Goal: Task Accomplishment & Management: Manage account settings

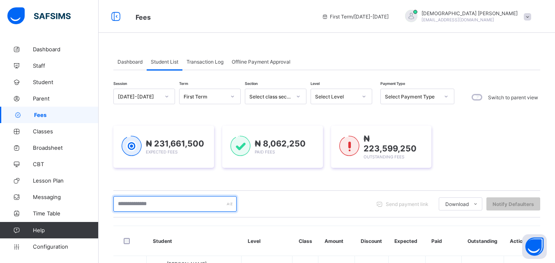
click at [214, 199] on input "text" at bounding box center [174, 204] width 123 height 16
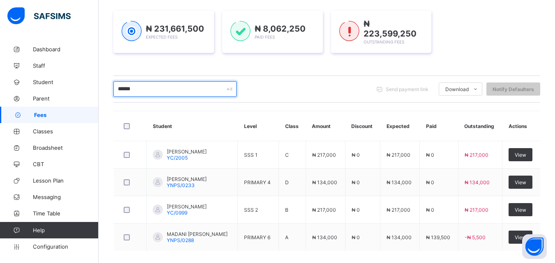
scroll to position [151, 0]
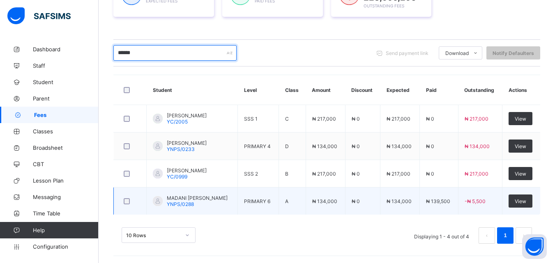
type input "******"
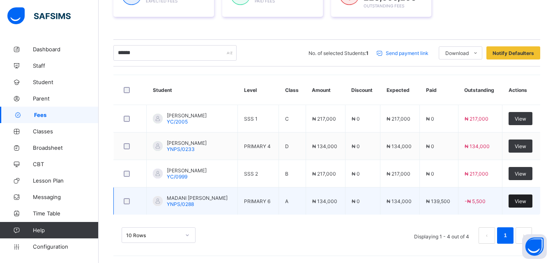
click at [526, 203] on span "View" at bounding box center [521, 201] width 12 height 6
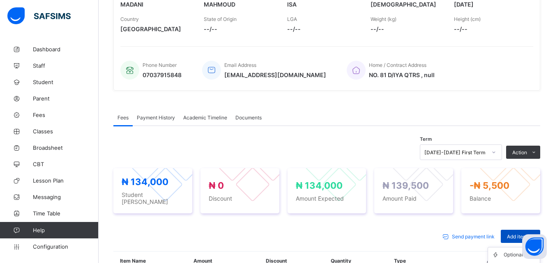
click at [527, 234] on span "Add item" at bounding box center [517, 237] width 20 height 6
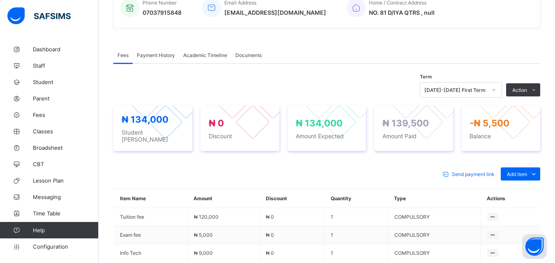
scroll to position [217, 0]
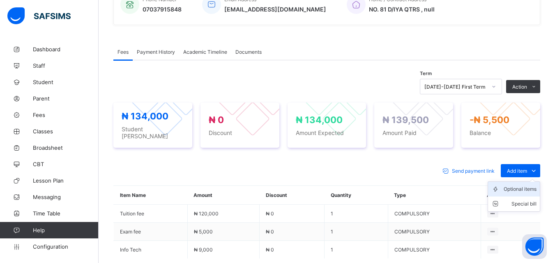
click at [532, 185] on div "Optional items" at bounding box center [520, 189] width 33 height 8
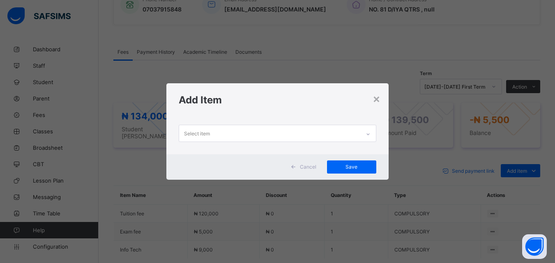
click at [366, 131] on div at bounding box center [368, 134] width 14 height 13
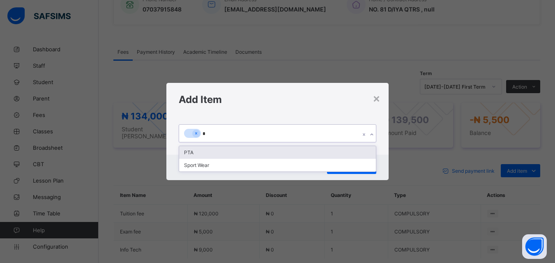
type input "**"
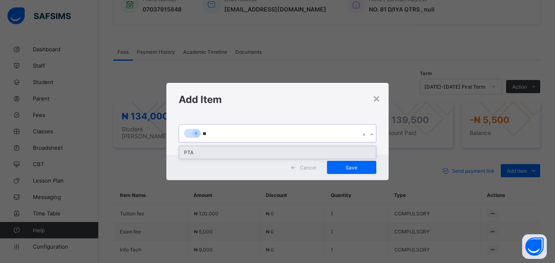
click at [191, 150] on div "PTA" at bounding box center [277, 152] width 196 height 13
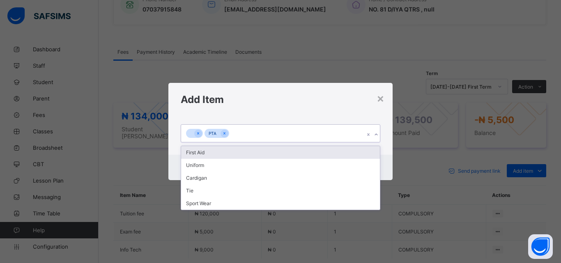
click at [377, 135] on icon at bounding box center [376, 135] width 5 height 8
click at [199, 151] on div "First Aid" at bounding box center [280, 152] width 199 height 13
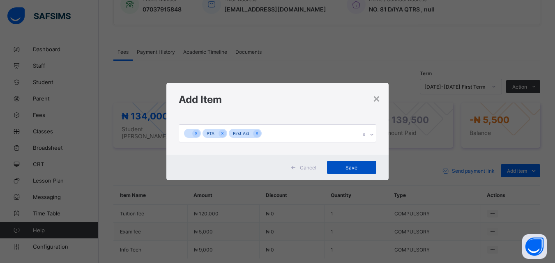
click at [355, 168] on span "Save" at bounding box center [351, 168] width 37 height 6
click at [350, 169] on span "Save" at bounding box center [351, 168] width 37 height 6
click at [374, 134] on icon at bounding box center [371, 135] width 5 height 8
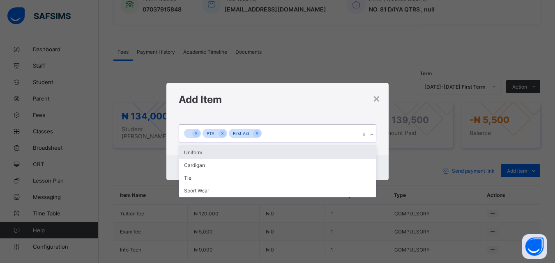
click at [374, 134] on icon at bounding box center [371, 135] width 5 height 8
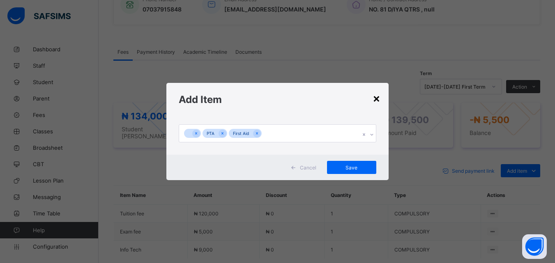
click at [378, 98] on div "×" at bounding box center [377, 98] width 8 height 14
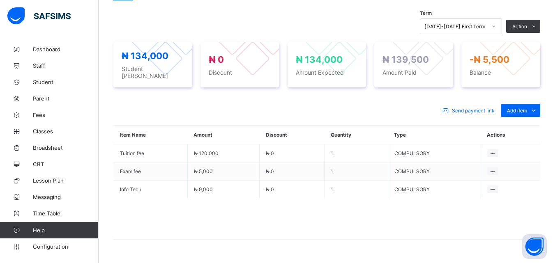
scroll to position [295, 0]
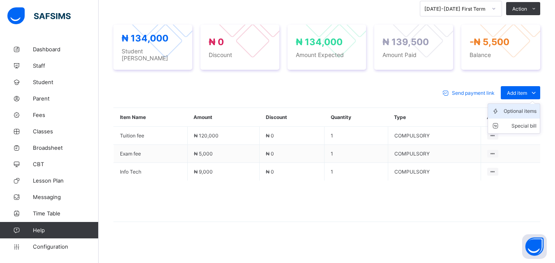
click at [532, 107] on div "Optional items" at bounding box center [520, 111] width 33 height 8
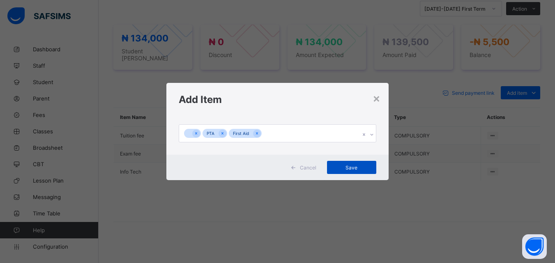
click at [351, 165] on span "Save" at bounding box center [351, 168] width 37 height 6
click at [376, 96] on div "×" at bounding box center [377, 98] width 8 height 14
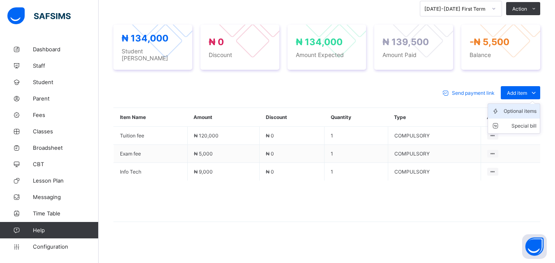
click at [532, 108] on div "Optional items" at bounding box center [520, 111] width 33 height 8
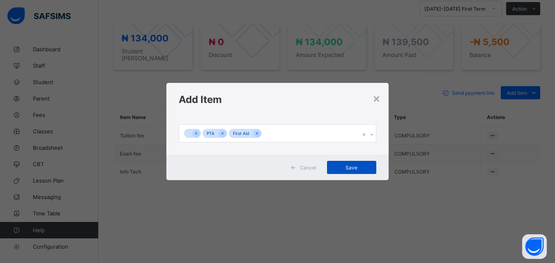
click at [348, 168] on span "Save" at bounding box center [351, 168] width 37 height 6
click at [378, 101] on div "×" at bounding box center [377, 98] width 8 height 14
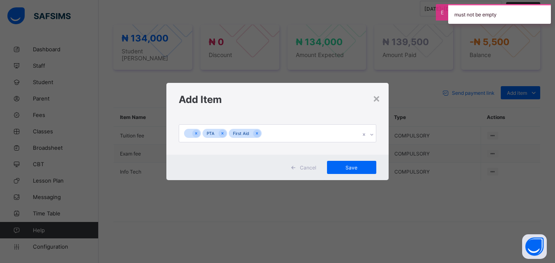
scroll to position [295, 0]
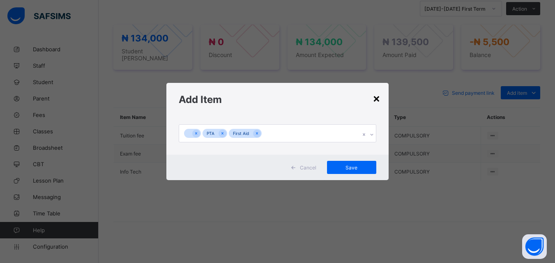
click at [377, 97] on div "×" at bounding box center [377, 98] width 8 height 14
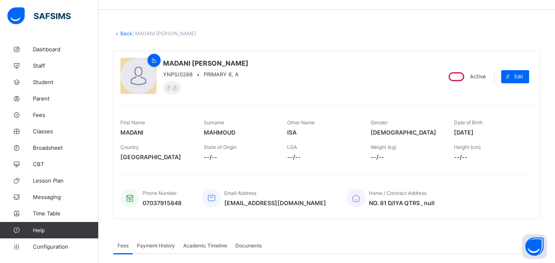
scroll to position [16, 0]
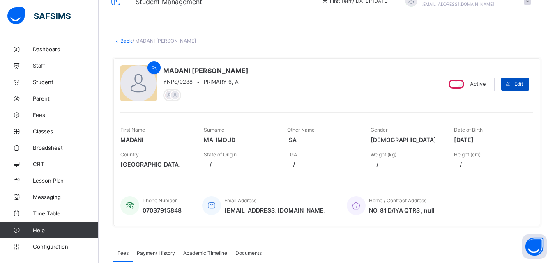
click at [523, 82] on span "Edit" at bounding box center [518, 84] width 9 height 6
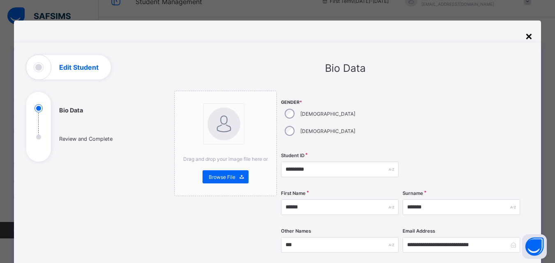
click at [529, 37] on div "×" at bounding box center [529, 36] width 8 height 14
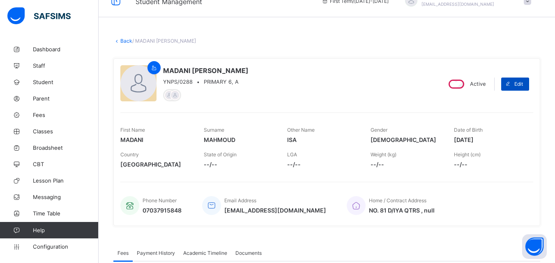
click at [527, 81] on div "Edit" at bounding box center [515, 84] width 28 height 13
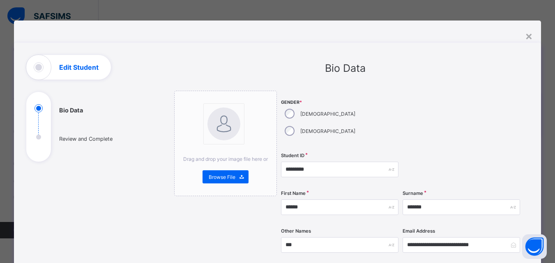
scroll to position [125, 0]
click at [546, 256] on button "Open asap" at bounding box center [534, 247] width 25 height 25
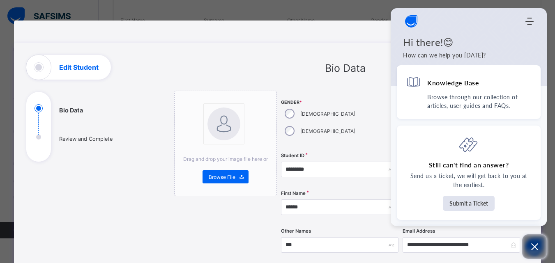
click at [536, 247] on icon "Open asap" at bounding box center [535, 247] width 10 height 10
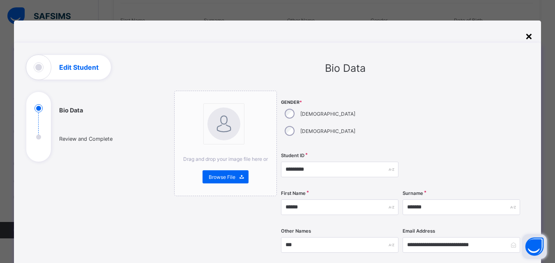
click at [530, 35] on div "×" at bounding box center [529, 36] width 8 height 14
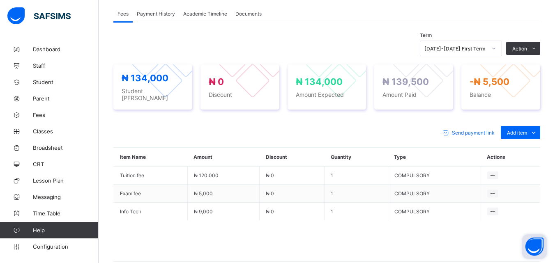
scroll to position [273, 0]
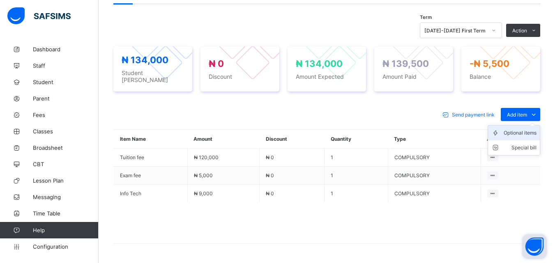
click at [537, 129] on div "Optional items" at bounding box center [520, 133] width 33 height 8
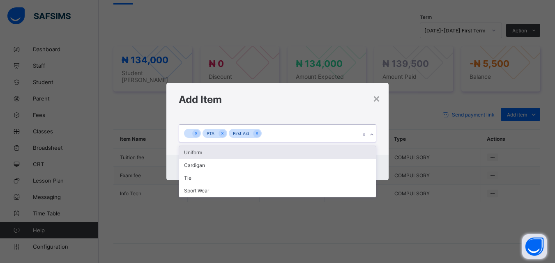
click at [374, 136] on icon at bounding box center [371, 135] width 5 height 8
click at [340, 104] on h1 "Add Item" at bounding box center [277, 100] width 197 height 12
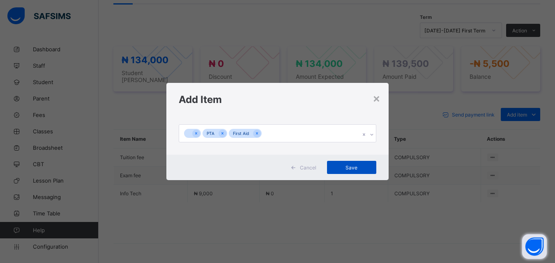
click at [355, 167] on span "Save" at bounding box center [351, 168] width 37 height 6
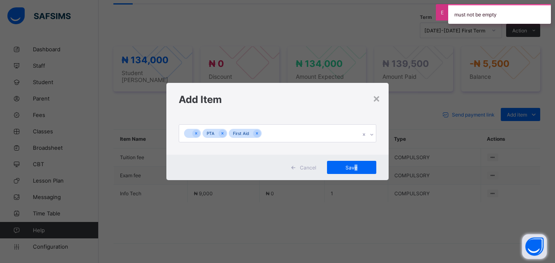
drag, startPoint x: 355, startPoint y: 167, endPoint x: 427, endPoint y: 157, distance: 73.0
click at [427, 157] on div "× Add Item PTA First Aid Cancel Save" at bounding box center [277, 131] width 555 height 263
click at [513, 174] on div "× Add Item PTA First Aid Cancel Save" at bounding box center [277, 131] width 555 height 263
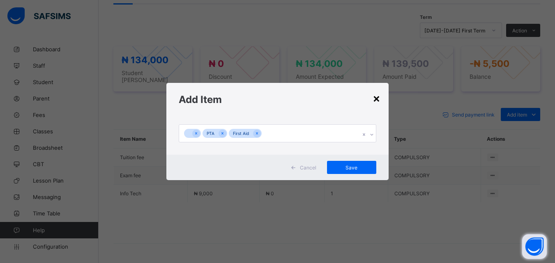
click at [377, 99] on div "×" at bounding box center [377, 98] width 8 height 14
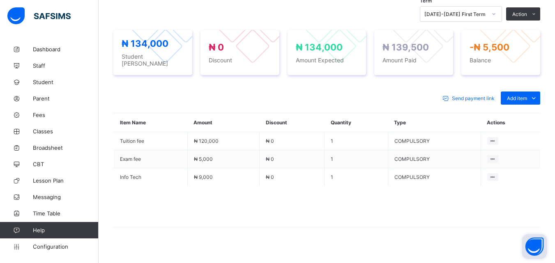
scroll to position [295, 0]
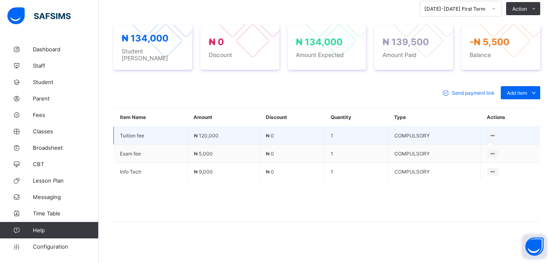
click at [494, 132] on div at bounding box center [492, 136] width 11 height 8
click at [496, 133] on icon at bounding box center [492, 136] width 7 height 6
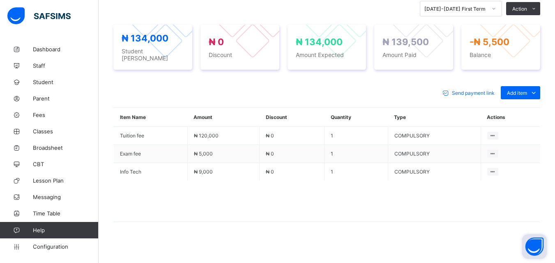
click at [503, 110] on th "Actions" at bounding box center [511, 117] width 60 height 19
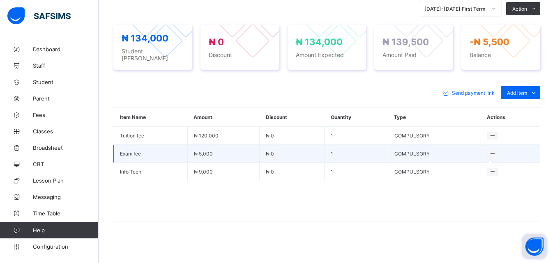
click at [498, 153] on div at bounding box center [492, 154] width 11 height 8
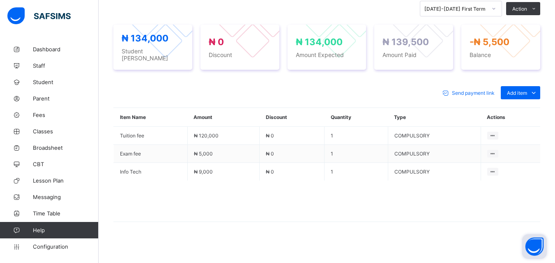
click at [555, 4] on div "× Delete Document This action would delete the document with name: from the sys…" at bounding box center [327, 6] width 456 height 521
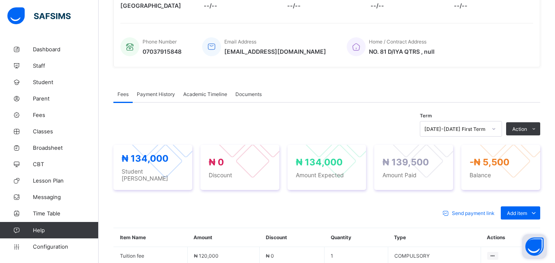
scroll to position [147, 0]
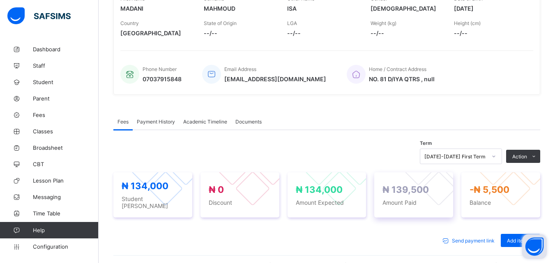
click at [394, 194] on div "₦ 139,500 Amount Paid" at bounding box center [414, 195] width 62 height 22
click at [413, 196] on div "₦ 139,500 Amount Paid" at bounding box center [414, 195] width 62 height 22
click at [168, 121] on span "Payment History" at bounding box center [156, 122] width 38 height 6
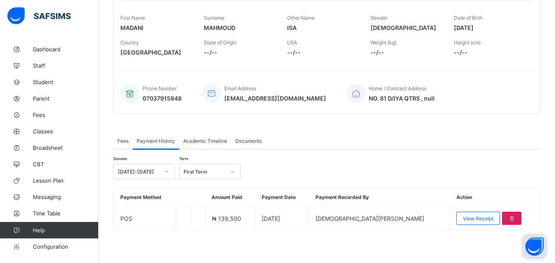
scroll to position [128, 0]
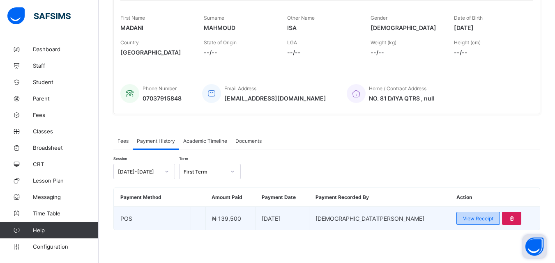
click at [478, 218] on span "View Receipt" at bounding box center [478, 219] width 30 height 6
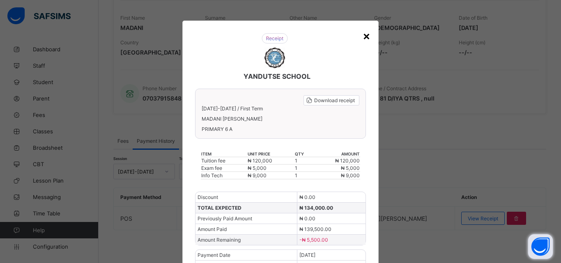
click at [365, 34] on div "×" at bounding box center [367, 36] width 8 height 14
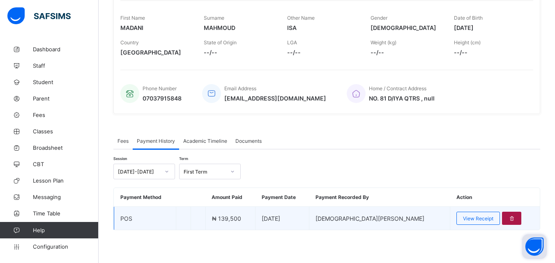
click at [508, 217] on icon at bounding box center [511, 219] width 7 height 6
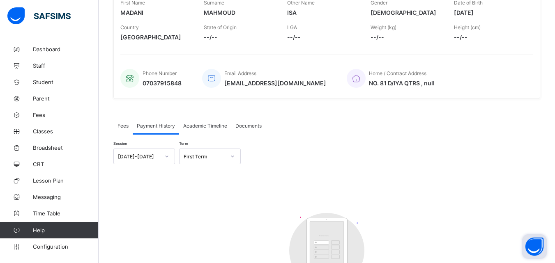
scroll to position [148, 0]
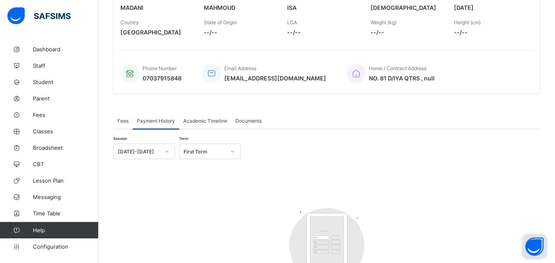
click at [124, 122] on span "Fees" at bounding box center [123, 121] width 11 height 6
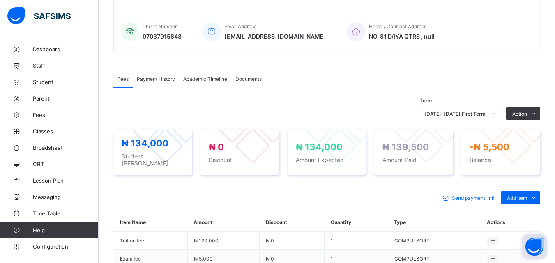
scroll to position [197, 0]
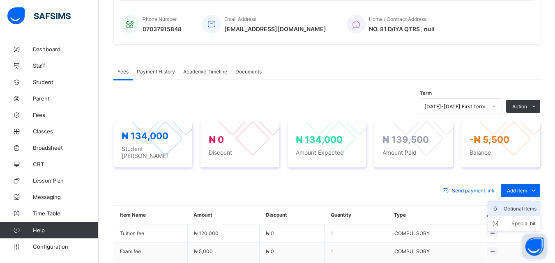
click at [537, 205] on div "Optional items" at bounding box center [520, 209] width 33 height 8
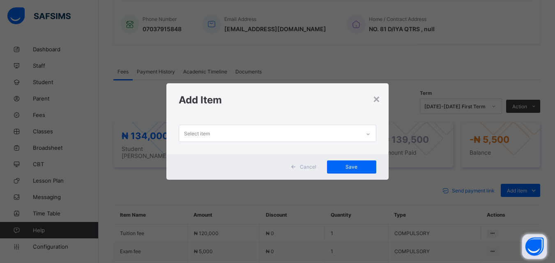
click at [366, 136] on div at bounding box center [368, 134] width 14 height 13
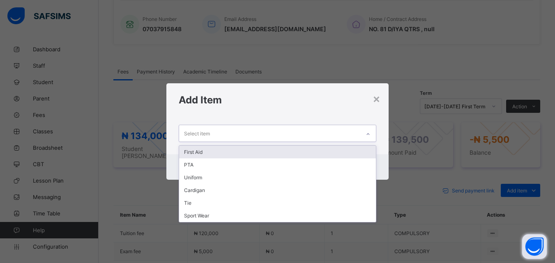
click at [203, 155] on div "First Aid" at bounding box center [277, 152] width 196 height 13
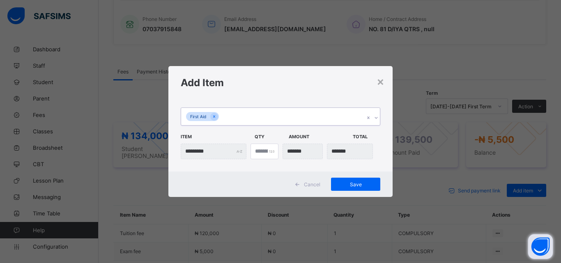
click at [377, 116] on icon at bounding box center [376, 118] width 5 height 8
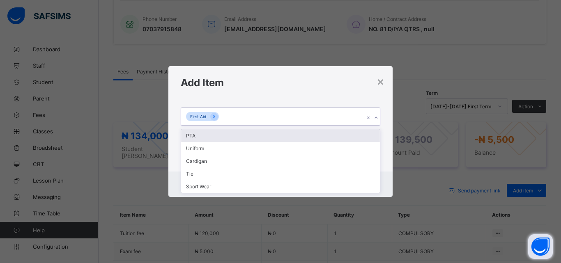
click at [198, 136] on div "PTA" at bounding box center [280, 135] width 199 height 13
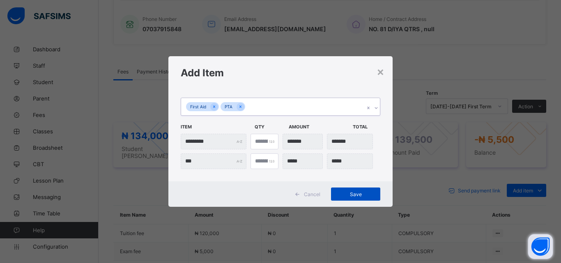
click at [356, 191] on span "Save" at bounding box center [355, 194] width 37 height 6
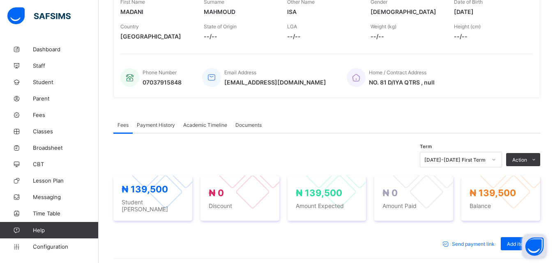
scroll to position [131, 0]
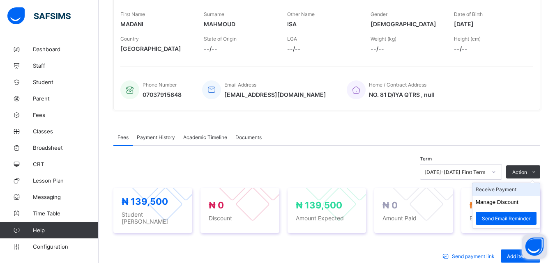
click at [506, 189] on li "Receive Payment" at bounding box center [505, 189] width 67 height 13
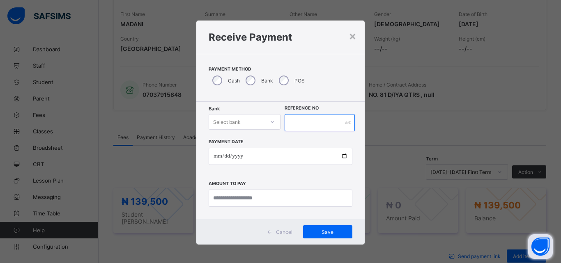
click at [309, 124] on input "text" at bounding box center [320, 122] width 70 height 17
type input "*******"
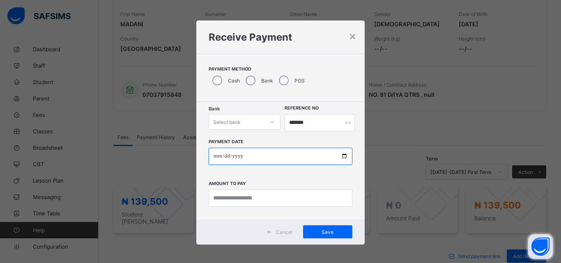
click at [341, 155] on input "date" at bounding box center [281, 156] width 144 height 17
type input "**********"
click at [265, 126] on div at bounding box center [272, 121] width 14 height 13
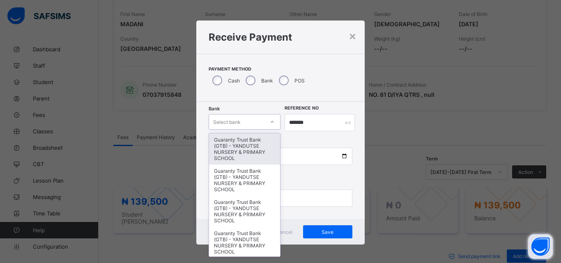
click at [253, 142] on div "Guaranty Trust Bank (GTB) - YANDUTSE NURSERY & PRIMARY SCHOOL" at bounding box center [244, 149] width 71 height 31
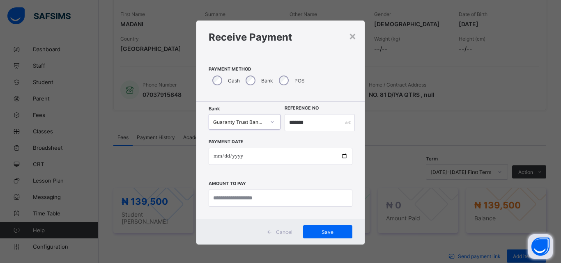
click at [306, 179] on div "**********" at bounding box center [281, 169] width 144 height 76
click at [276, 203] on input "currency" at bounding box center [281, 198] width 144 height 17
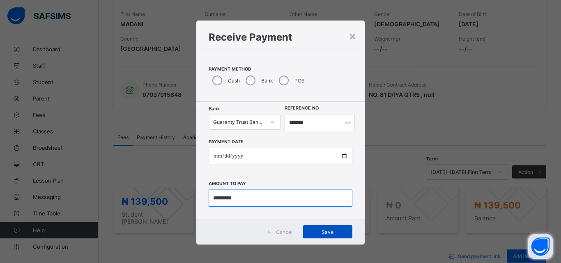
type input "*********"
click at [324, 232] on span "Save" at bounding box center [327, 232] width 37 height 6
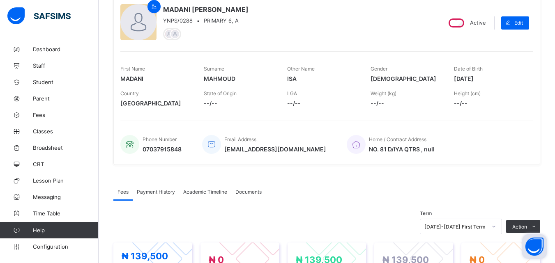
scroll to position [0, 0]
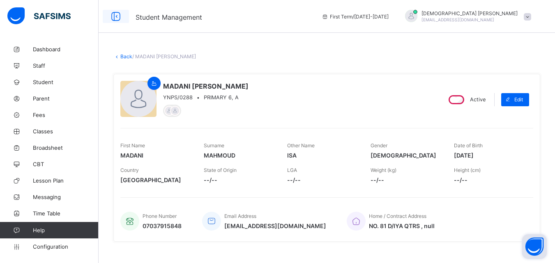
click at [116, 15] on icon at bounding box center [116, 17] width 14 height 12
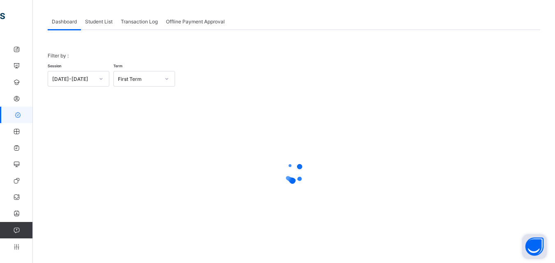
scroll to position [40, 0]
click at [106, 18] on span "Student List" at bounding box center [99, 21] width 28 height 6
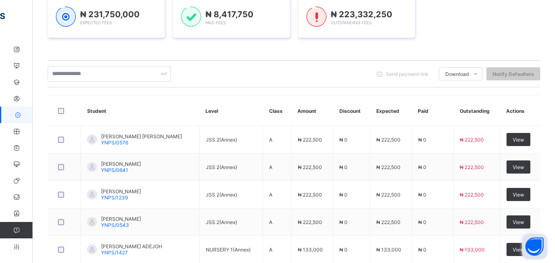
scroll to position [151, 0]
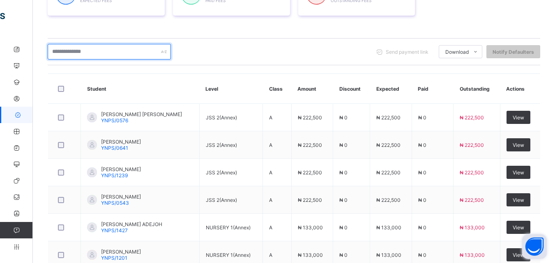
click at [141, 56] on input "text" at bounding box center [109, 52] width 123 height 16
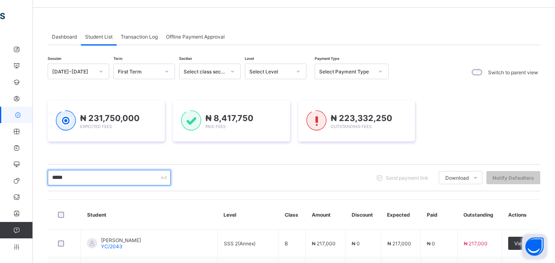
scroll to position [0, 0]
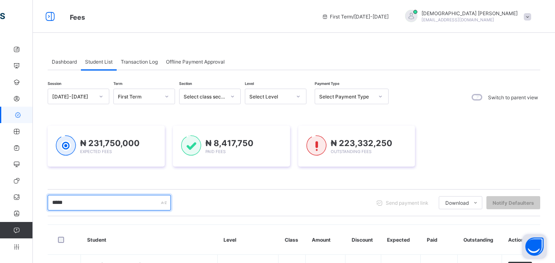
type input "*****"
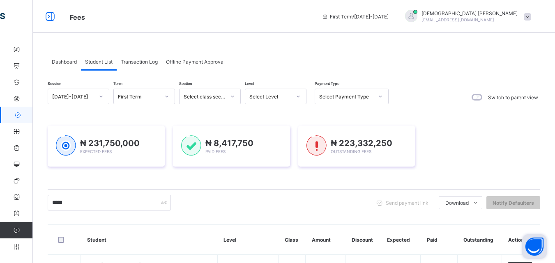
click at [297, 97] on icon at bounding box center [298, 96] width 5 height 8
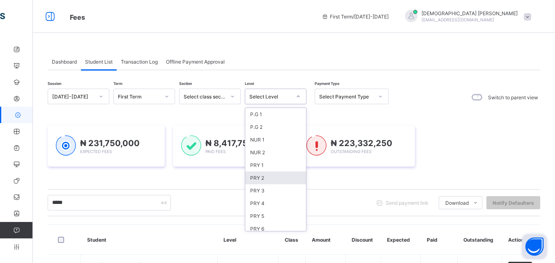
click at [260, 179] on div "PRY 2" at bounding box center [275, 178] width 61 height 13
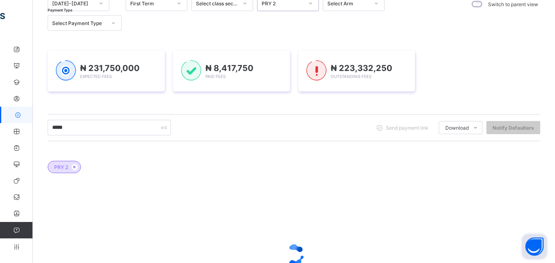
scroll to position [143, 0]
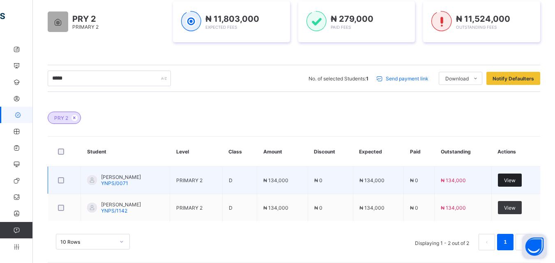
click at [514, 181] on span "View" at bounding box center [510, 180] width 12 height 6
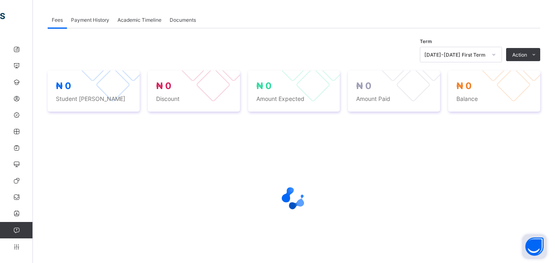
click at [165, 187] on div at bounding box center [294, 198] width 493 height 33
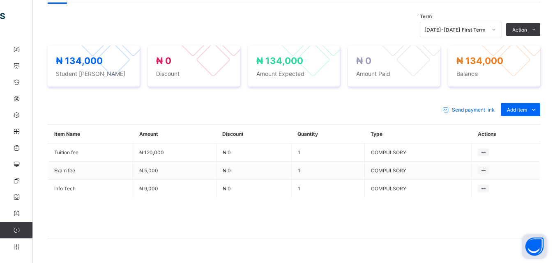
scroll to position [290, 0]
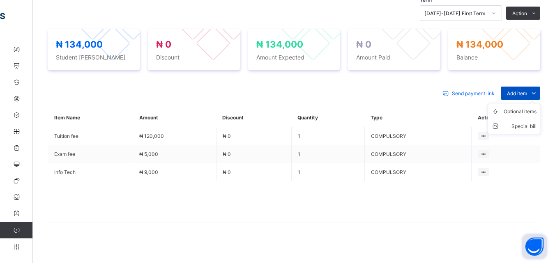
click at [527, 93] on span "Add item" at bounding box center [517, 93] width 20 height 6
click at [533, 111] on div "Optional items" at bounding box center [520, 112] width 33 height 8
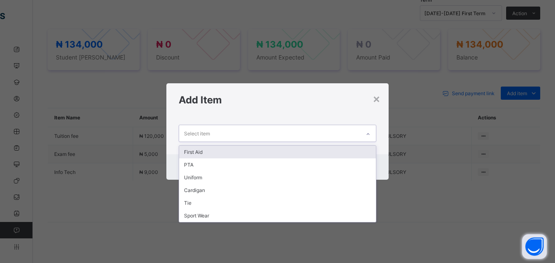
click at [367, 134] on icon at bounding box center [368, 134] width 5 height 8
click at [194, 150] on div "First Aid" at bounding box center [277, 152] width 196 height 13
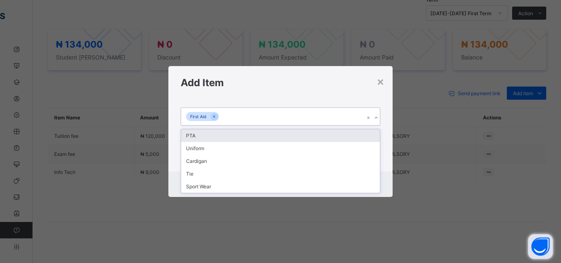
click at [377, 115] on icon at bounding box center [376, 118] width 5 height 8
click at [194, 138] on div "PTA" at bounding box center [280, 135] width 199 height 13
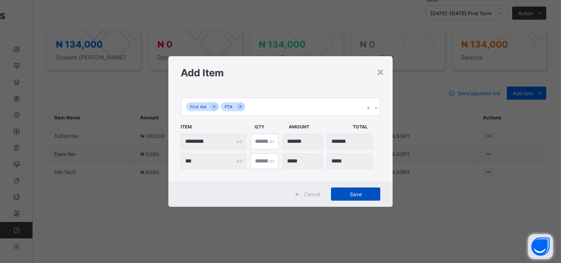
click at [355, 191] on span "Save" at bounding box center [355, 194] width 37 height 6
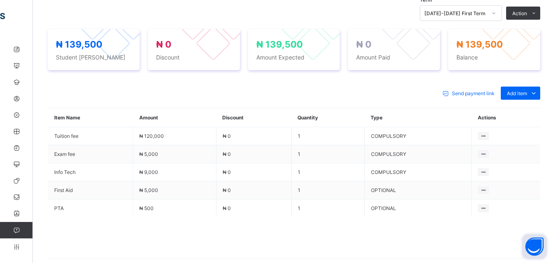
scroll to position [60, 0]
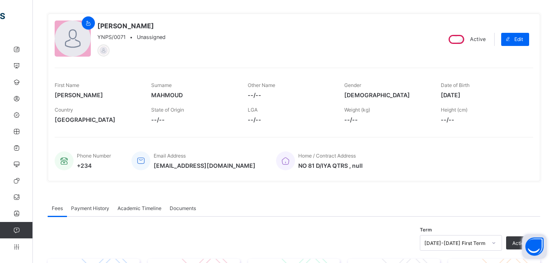
click at [554, 259] on div "× Delete Document This action would delete the document with name: from the sys…" at bounding box center [294, 257] width 522 height 553
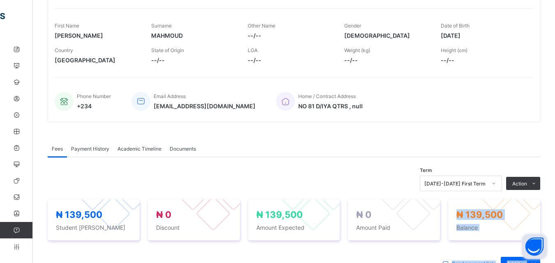
drag, startPoint x: 554, startPoint y: 259, endPoint x: 558, endPoint y: 256, distance: 4.4
click at [555, 256] on html "Student Management First Term / 2025-2026 Christiana Momoh brillchris18@yahoo.c…" at bounding box center [277, 177] width 555 height 595
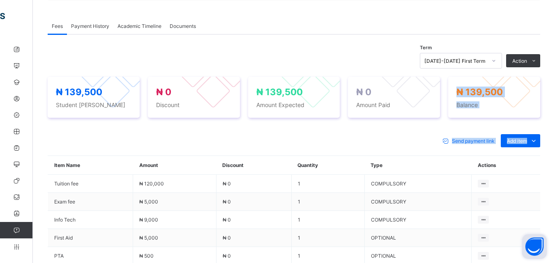
scroll to position [255, 0]
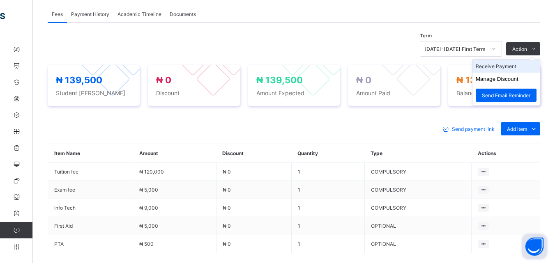
click at [507, 65] on li "Receive Payment" at bounding box center [505, 66] width 67 height 13
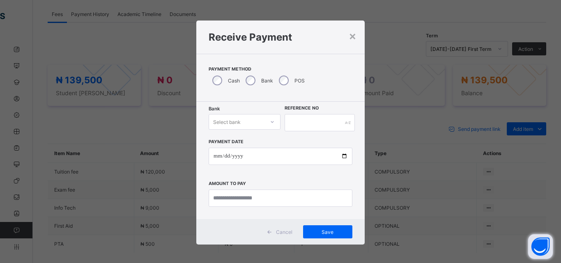
click at [270, 125] on icon at bounding box center [272, 122] width 5 height 8
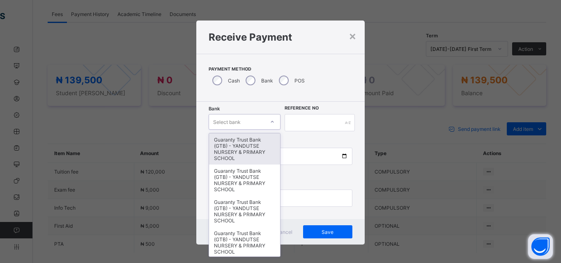
click at [243, 142] on div "Guaranty Trust Bank (GTB) - YANDUTSE NURSERY & PRIMARY SCHOOL" at bounding box center [244, 149] width 71 height 31
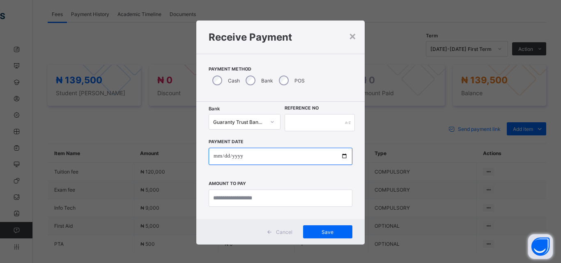
click at [266, 156] on input "date" at bounding box center [281, 156] width 144 height 17
click at [334, 157] on input "date" at bounding box center [281, 156] width 144 height 17
click at [343, 155] on input "date" at bounding box center [281, 156] width 144 height 17
type input "**********"
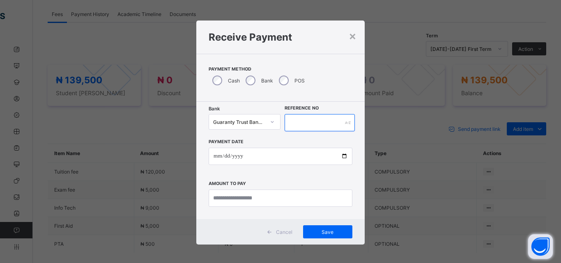
click at [341, 123] on input "text" at bounding box center [320, 122] width 70 height 17
type input "******"
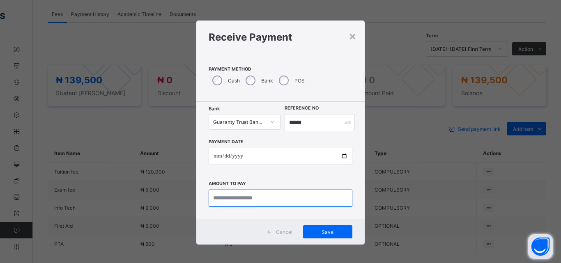
click at [263, 201] on input "currency" at bounding box center [281, 198] width 144 height 17
type input "*********"
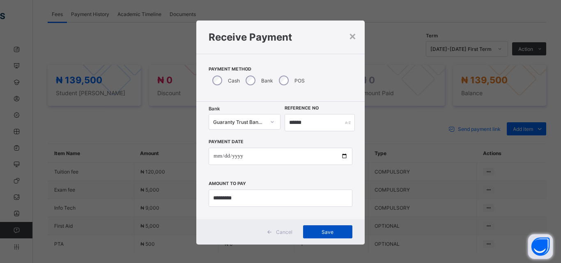
click at [325, 232] on span "Save" at bounding box center [327, 232] width 37 height 6
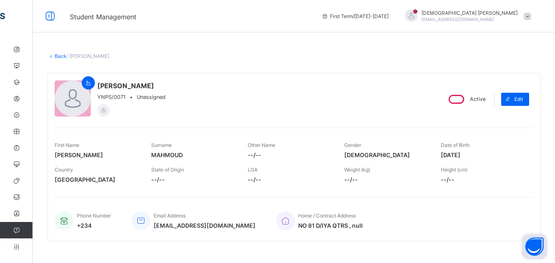
scroll to position [0, 0]
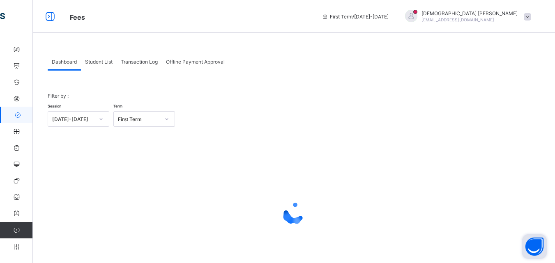
scroll to position [40, 0]
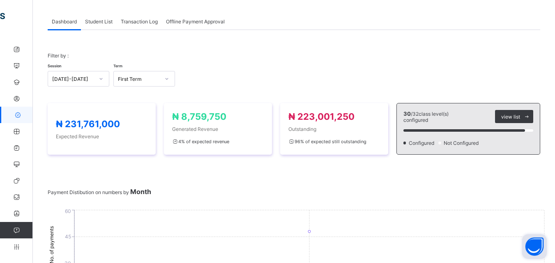
click at [99, 18] on span "Student List" at bounding box center [99, 21] width 28 height 6
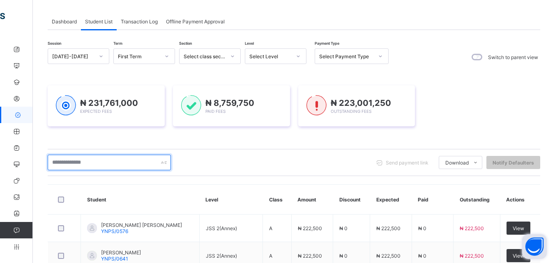
click at [95, 164] on input "text" at bounding box center [109, 163] width 123 height 16
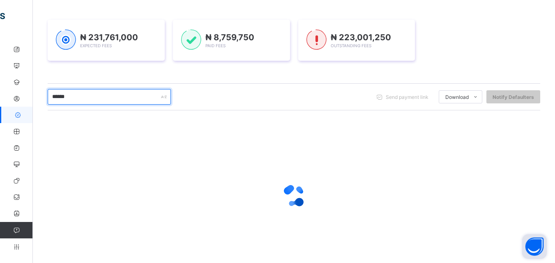
scroll to position [122, 0]
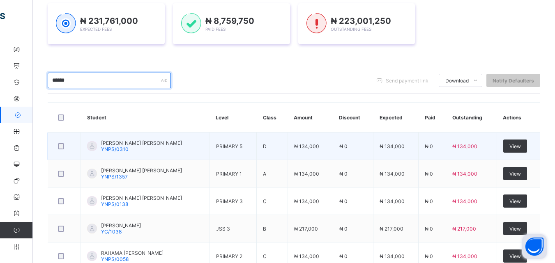
type input "******"
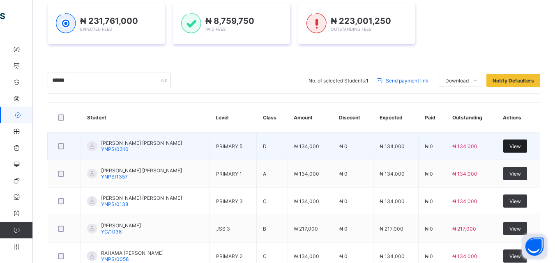
click at [521, 147] on span "View" at bounding box center [515, 146] width 12 height 6
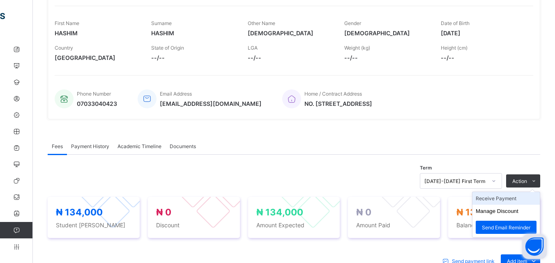
click at [519, 197] on li "Receive Payment" at bounding box center [505, 198] width 67 height 13
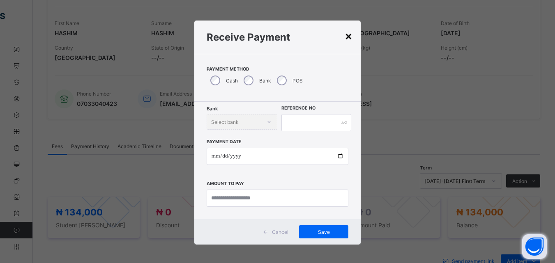
click at [348, 38] on div "×" at bounding box center [349, 36] width 8 height 14
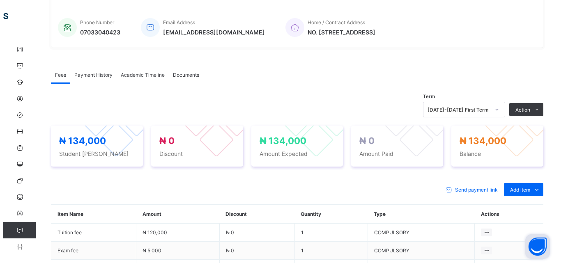
scroll to position [205, 0]
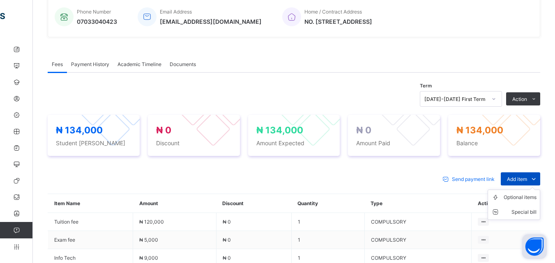
click at [538, 180] on icon at bounding box center [533, 179] width 9 height 8
click at [535, 195] on div "Optional items" at bounding box center [520, 198] width 33 height 8
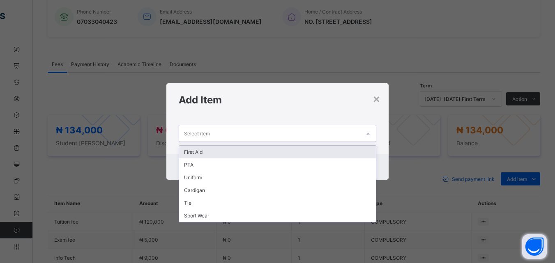
click at [366, 134] on icon at bounding box center [368, 134] width 5 height 8
click at [193, 152] on div "First Aid" at bounding box center [277, 152] width 196 height 13
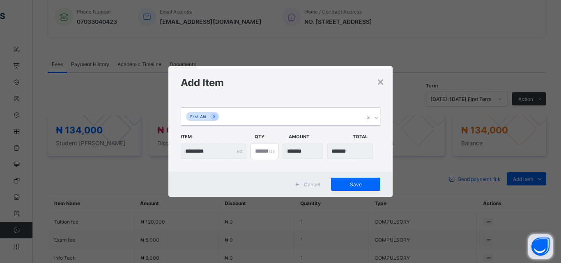
click at [376, 116] on icon at bounding box center [376, 118] width 5 height 8
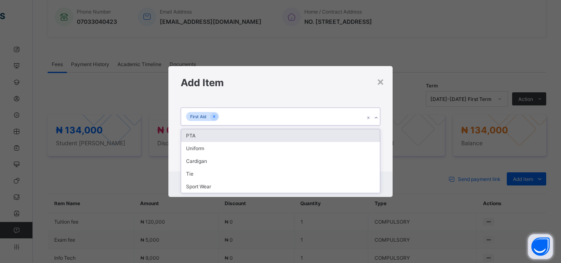
click at [193, 137] on div "PTA" at bounding box center [280, 135] width 199 height 13
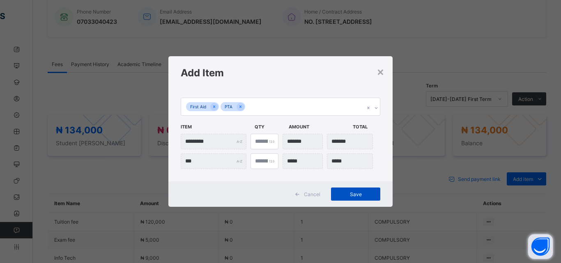
click at [359, 194] on span "Save" at bounding box center [355, 194] width 37 height 6
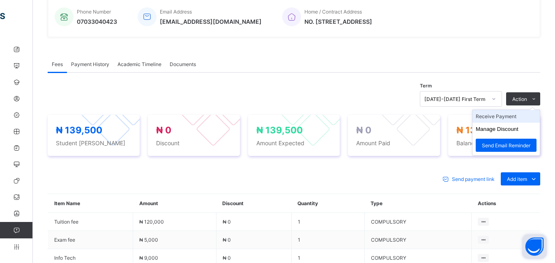
click at [501, 117] on li "Receive Payment" at bounding box center [505, 116] width 67 height 13
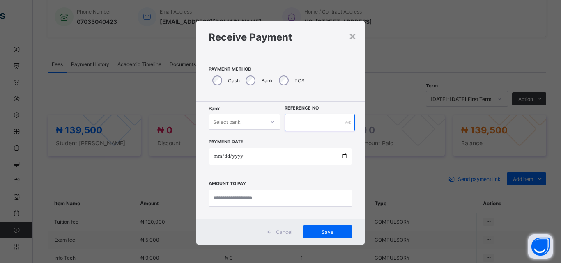
click at [325, 122] on input "text" at bounding box center [320, 122] width 70 height 17
type input "********"
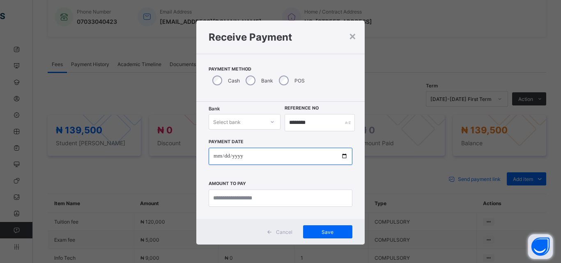
click at [343, 157] on input "date" at bounding box center [281, 156] width 144 height 17
type input "**********"
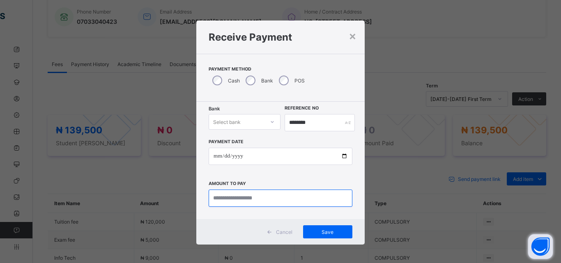
click at [313, 202] on input "currency" at bounding box center [281, 198] width 144 height 17
type input "*********"
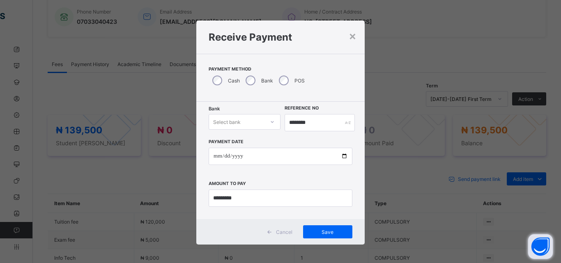
click at [267, 119] on div at bounding box center [272, 121] width 14 height 13
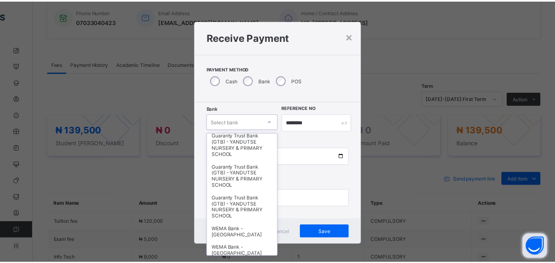
scroll to position [131, 0]
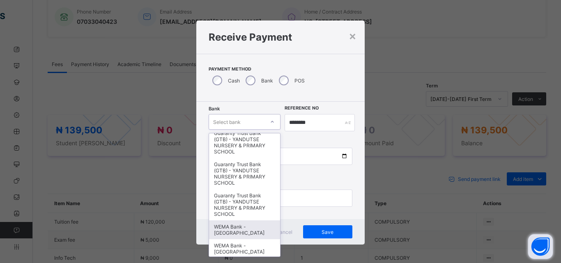
click at [234, 232] on div "WEMA Bank - YANDUTSE COLLEGE" at bounding box center [244, 230] width 71 height 19
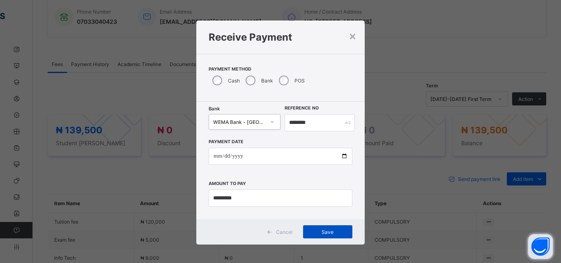
click at [327, 230] on span "Save" at bounding box center [327, 232] width 37 height 6
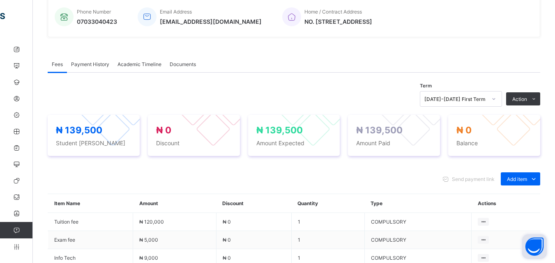
click at [552, 18] on div "× Delete Document This action would delete the document with name: from the sys…" at bounding box center [294, 112] width 522 height 553
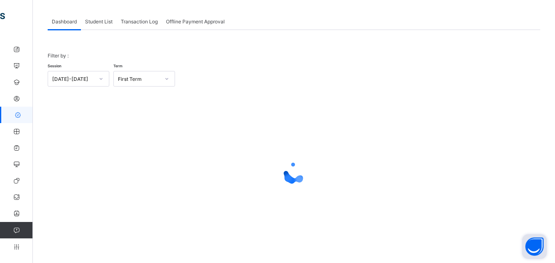
scroll to position [40, 0]
click at [104, 17] on div "Student List" at bounding box center [99, 21] width 36 height 16
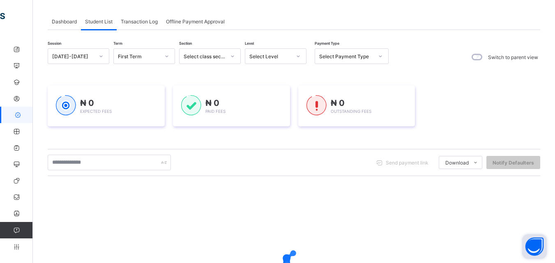
scroll to position [129, 0]
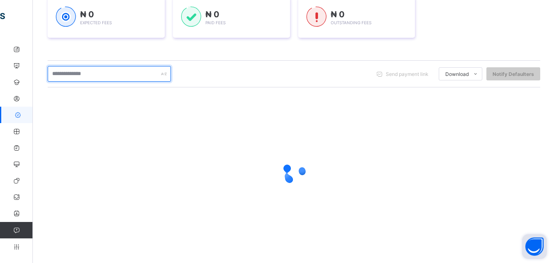
click at [158, 73] on input "text" at bounding box center [109, 74] width 123 height 16
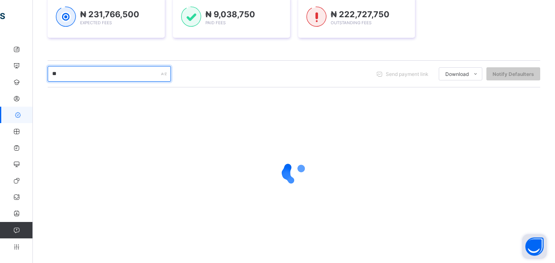
type input "*"
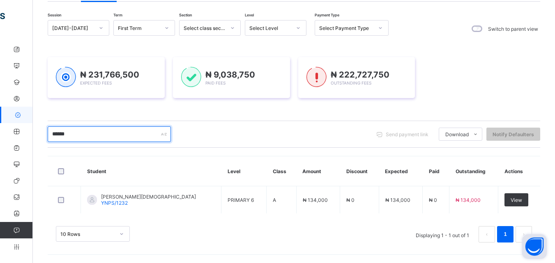
scroll to position [69, 0]
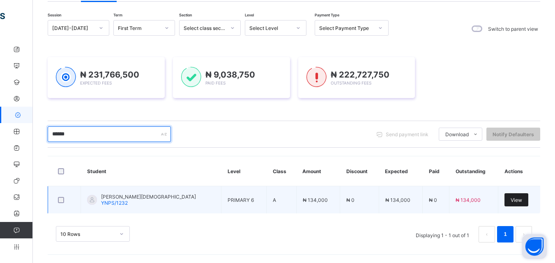
type input "******"
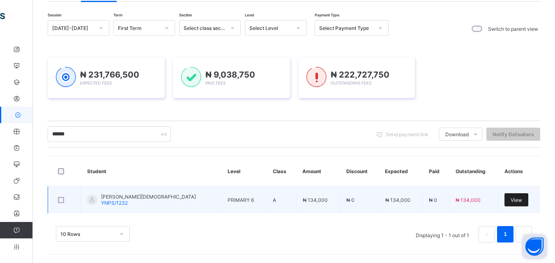
click at [519, 196] on div "View" at bounding box center [517, 200] width 24 height 13
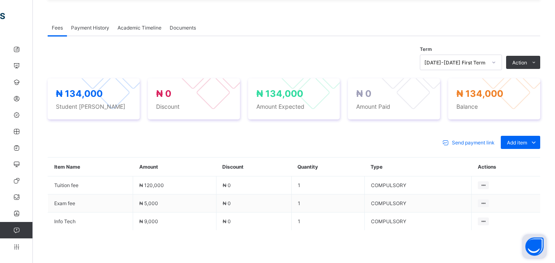
scroll to position [295, 0]
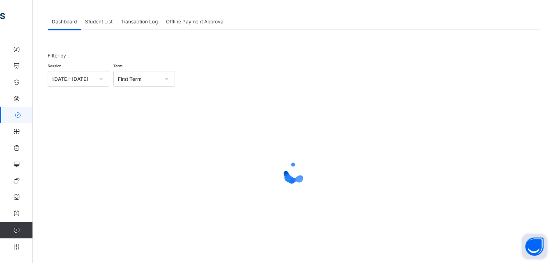
scroll to position [40, 0]
click at [104, 18] on span "Student List" at bounding box center [99, 21] width 28 height 6
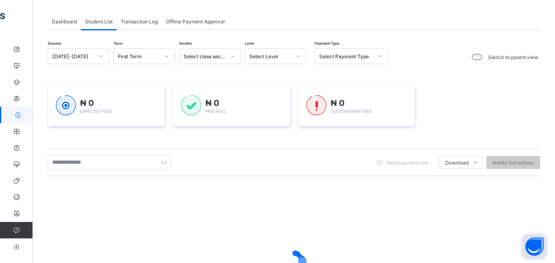
scroll to position [129, 0]
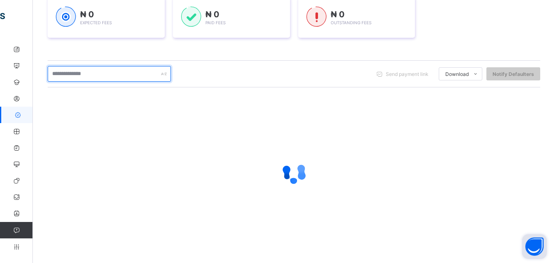
click at [160, 77] on input "text" at bounding box center [109, 74] width 123 height 16
click at [149, 75] on input "text" at bounding box center [109, 74] width 123 height 16
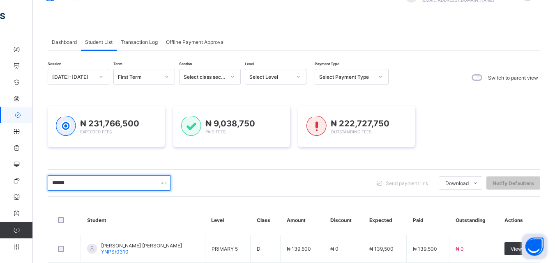
scroll to position [0, 0]
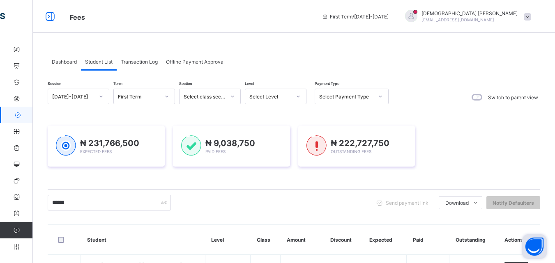
click at [302, 95] on div at bounding box center [298, 96] width 14 height 13
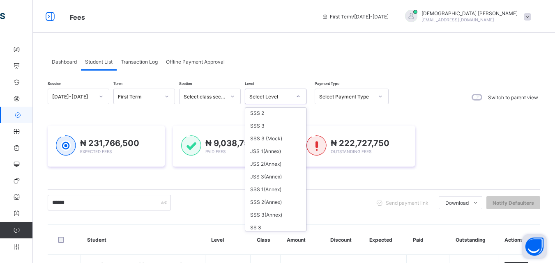
scroll to position [192, 0]
click at [275, 189] on div "SSS 2(Annex)" at bounding box center [275, 190] width 61 height 13
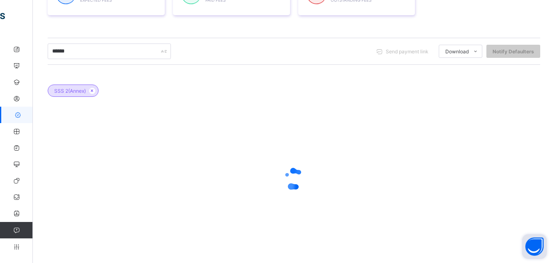
scroll to position [176, 0]
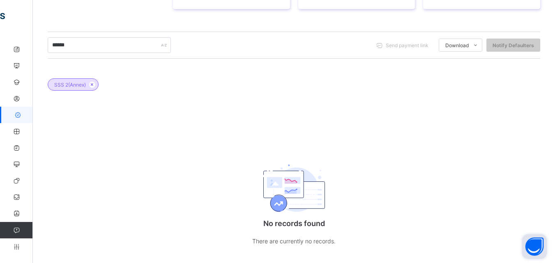
click at [90, 84] on icon at bounding box center [92, 84] width 7 height 5
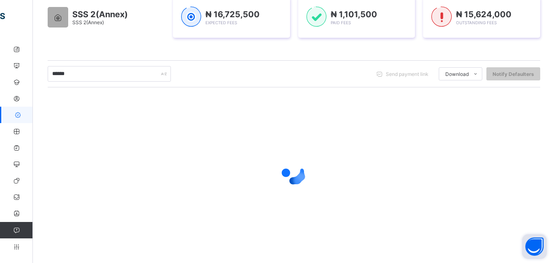
scroll to position [129, 0]
click at [92, 84] on div "****** Send payment link Download Students Payment Students Payment Status Stud…" at bounding box center [294, 73] width 493 height 27
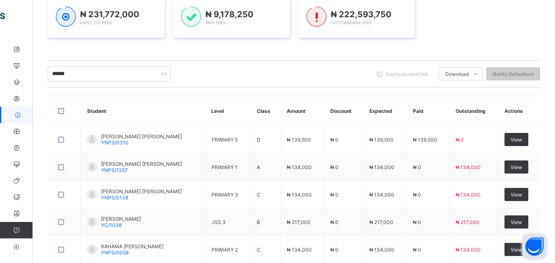
scroll to position [158, 0]
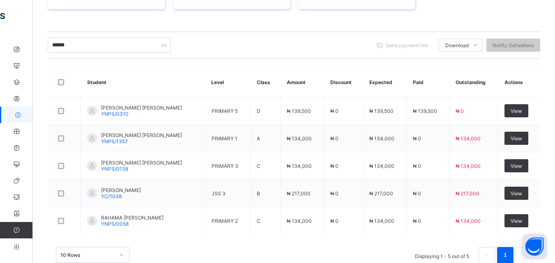
click at [244, 48] on div "****** Send payment link Download Students Payment Students Payment Status Stud…" at bounding box center [294, 45] width 493 height 16
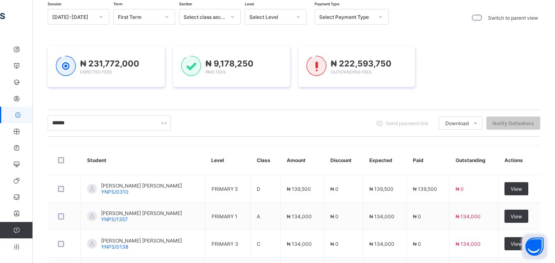
scroll to position [0, 0]
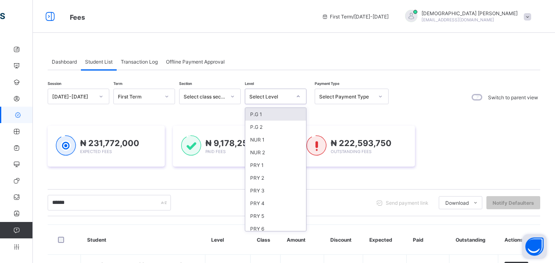
click at [300, 95] on icon at bounding box center [298, 96] width 5 height 8
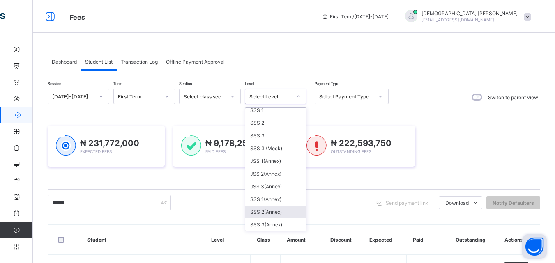
scroll to position [181, 0]
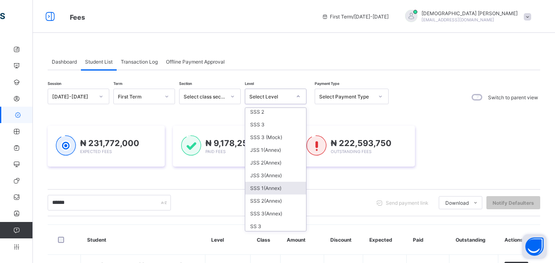
click at [275, 190] on div "SSS 1(Annex)" at bounding box center [275, 188] width 61 height 13
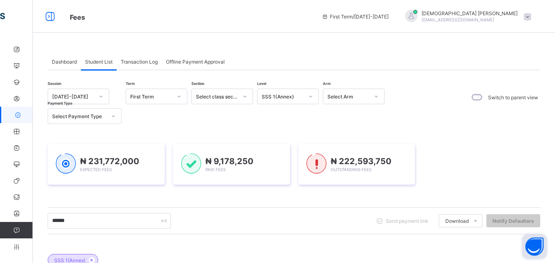
click at [365, 218] on div "****** Send payment link Download Students Payment Students Payment Status Stud…" at bounding box center [294, 221] width 493 height 16
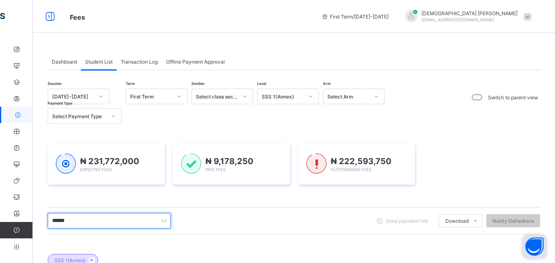
click at [127, 219] on input "******" at bounding box center [109, 221] width 123 height 16
type input "*"
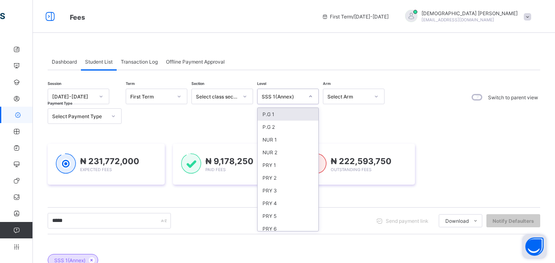
click at [314, 94] on div at bounding box center [311, 96] width 14 height 13
click at [275, 165] on div "PRY 1" at bounding box center [288, 165] width 61 height 13
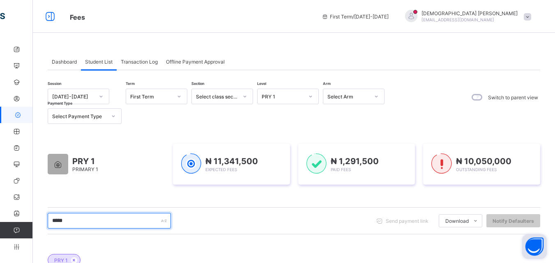
click at [84, 219] on input "*****" at bounding box center [109, 221] width 123 height 16
type input "*"
type input "****"
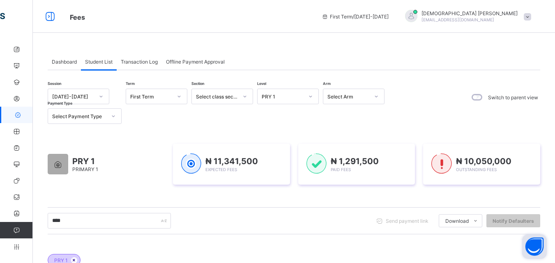
click at [74, 261] on icon at bounding box center [74, 260] width 7 height 5
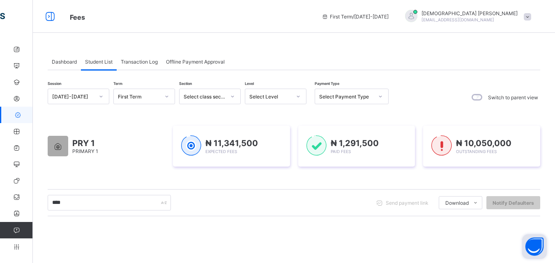
click at [298, 95] on icon at bounding box center [298, 96] width 5 height 8
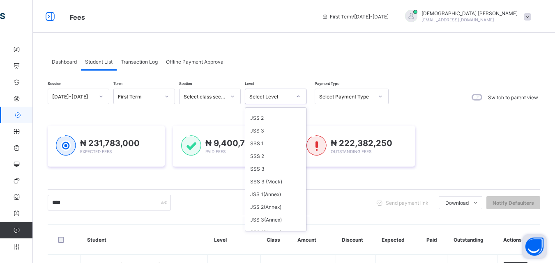
scroll to position [137, 0]
click at [270, 207] on div "JSS 2(Annex)" at bounding box center [275, 206] width 61 height 13
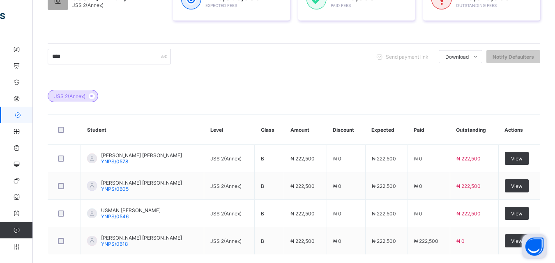
scroll to position [197, 0]
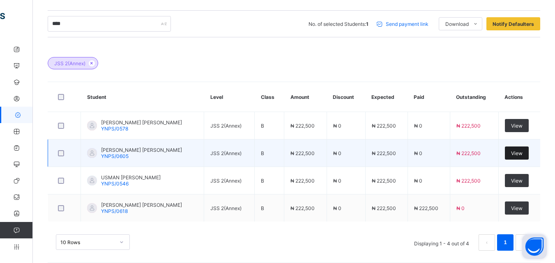
click at [522, 152] on span "View" at bounding box center [517, 153] width 12 height 6
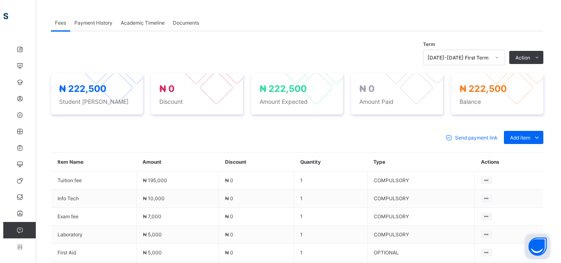
scroll to position [241, 0]
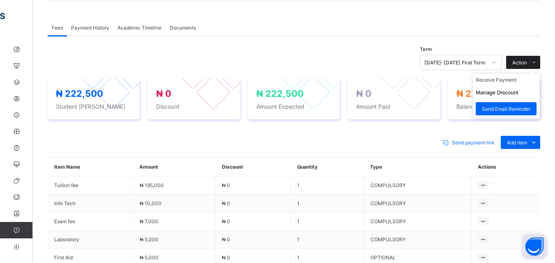
click at [537, 61] on icon at bounding box center [534, 62] width 6 height 5
click at [507, 79] on li "Receive Payment" at bounding box center [505, 80] width 67 height 13
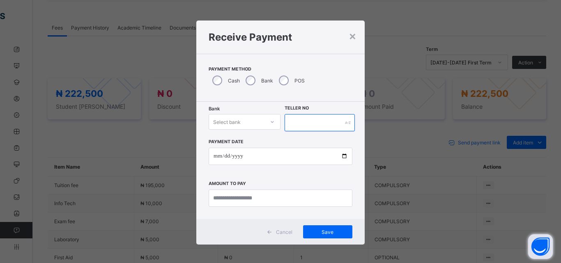
click at [341, 125] on input "text" at bounding box center [320, 122] width 70 height 17
type input "****"
click at [267, 123] on div at bounding box center [272, 121] width 14 height 13
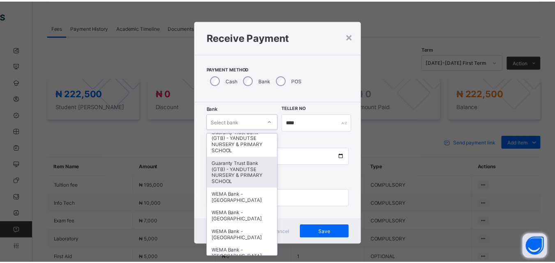
scroll to position [164, 0]
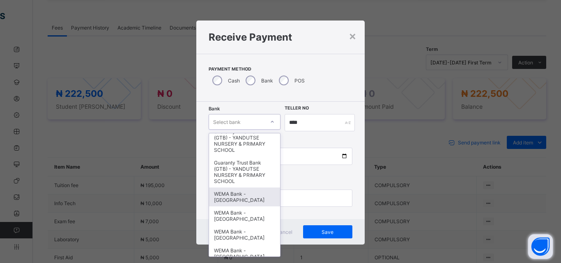
click at [239, 195] on div "WEMA Bank - YANDUTSE COLLEGE" at bounding box center [244, 197] width 71 height 19
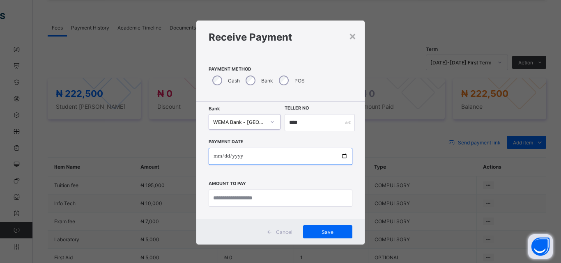
click at [344, 154] on input "date" at bounding box center [281, 156] width 144 height 17
type input "**********"
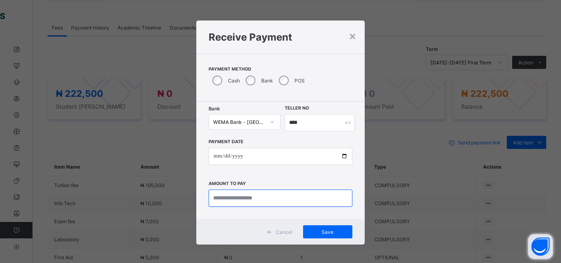
click at [333, 196] on input "currency" at bounding box center [281, 198] width 144 height 17
type input "*********"
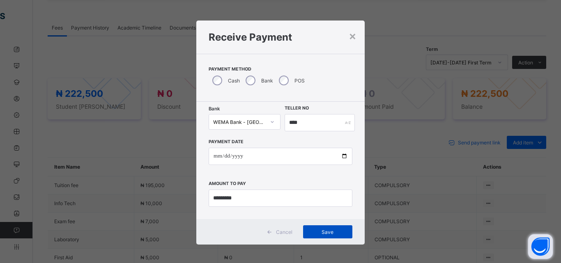
click at [323, 230] on span "Save" at bounding box center [327, 232] width 37 height 6
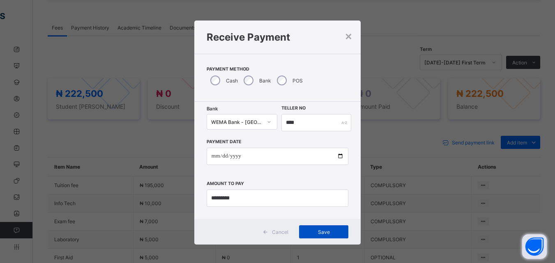
click at [319, 233] on span "Save" at bounding box center [323, 232] width 37 height 6
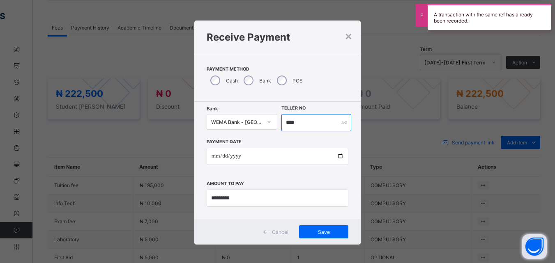
click at [316, 126] on input "****" at bounding box center [315, 122] width 69 height 17
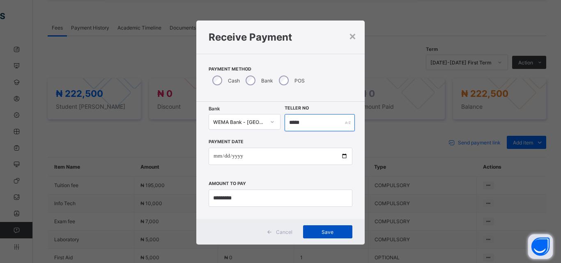
type input "*****"
click at [327, 229] on span "Save" at bounding box center [327, 232] width 37 height 6
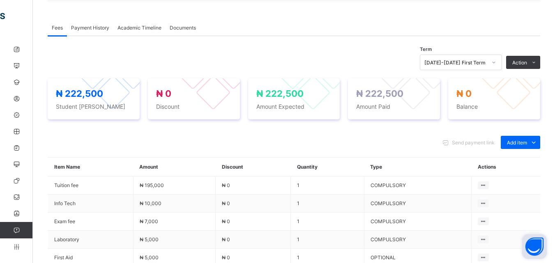
click at [59, 25] on span "Fees" at bounding box center [57, 28] width 11 height 6
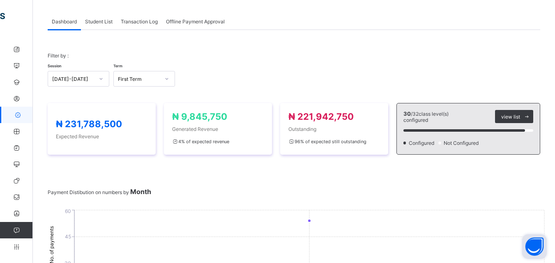
scroll to position [241, 0]
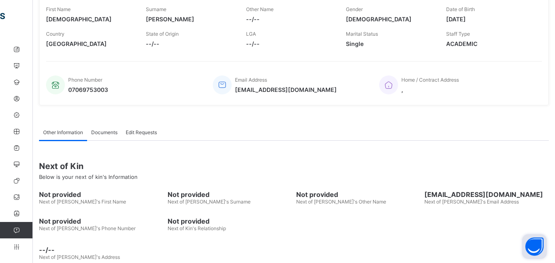
scroll to position [163, 0]
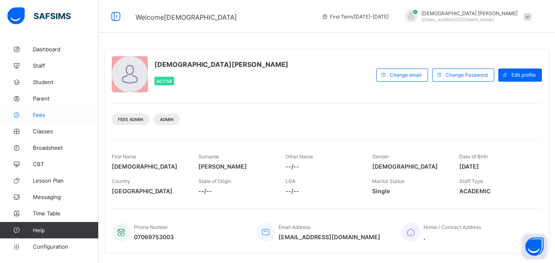
click at [41, 118] on link "Fees" at bounding box center [49, 115] width 99 height 16
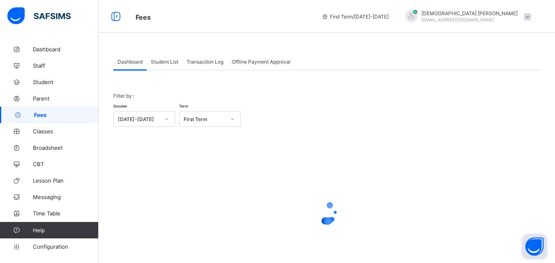
click at [167, 62] on span "Student List" at bounding box center [165, 62] width 28 height 6
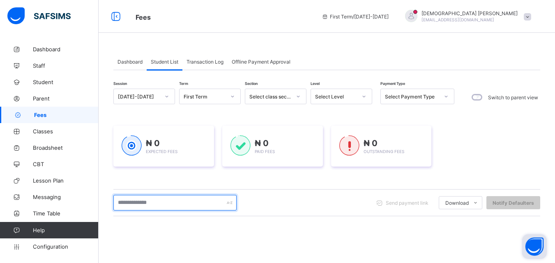
click at [213, 202] on input "text" at bounding box center [174, 203] width 123 height 16
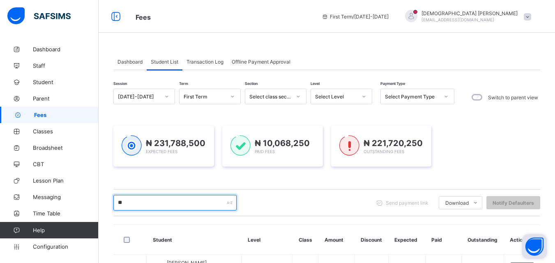
drag, startPoint x: 179, startPoint y: 203, endPoint x: 199, endPoint y: 204, distance: 20.1
click at [179, 203] on input "**" at bounding box center [174, 203] width 123 height 16
click at [179, 206] on input "**" at bounding box center [174, 203] width 123 height 16
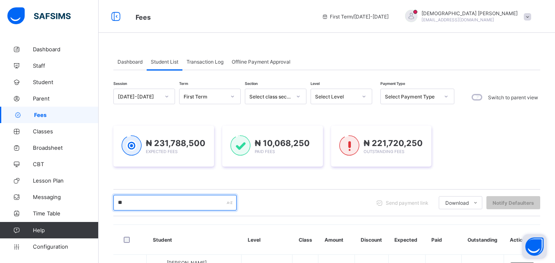
click at [188, 206] on input "**" at bounding box center [174, 203] width 123 height 16
click at [199, 204] on input "**" at bounding box center [174, 203] width 123 height 16
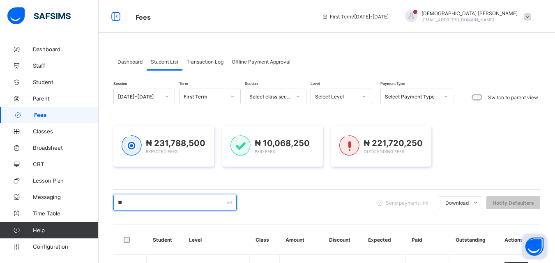
type input "*"
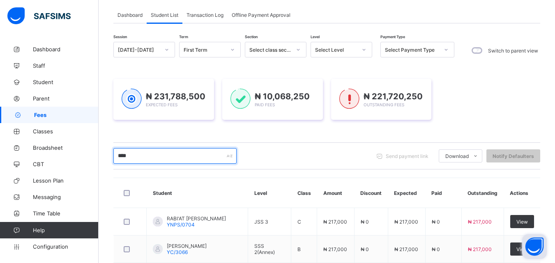
scroll to position [99, 0]
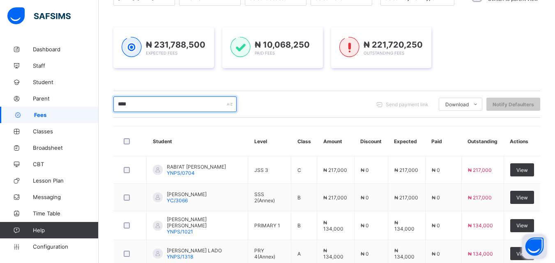
type input "****"
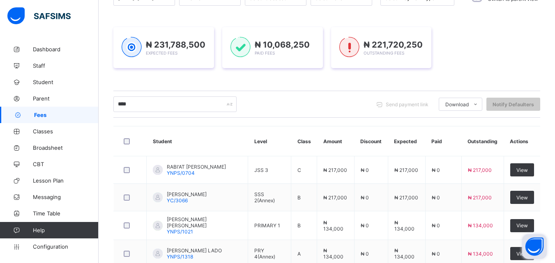
click at [555, 3] on div "Dashboard Student List Transaction Log Offline Payment Approval Student List Mo…" at bounding box center [327, 214] width 456 height 545
click at [555, 7] on div "Dashboard Student List Transaction Log Offline Payment Approval Student List Mo…" at bounding box center [327, 214] width 456 height 545
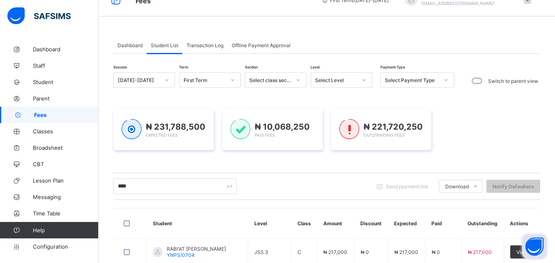
scroll to position [0, 0]
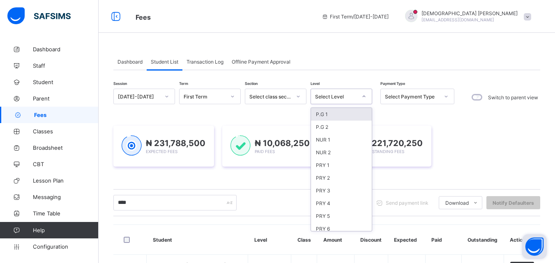
click at [359, 95] on div at bounding box center [364, 96] width 14 height 13
click at [325, 180] on div "SSS 2" at bounding box center [341, 177] width 61 height 13
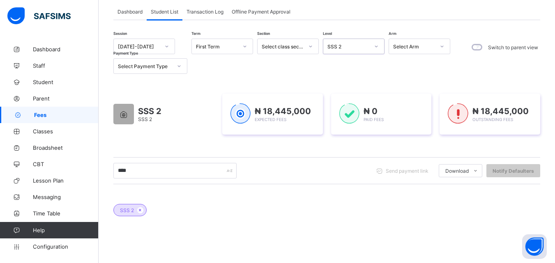
scroll to position [39, 0]
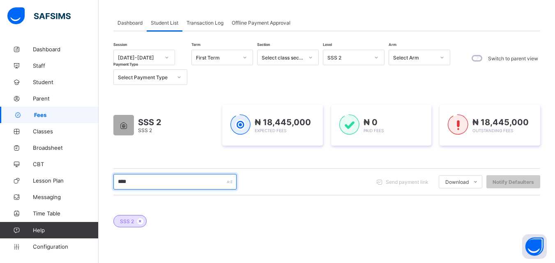
click at [219, 182] on input "****" at bounding box center [174, 182] width 123 height 16
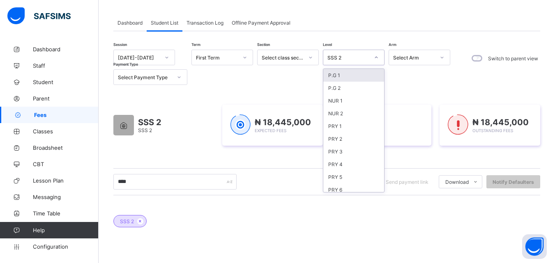
click at [376, 58] on icon at bounding box center [376, 57] width 5 height 8
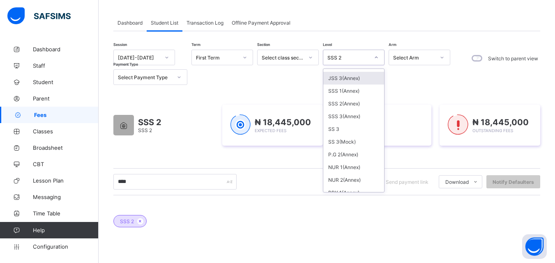
scroll to position [247, 0]
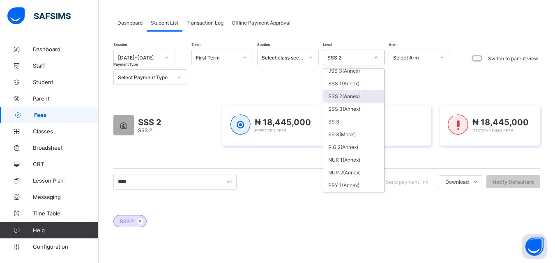
click at [344, 96] on div "SSS 2(Annex)" at bounding box center [353, 96] width 61 height 13
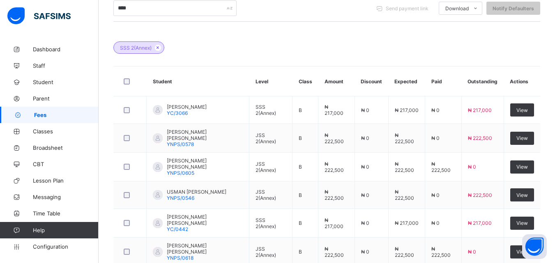
scroll to position [220, 0]
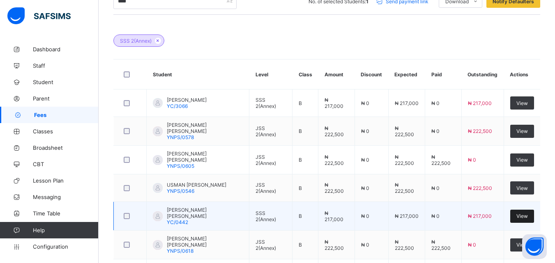
click at [525, 213] on span "View" at bounding box center [522, 216] width 12 height 6
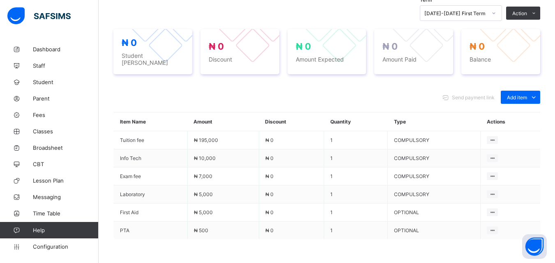
scroll to position [220, 0]
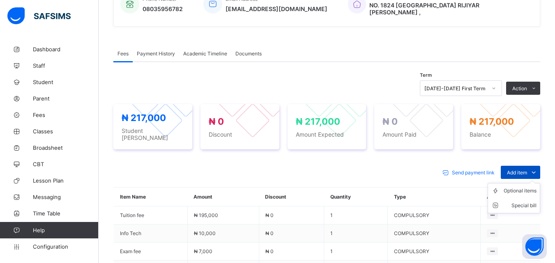
click at [538, 168] on icon at bounding box center [533, 172] width 9 height 8
click at [534, 187] on div "Optional items" at bounding box center [520, 191] width 33 height 8
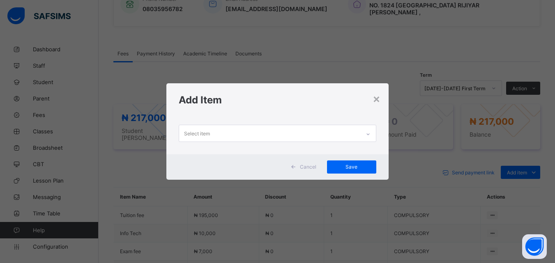
click at [369, 131] on div at bounding box center [368, 134] width 14 height 13
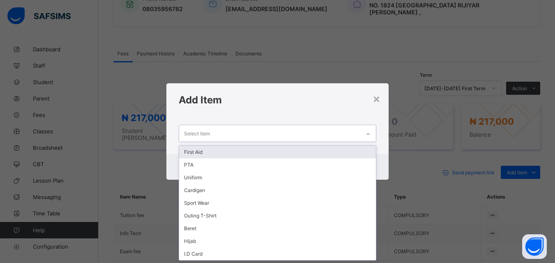
click at [198, 152] on div "First Aid" at bounding box center [277, 152] width 196 height 13
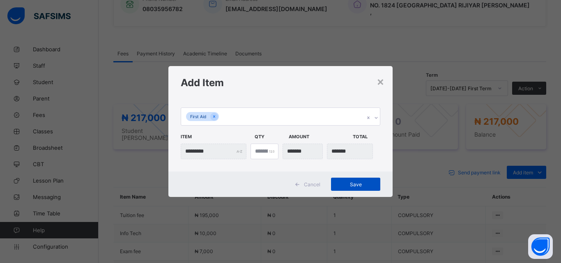
click at [357, 182] on span "Save" at bounding box center [355, 185] width 37 height 6
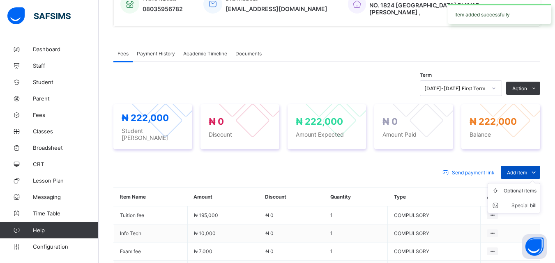
click at [538, 168] on icon at bounding box center [533, 172] width 9 height 8
click at [529, 187] on div "Optional items" at bounding box center [520, 191] width 33 height 8
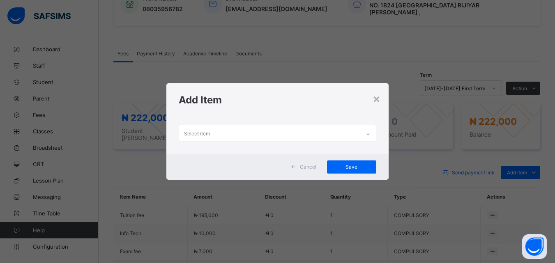
click at [370, 134] on icon at bounding box center [368, 134] width 5 height 8
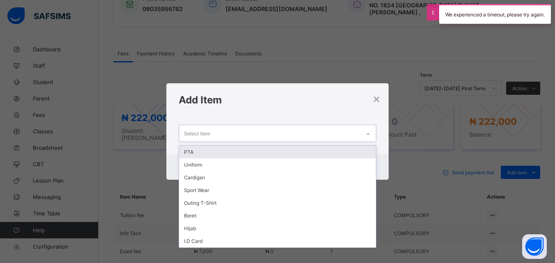
click at [187, 151] on div "PTA" at bounding box center [277, 152] width 196 height 13
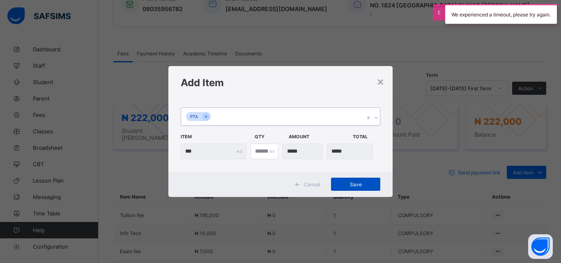
click at [357, 184] on span "Save" at bounding box center [355, 185] width 37 height 6
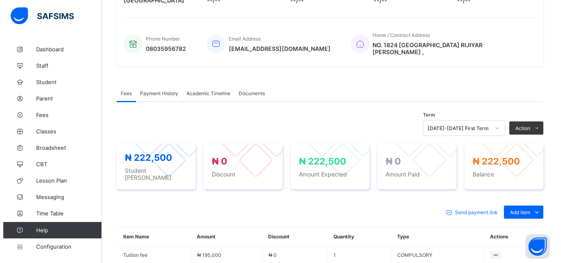
scroll to position [181, 0]
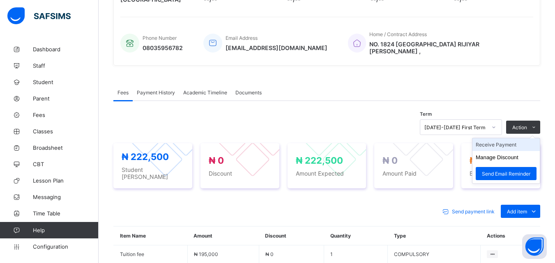
click at [510, 138] on li "Receive Payment" at bounding box center [505, 144] width 67 height 13
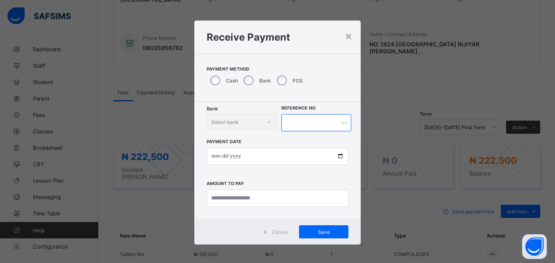
click at [328, 121] on input "text" at bounding box center [315, 122] width 69 height 17
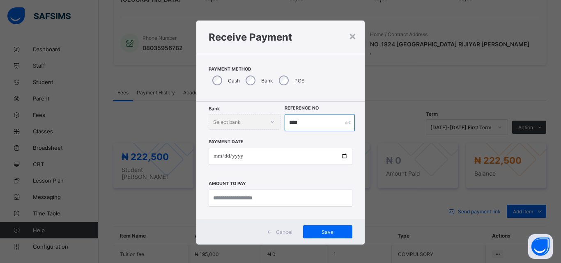
type input "****"
click at [270, 121] on div "Bank Select bank" at bounding box center [245, 122] width 72 height 16
click at [272, 121] on div "Bank Select bank" at bounding box center [245, 122] width 72 height 16
click at [268, 121] on div "Bank Select bank" at bounding box center [245, 122] width 72 height 16
click at [274, 126] on div at bounding box center [272, 121] width 14 height 13
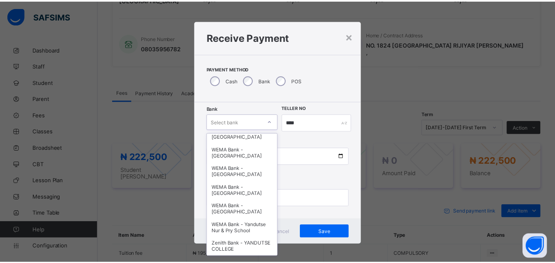
scroll to position [253, 0]
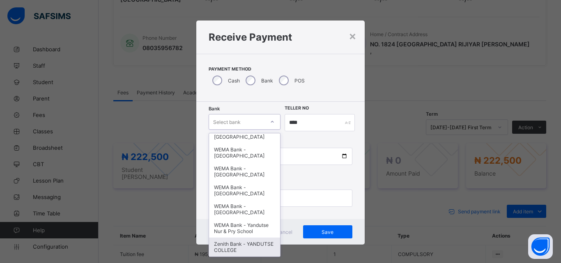
click at [248, 244] on div "Zenith Bank - YANDUTSE COLLEGE" at bounding box center [244, 247] width 71 height 19
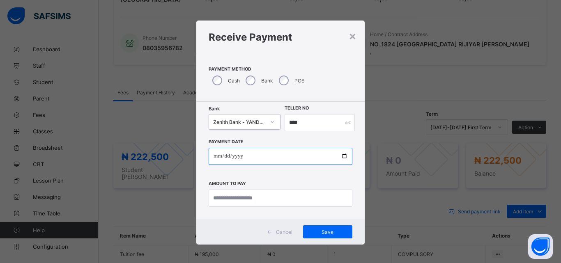
click at [343, 153] on input "date" at bounding box center [281, 156] width 144 height 17
type input "**********"
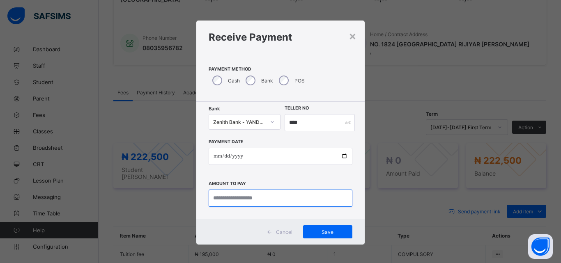
click at [260, 200] on input "currency" at bounding box center [281, 198] width 144 height 17
type input "*********"
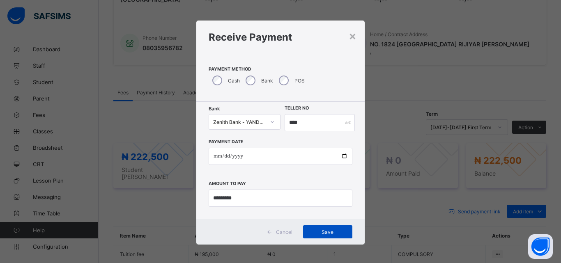
click at [328, 230] on span "Save" at bounding box center [327, 232] width 37 height 6
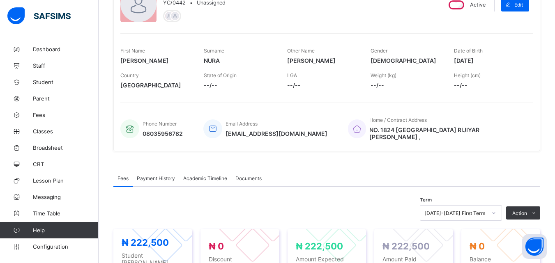
scroll to position [81, 0]
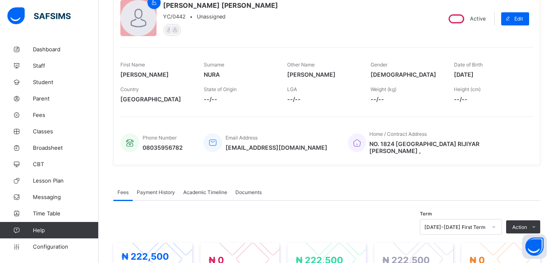
click at [555, 258] on div "× Delete Document This action would delete the document with name: from the sys…" at bounding box center [327, 250] width 456 height 580
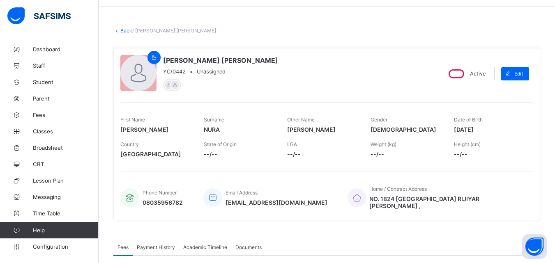
scroll to position [0, 0]
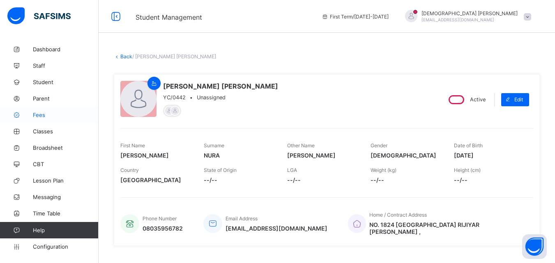
click at [35, 113] on span "Fees" at bounding box center [66, 115] width 66 height 7
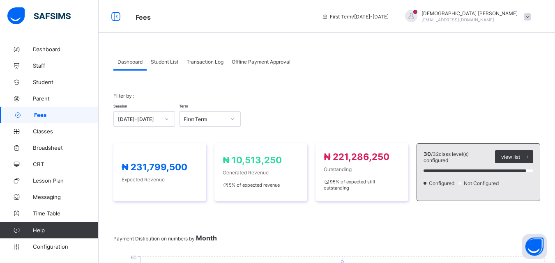
click at [161, 60] on span "Student List" at bounding box center [165, 62] width 28 height 6
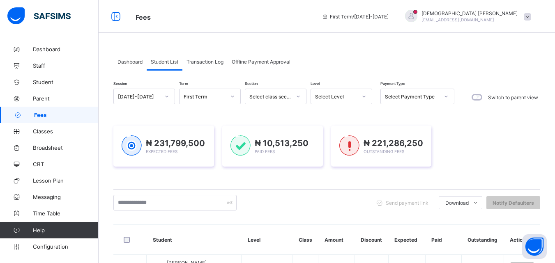
click at [172, 59] on span "Student List" at bounding box center [165, 62] width 28 height 6
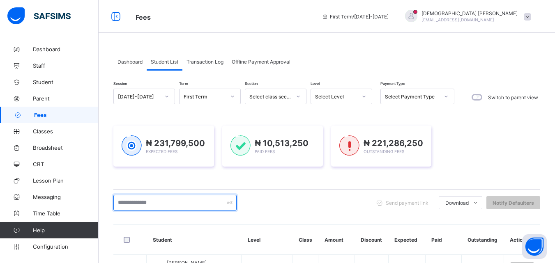
click at [175, 200] on input "text" at bounding box center [174, 203] width 123 height 16
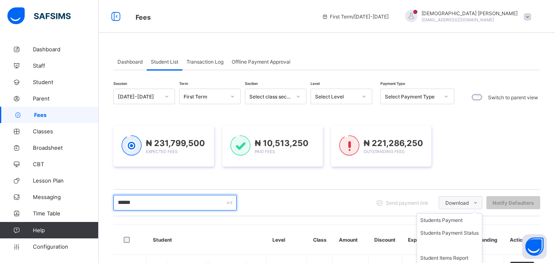
scroll to position [110, 0]
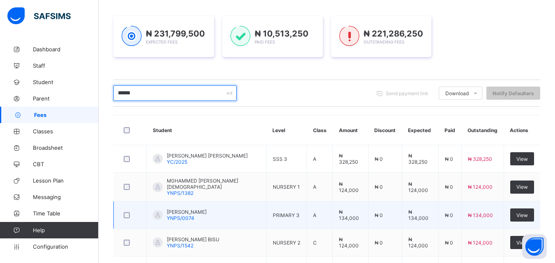
type input "******"
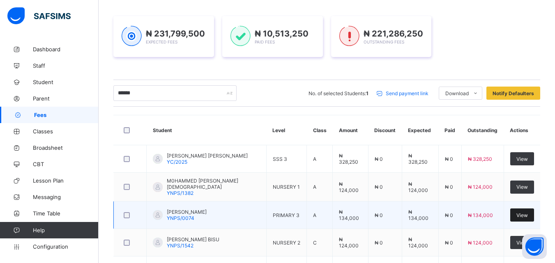
click at [525, 212] on span "View" at bounding box center [522, 215] width 12 height 6
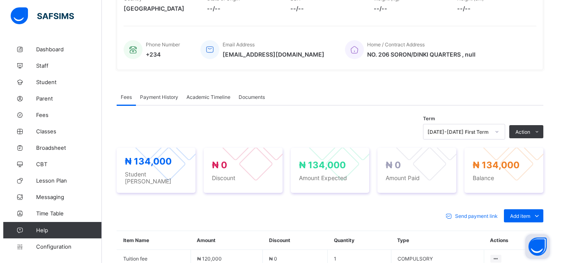
scroll to position [175, 0]
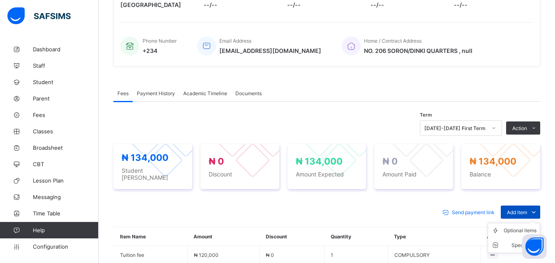
click at [538, 208] on icon at bounding box center [533, 212] width 9 height 8
click at [537, 227] on div "Optional items" at bounding box center [520, 231] width 33 height 8
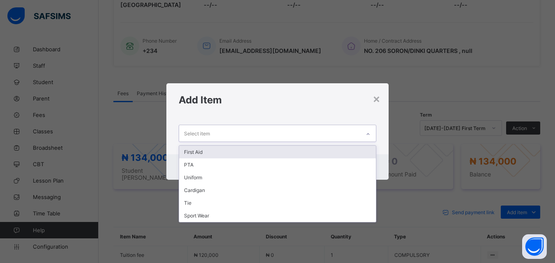
click at [369, 132] on icon at bounding box center [368, 134] width 5 height 8
click at [204, 150] on div "First Aid" at bounding box center [277, 152] width 196 height 13
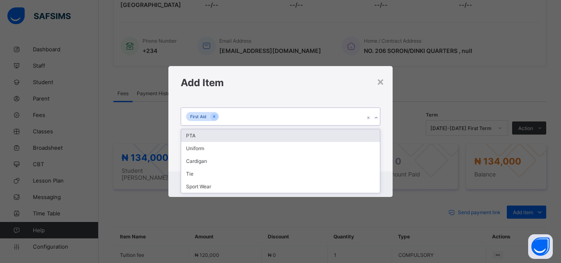
click at [378, 118] on icon at bounding box center [376, 118] width 5 height 8
click at [194, 138] on div "PTA" at bounding box center [280, 135] width 199 height 13
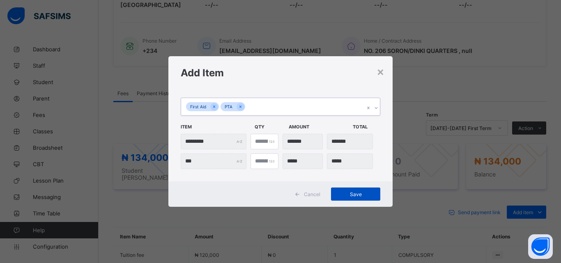
click at [354, 195] on span "Save" at bounding box center [355, 194] width 37 height 6
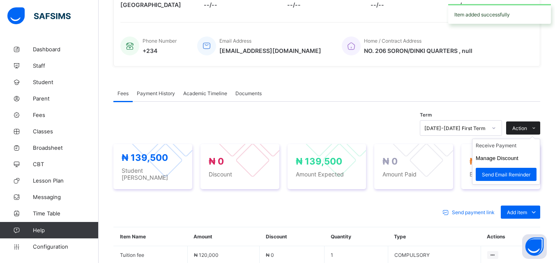
click at [527, 127] on span "Action" at bounding box center [519, 128] width 15 height 6
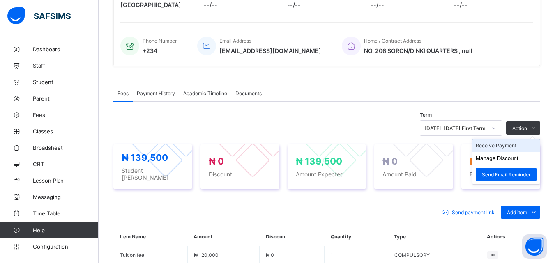
click at [513, 146] on li "Receive Payment" at bounding box center [505, 145] width 67 height 13
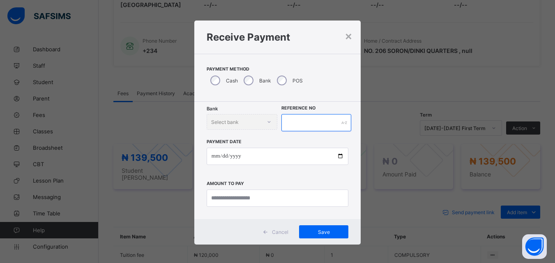
click at [335, 125] on input "text" at bounding box center [315, 122] width 69 height 17
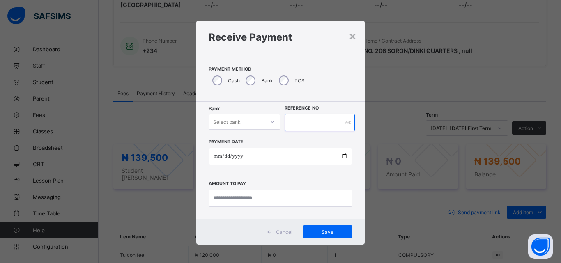
click at [308, 124] on input "text" at bounding box center [320, 122] width 70 height 17
type input "*****"
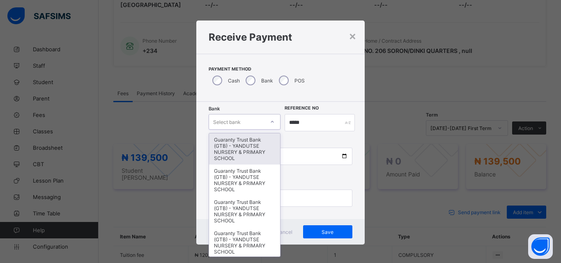
click at [270, 120] on icon at bounding box center [272, 122] width 5 height 8
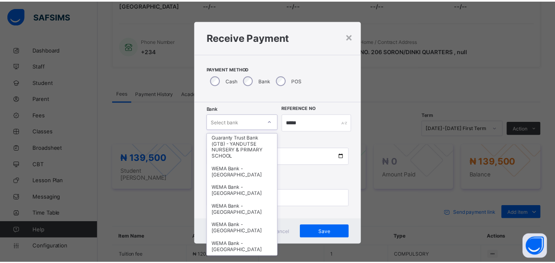
scroll to position [197, 0]
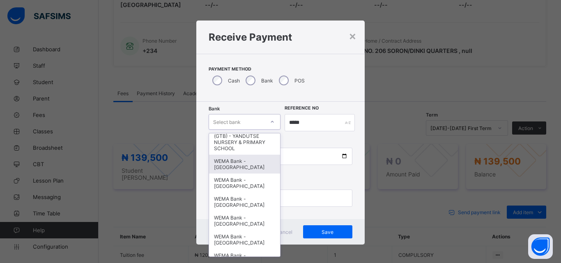
click at [242, 161] on div "WEMA Bank - [GEOGRAPHIC_DATA]" at bounding box center [244, 164] width 71 height 19
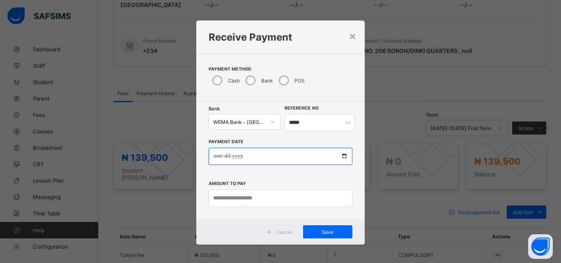
click at [337, 158] on input "date" at bounding box center [281, 156] width 144 height 17
click at [344, 155] on input "date" at bounding box center [281, 156] width 144 height 17
type input "**********"
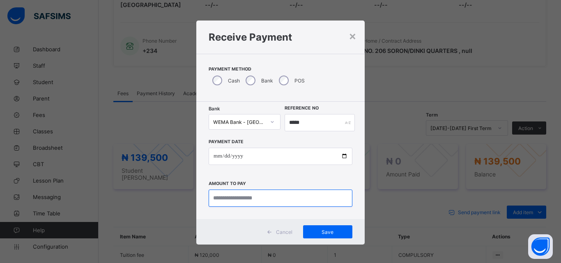
click at [328, 201] on input "currency" at bounding box center [281, 198] width 144 height 17
type input "*********"
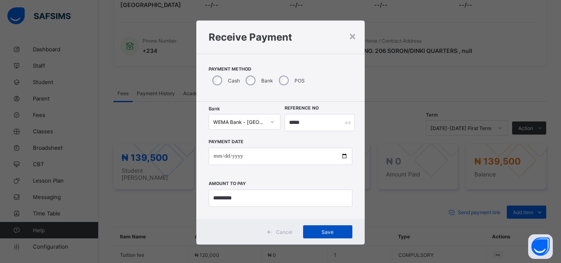
click at [327, 233] on span "Save" at bounding box center [327, 232] width 37 height 6
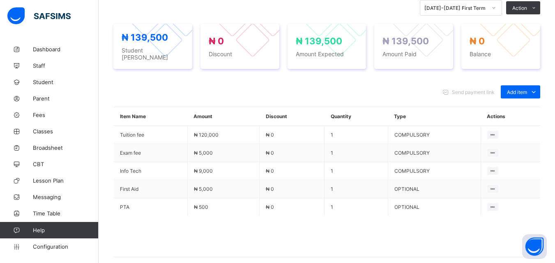
scroll to position [318, 0]
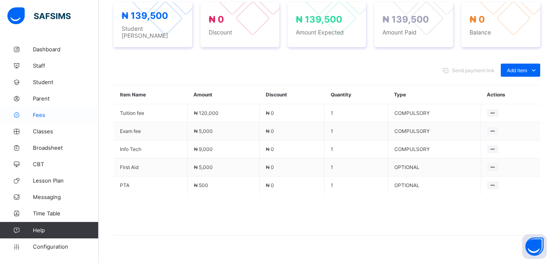
click at [40, 112] on span "Fees" at bounding box center [66, 115] width 66 height 7
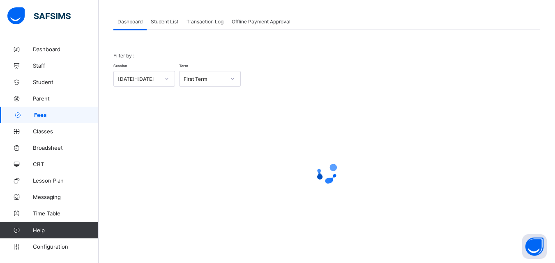
scroll to position [40, 0]
click at [167, 25] on div "Student List" at bounding box center [165, 21] width 36 height 16
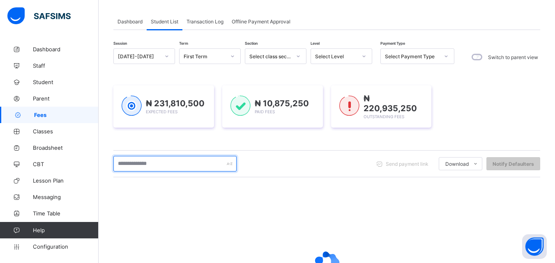
click at [208, 164] on input "text" at bounding box center [174, 164] width 123 height 16
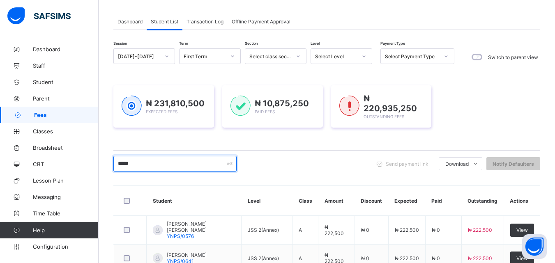
click at [214, 165] on input "*****" at bounding box center [174, 164] width 123 height 16
click at [214, 162] on input "*****" at bounding box center [174, 164] width 123 height 16
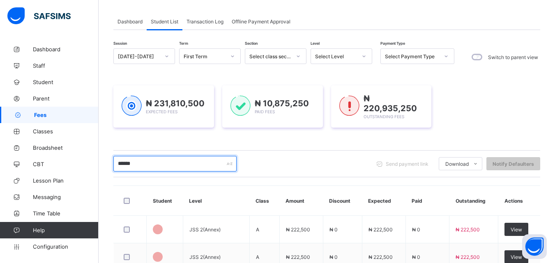
click at [211, 165] on input "******" at bounding box center [174, 164] width 123 height 16
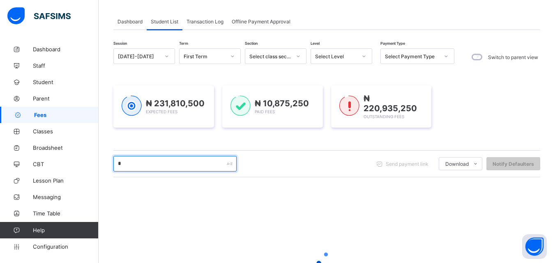
type input "******"
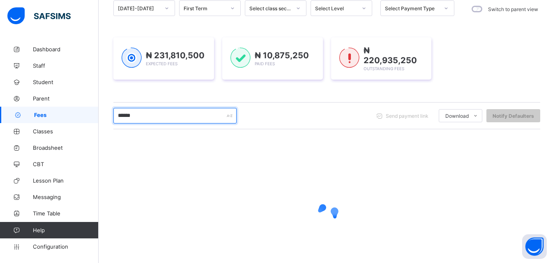
scroll to position [90, 0]
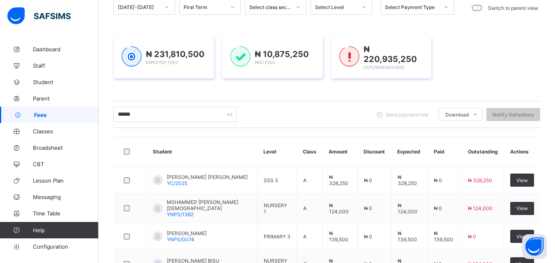
click at [554, 256] on div "Dashboard Student List Transaction Log Offline Payment Approval Student List Mo…" at bounding box center [327, 209] width 456 height 514
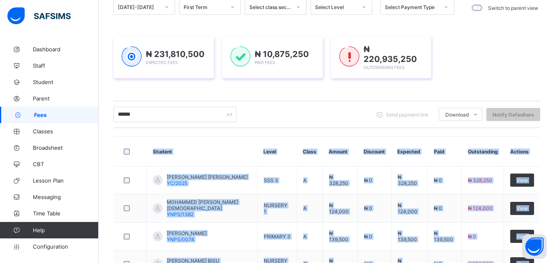
click at [554, 256] on div "Dashboard Student List Transaction Log Offline Payment Approval Student List Mo…" at bounding box center [327, 209] width 456 height 514
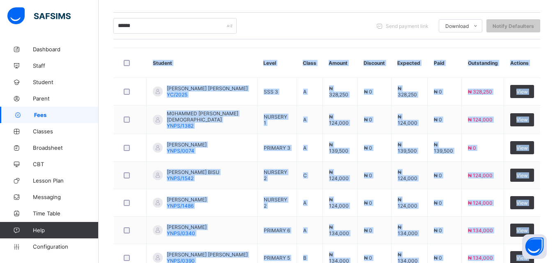
scroll to position [188, 0]
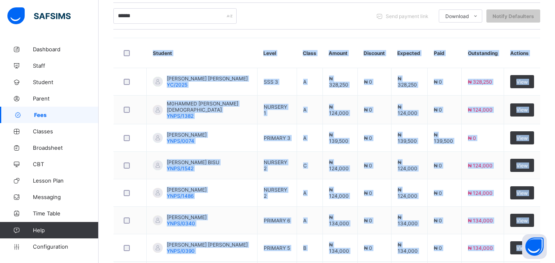
click at [413, 35] on div "Session 2025-2026 Term First Term Section Select class section Level Select Lev…" at bounding box center [326, 128] width 427 height 454
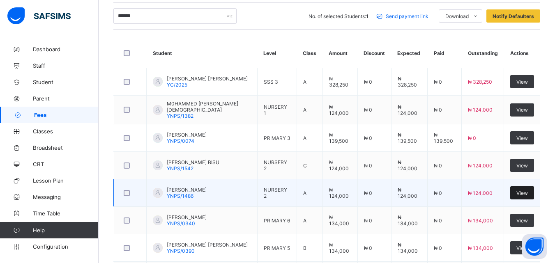
click at [528, 190] on span "View" at bounding box center [522, 193] width 12 height 6
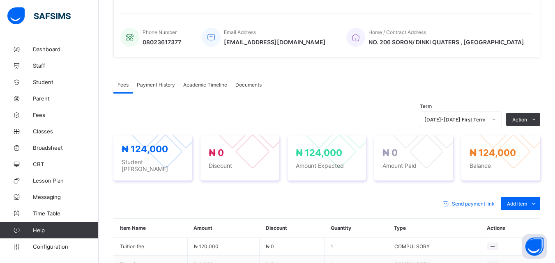
scroll to position [188, 0]
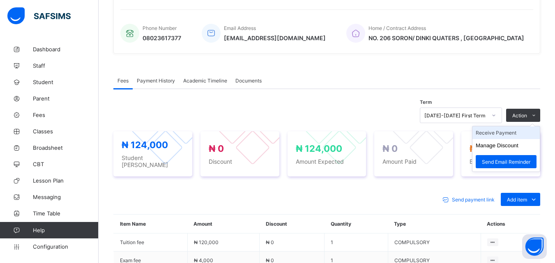
click at [511, 134] on li "Receive Payment" at bounding box center [505, 133] width 67 height 13
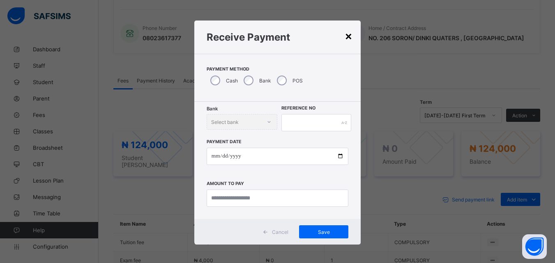
click at [346, 39] on div "×" at bounding box center [349, 36] width 8 height 14
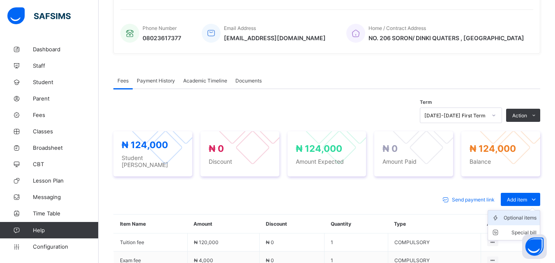
click at [537, 214] on div "Optional items" at bounding box center [520, 218] width 33 height 8
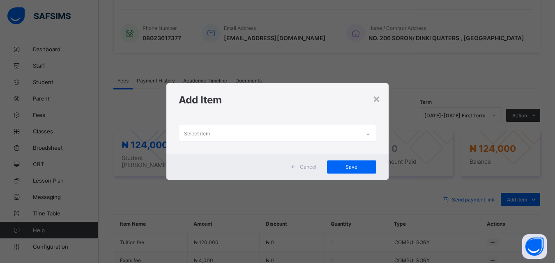
click at [366, 134] on div at bounding box center [368, 134] width 14 height 13
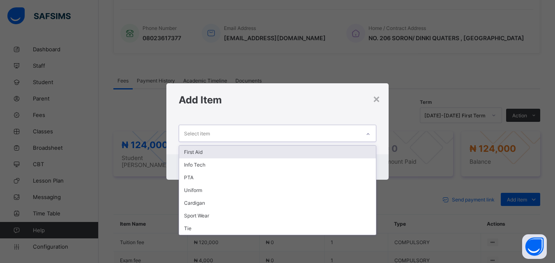
click at [187, 158] on div "First Aid" at bounding box center [277, 152] width 196 height 13
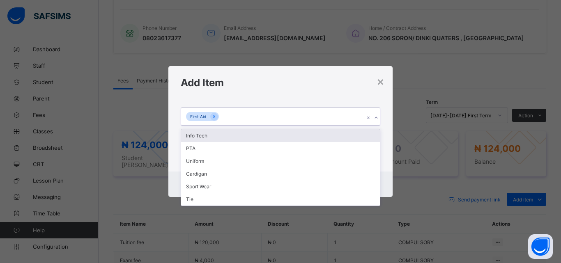
click at [375, 119] on icon at bounding box center [376, 118] width 5 height 8
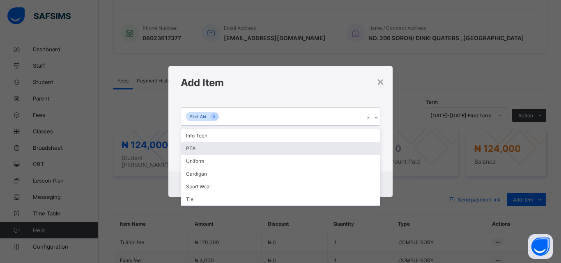
click at [188, 149] on div "PTA" at bounding box center [280, 148] width 199 height 13
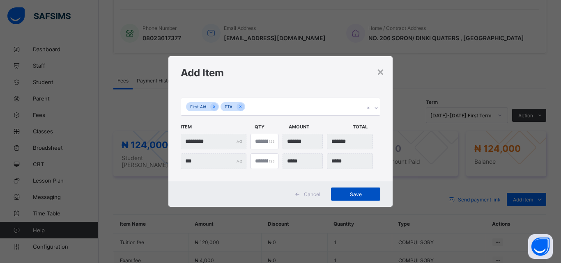
click at [358, 194] on span "Save" at bounding box center [355, 194] width 37 height 6
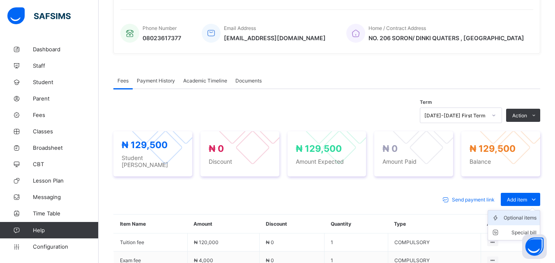
click at [535, 214] on div "Optional items" at bounding box center [520, 218] width 33 height 8
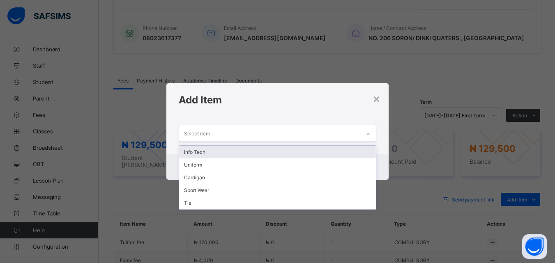
click at [366, 134] on div at bounding box center [368, 134] width 14 height 13
click at [194, 151] on div "Info Tech" at bounding box center [277, 152] width 196 height 13
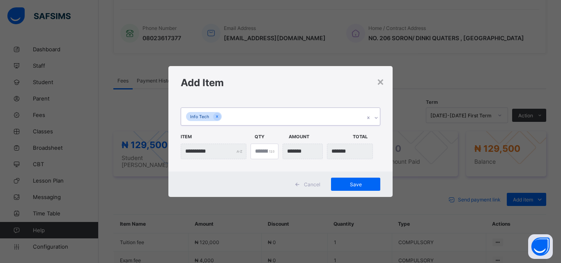
click at [376, 118] on icon at bounding box center [376, 118] width 5 height 8
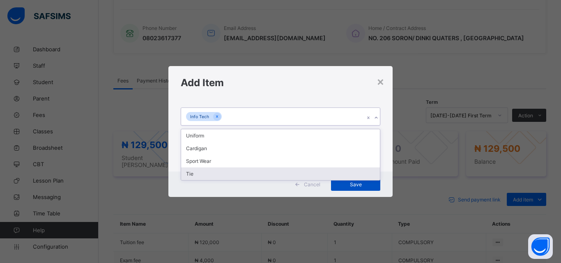
click at [356, 184] on span "Save" at bounding box center [355, 185] width 37 height 6
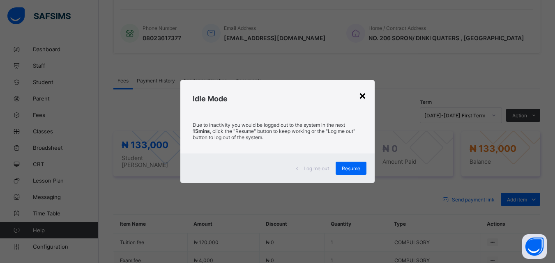
click at [362, 92] on div "×" at bounding box center [363, 95] width 8 height 14
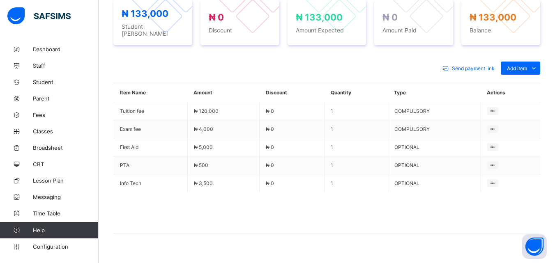
scroll to position [331, 0]
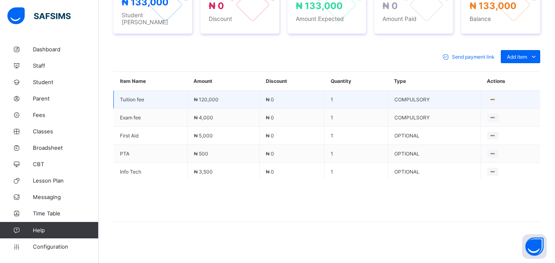
click at [540, 91] on td at bounding box center [511, 100] width 60 height 18
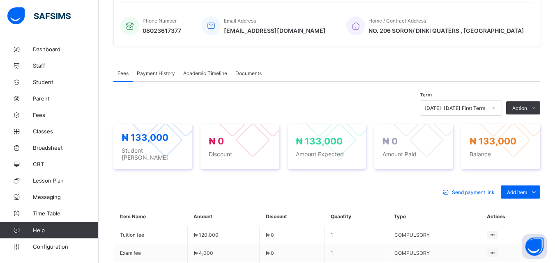
scroll to position [183, 0]
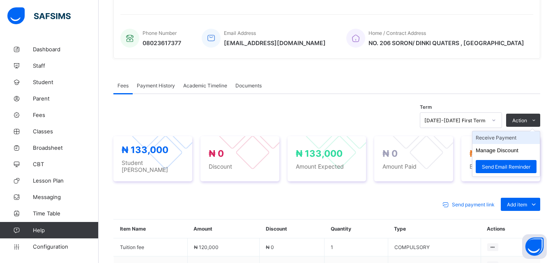
click at [514, 138] on li "Receive Payment" at bounding box center [505, 137] width 67 height 13
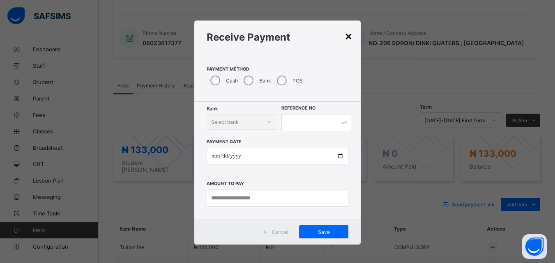
drag, startPoint x: 376, startPoint y: 132, endPoint x: 344, endPoint y: 34, distance: 103.4
click at [345, 34] on div "×" at bounding box center [349, 36] width 8 height 14
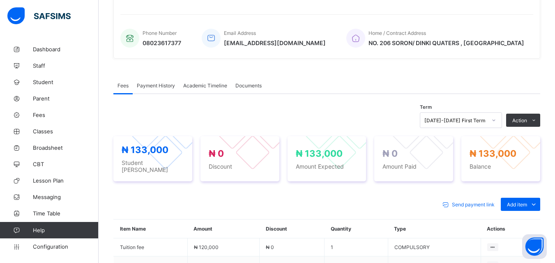
click at [382, 69] on div "Fees Payment History Academic Timeline Documents Fees More Options Term 2025-20…" at bounding box center [326, 234] width 427 height 338
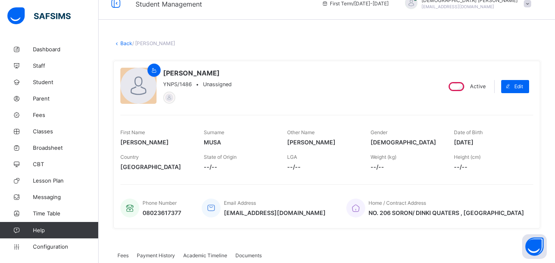
scroll to position [0, 0]
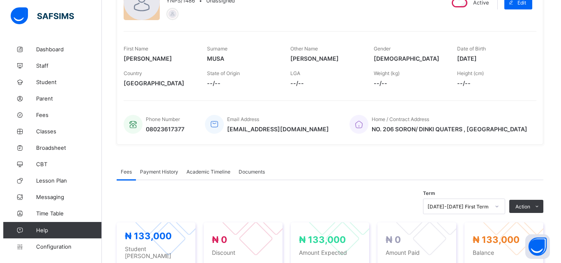
scroll to position [99, 0]
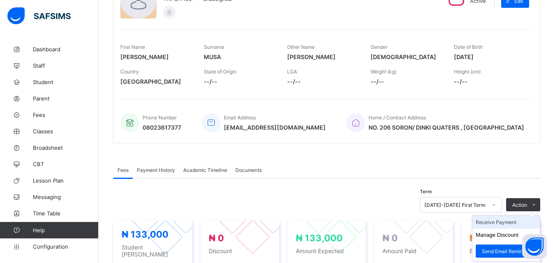
click at [509, 221] on li "Receive Payment" at bounding box center [505, 222] width 67 height 13
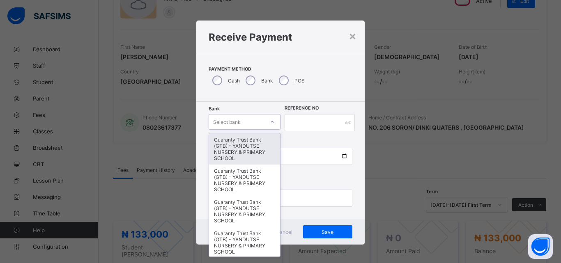
click at [270, 122] on icon at bounding box center [272, 122] width 5 height 8
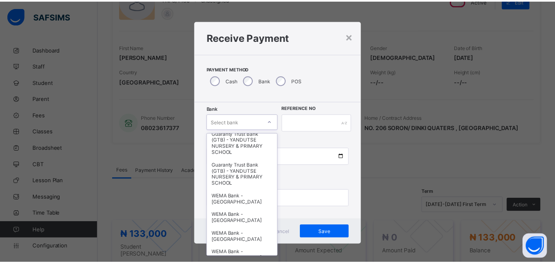
scroll to position [164, 0]
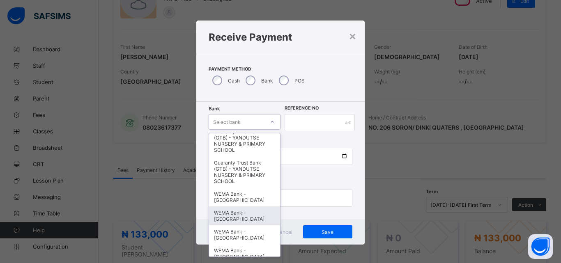
click at [242, 214] on div "WEMA Bank - YANDUTSE COLLEGE" at bounding box center [244, 216] width 71 height 19
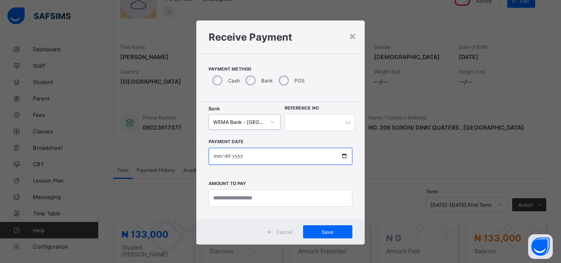
click at [338, 158] on input "date" at bounding box center [281, 156] width 144 height 17
click at [341, 156] on input "date" at bounding box center [281, 156] width 144 height 17
type input "**********"
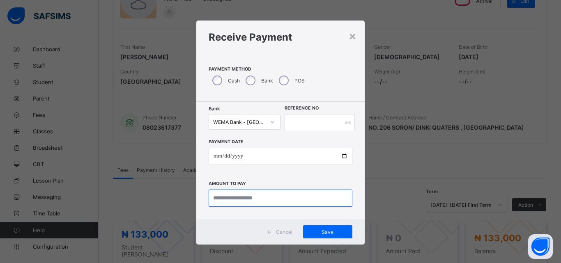
click at [333, 201] on input "currency" at bounding box center [281, 198] width 144 height 17
type input "*********"
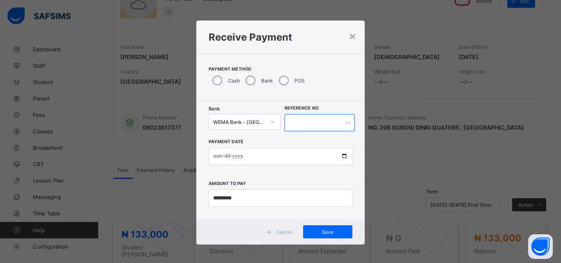
click at [322, 120] on input "text" at bounding box center [320, 122] width 70 height 17
click at [327, 233] on span "Save" at bounding box center [327, 232] width 37 height 6
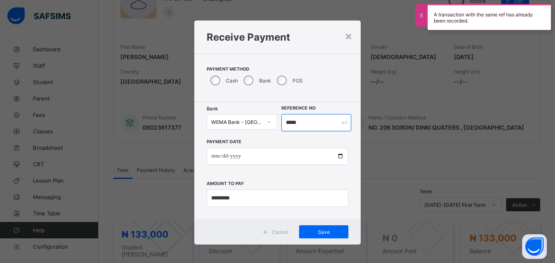
click at [306, 118] on input "*****" at bounding box center [315, 122] width 69 height 17
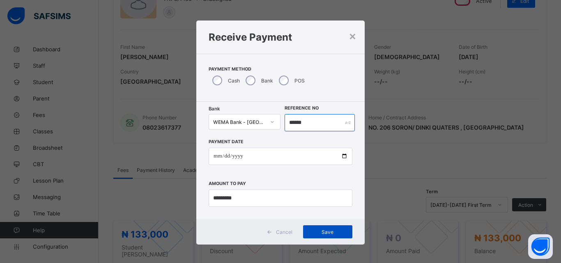
type input "******"
click at [328, 228] on div "Save" at bounding box center [327, 232] width 49 height 13
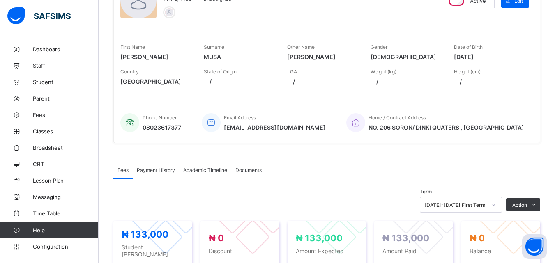
click at [162, 171] on span "Payment History" at bounding box center [156, 170] width 38 height 6
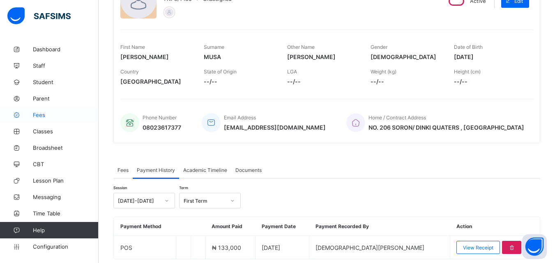
click at [41, 115] on span "Fees" at bounding box center [66, 115] width 66 height 7
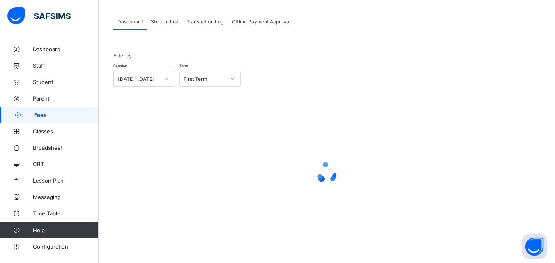
scroll to position [40, 0]
click at [168, 23] on span "Student List" at bounding box center [165, 21] width 28 height 6
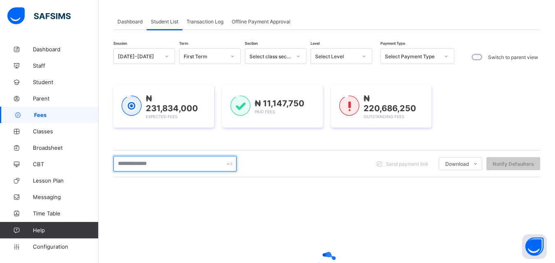
click at [190, 160] on input "text" at bounding box center [174, 164] width 123 height 16
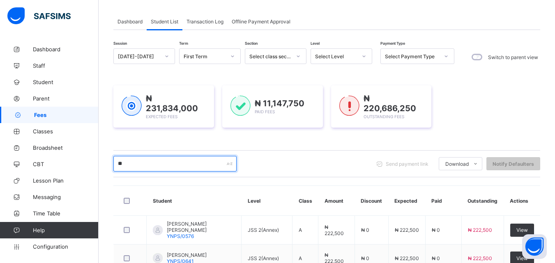
drag, startPoint x: 176, startPoint y: 164, endPoint x: 185, endPoint y: 163, distance: 9.1
click at [176, 164] on input "**" at bounding box center [174, 164] width 123 height 16
click at [185, 163] on input "**" at bounding box center [174, 164] width 123 height 16
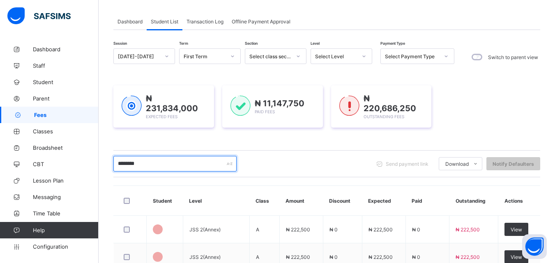
click at [185, 163] on input "********" at bounding box center [174, 164] width 123 height 16
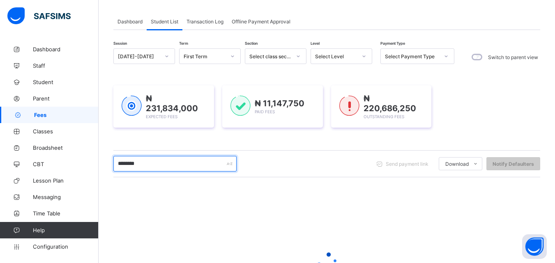
click at [126, 162] on input "********" at bounding box center [174, 164] width 123 height 16
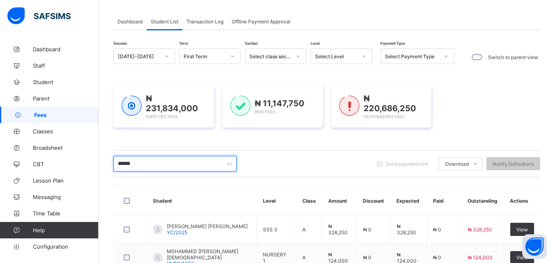
scroll to position [129, 0]
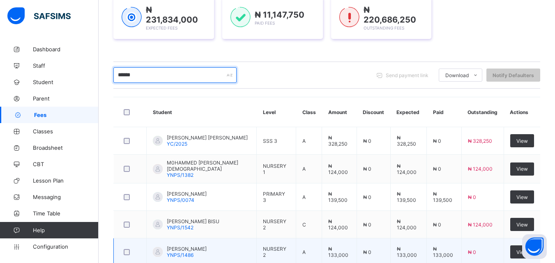
type input "******"
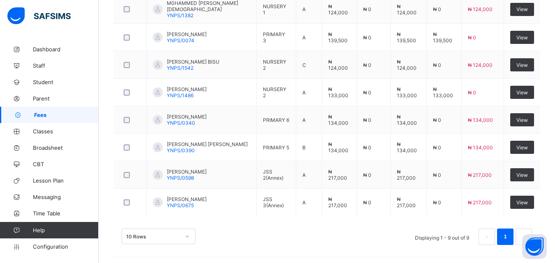
scroll to position [290, 0]
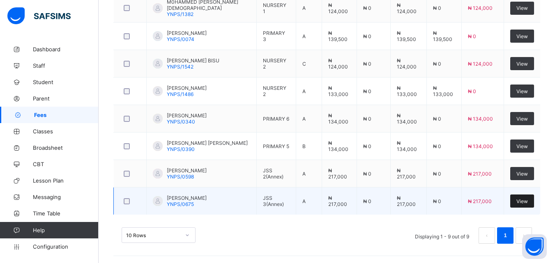
click at [527, 203] on span "View" at bounding box center [522, 201] width 12 height 6
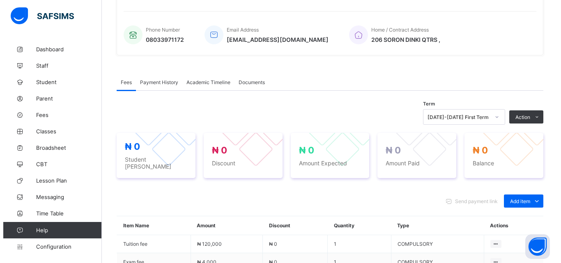
scroll to position [290, 0]
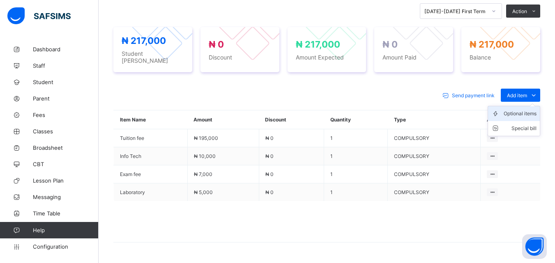
click at [528, 113] on div "Optional items" at bounding box center [520, 114] width 33 height 8
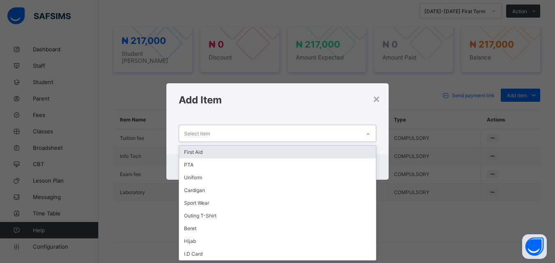
click at [370, 135] on icon at bounding box center [368, 134] width 5 height 8
click at [195, 150] on div "First Aid" at bounding box center [277, 152] width 196 height 13
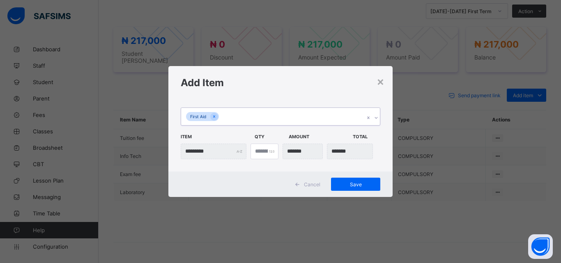
click at [374, 116] on icon at bounding box center [376, 118] width 5 height 8
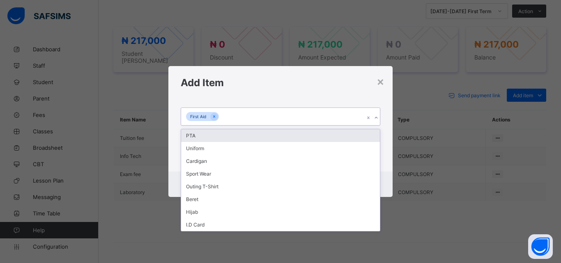
click at [195, 136] on div "PTA" at bounding box center [280, 135] width 199 height 13
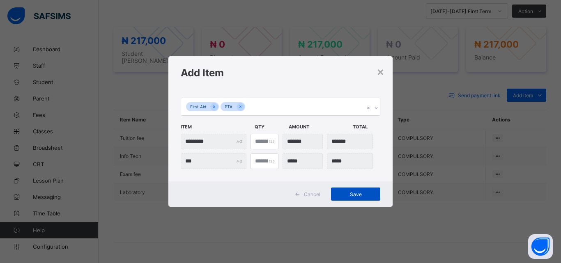
click at [350, 194] on span "Save" at bounding box center [355, 194] width 37 height 6
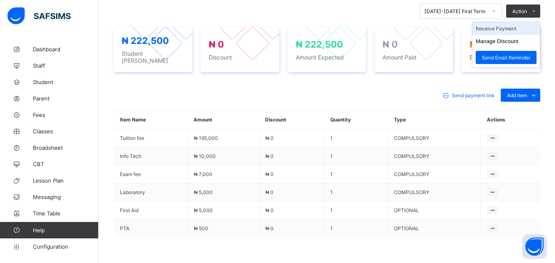
click at [512, 32] on li "Receive Payment" at bounding box center [505, 28] width 67 height 13
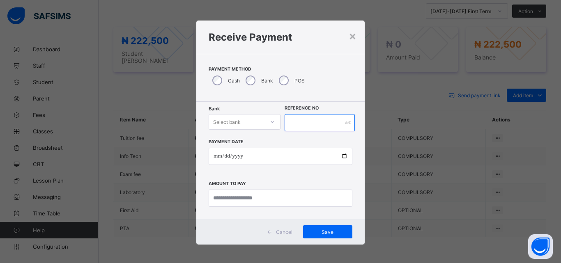
click at [300, 126] on input "text" at bounding box center [320, 122] width 70 height 17
type input "******"
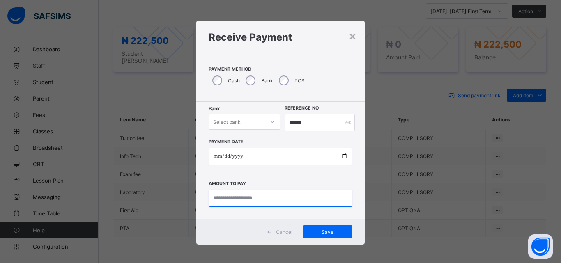
click at [266, 194] on input "currency" at bounding box center [281, 198] width 144 height 17
type input "*********"
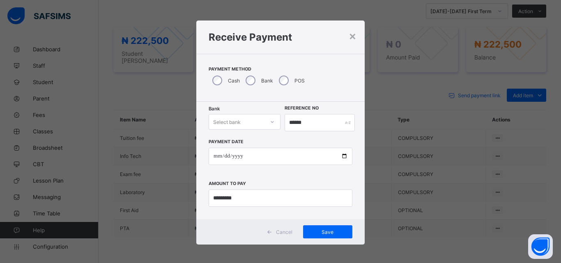
click at [271, 120] on icon at bounding box center [272, 122] width 5 height 8
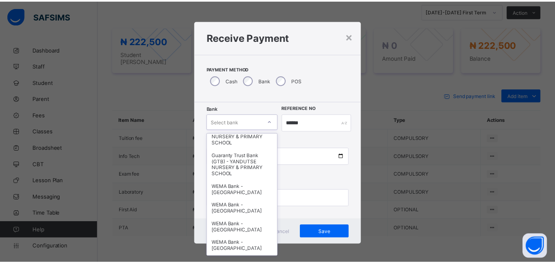
scroll to position [181, 0]
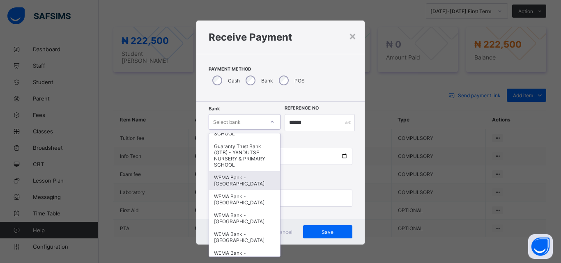
click at [224, 183] on div "WEMA Bank - YANDUTSE COLLEGE" at bounding box center [244, 180] width 71 height 19
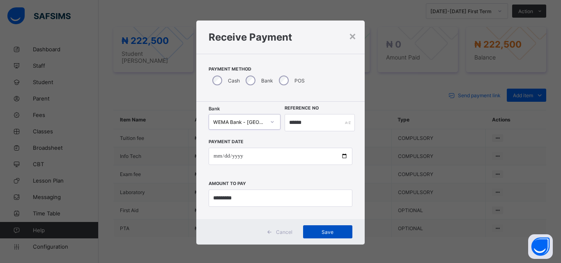
click at [326, 230] on span "Save" at bounding box center [327, 232] width 37 height 6
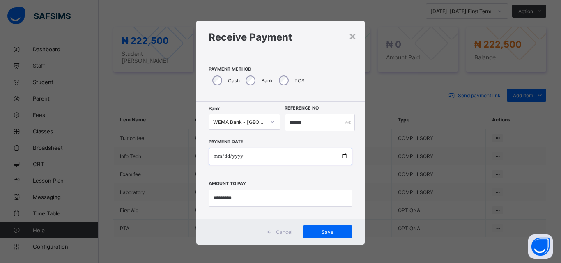
click at [341, 157] on input "date" at bounding box center [281, 156] width 144 height 17
type input "**********"
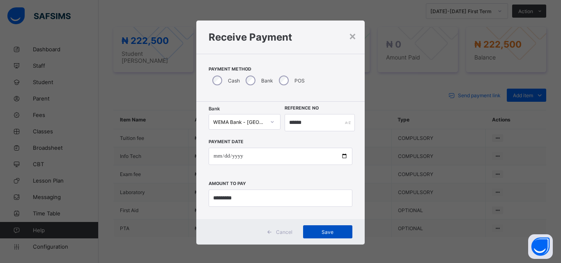
click at [325, 227] on div "Save" at bounding box center [327, 232] width 49 height 13
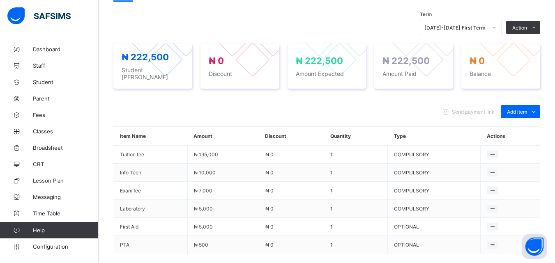
scroll to position [257, 0]
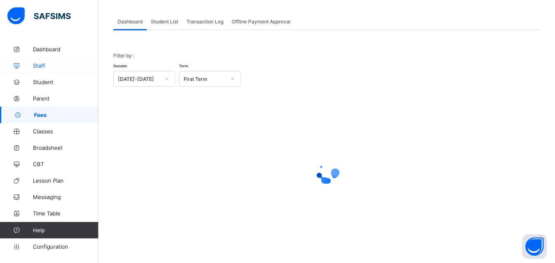
scroll to position [40, 0]
click at [168, 22] on span "Student List" at bounding box center [165, 21] width 28 height 6
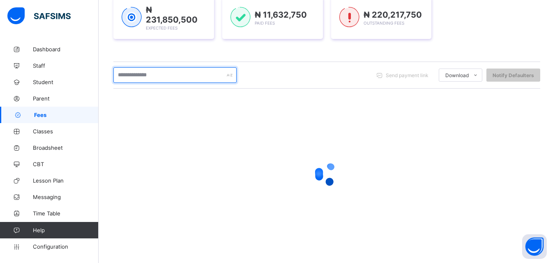
click at [211, 70] on input "text" at bounding box center [174, 75] width 123 height 16
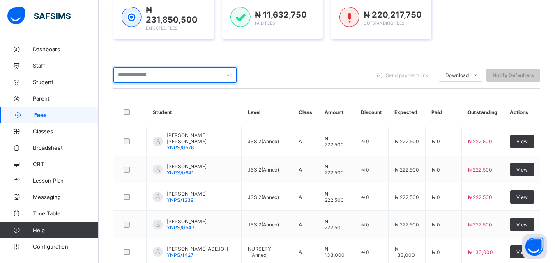
type input "******"
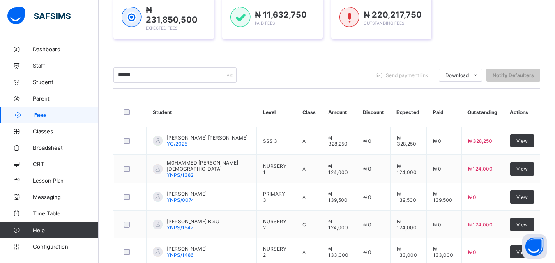
scroll to position [290, 0]
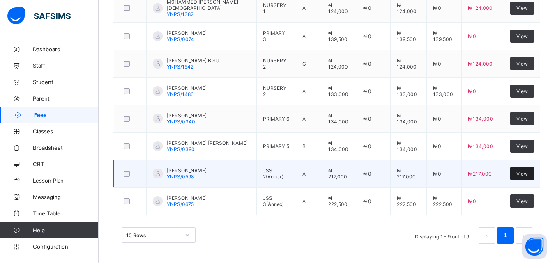
click at [523, 172] on span "View" at bounding box center [522, 174] width 12 height 6
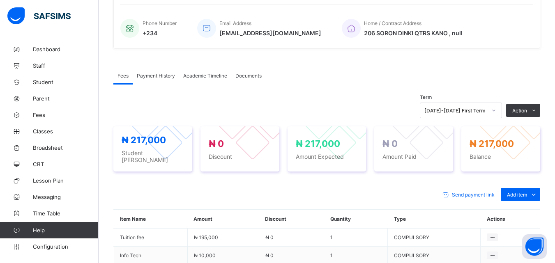
scroll to position [186, 0]
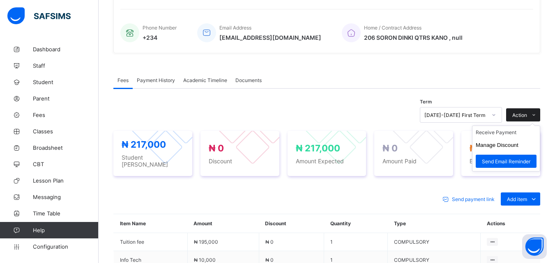
click at [537, 117] on icon at bounding box center [534, 115] width 6 height 5
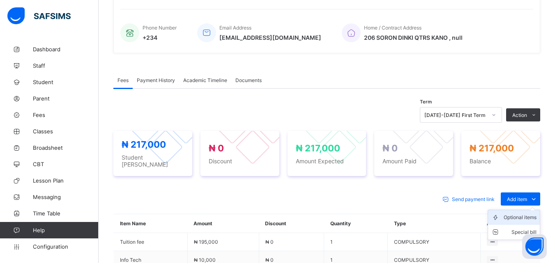
click at [534, 219] on div "Optional items" at bounding box center [520, 218] width 33 height 8
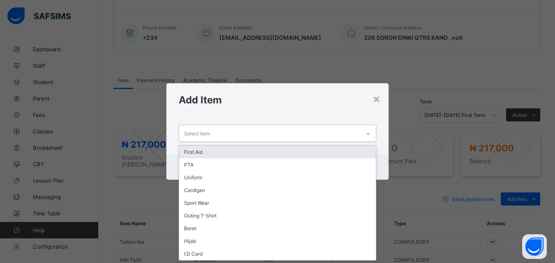
click at [368, 129] on div at bounding box center [368, 134] width 14 height 13
click at [191, 152] on div "First Aid" at bounding box center [277, 152] width 196 height 13
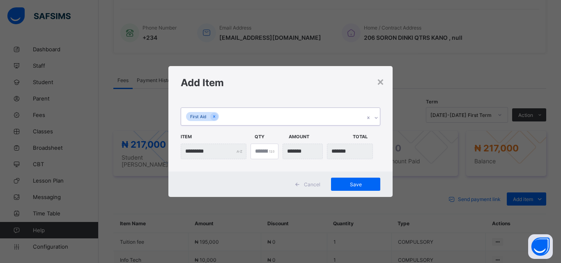
click at [377, 118] on icon at bounding box center [376, 118] width 5 height 8
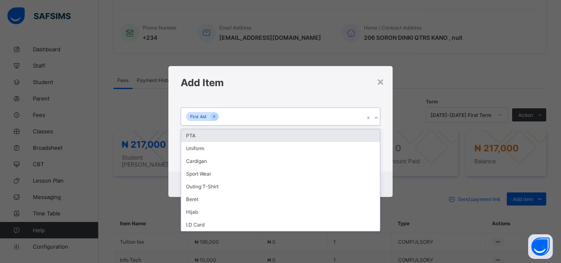
click at [191, 136] on div "PTA" at bounding box center [280, 135] width 199 height 13
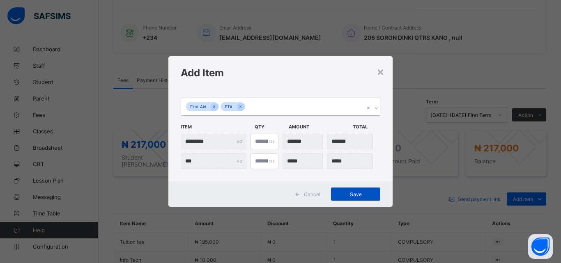
click at [357, 191] on span "Save" at bounding box center [355, 194] width 37 height 6
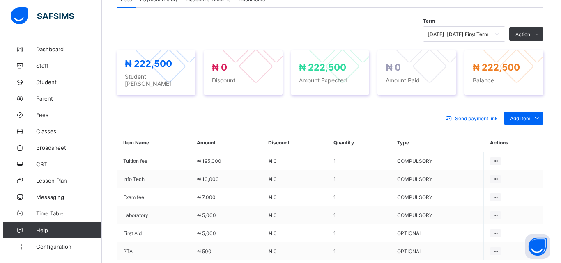
scroll to position [251, 0]
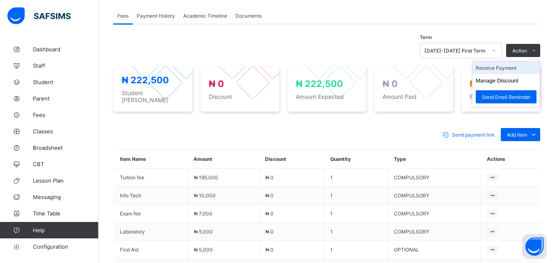
click at [511, 72] on li "Receive Payment" at bounding box center [505, 68] width 67 height 13
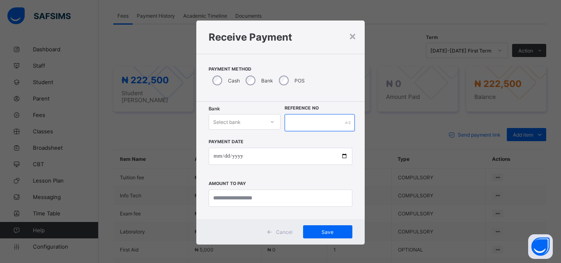
click at [299, 119] on input "text" at bounding box center [320, 122] width 70 height 17
type input "******"
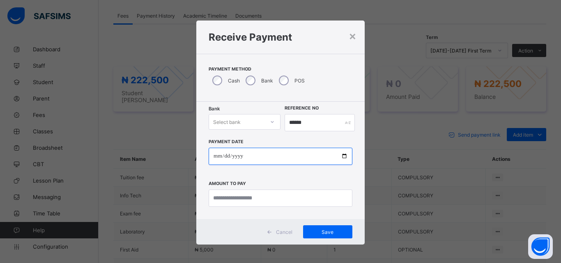
click at [338, 155] on input "date" at bounding box center [281, 156] width 144 height 17
click at [342, 157] on input "date" at bounding box center [281, 156] width 144 height 17
type input "**********"
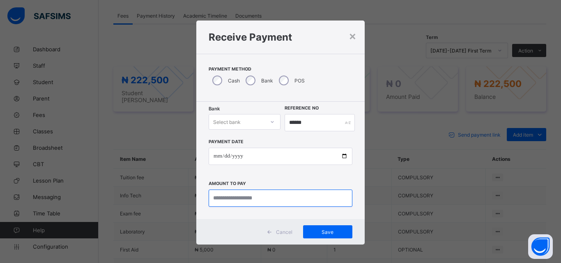
click at [290, 196] on input "currency" at bounding box center [281, 198] width 144 height 17
type input "*********"
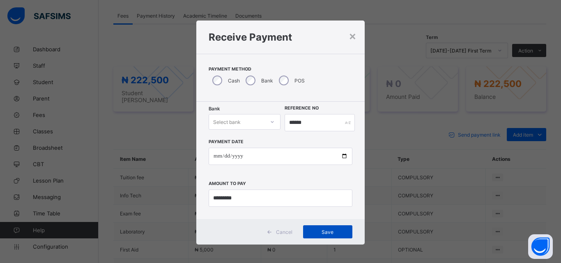
click at [324, 231] on span "Save" at bounding box center [327, 232] width 37 height 6
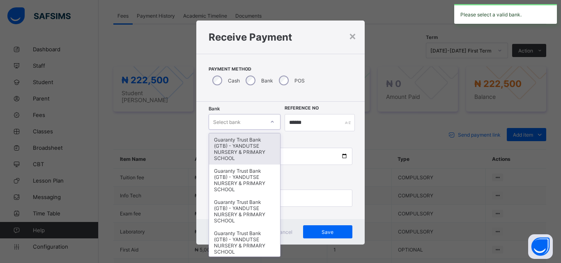
click at [266, 121] on div at bounding box center [272, 121] width 14 height 13
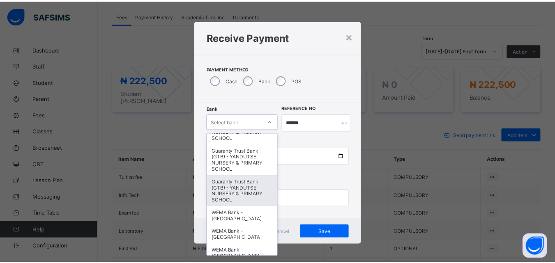
scroll to position [164, 0]
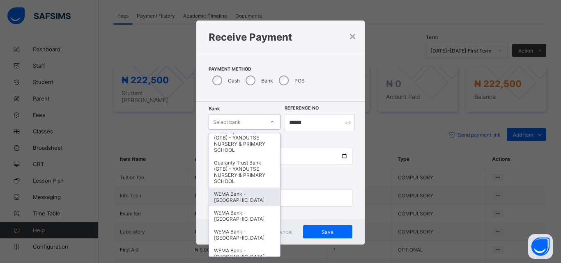
click at [227, 198] on div "WEMA Bank - YANDUTSE COLLEGE" at bounding box center [244, 197] width 71 height 19
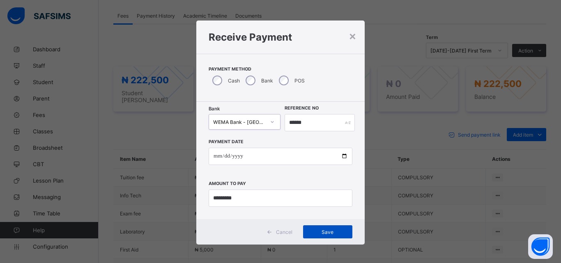
click at [327, 232] on span "Save" at bounding box center [327, 232] width 37 height 6
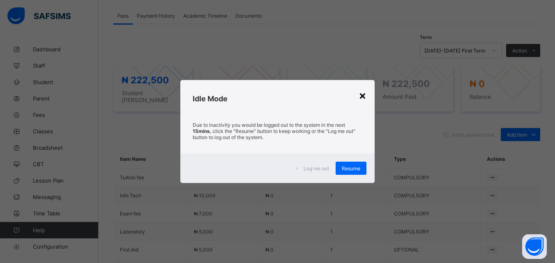
click at [361, 99] on div "×" at bounding box center [363, 95] width 8 height 14
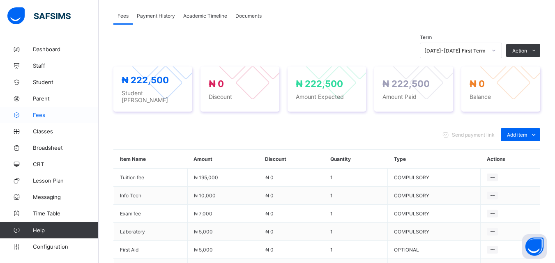
click at [41, 113] on span "Fees" at bounding box center [66, 115] width 66 height 7
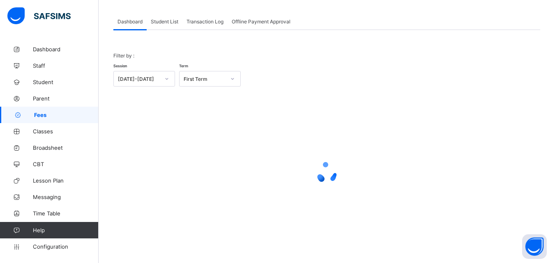
scroll to position [40, 0]
click at [169, 21] on span "Student List" at bounding box center [165, 21] width 28 height 6
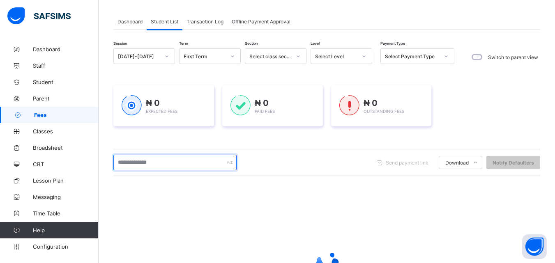
click at [157, 163] on input "text" at bounding box center [174, 163] width 123 height 16
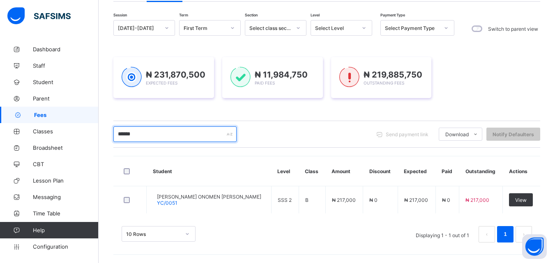
scroll to position [69, 0]
type input "******"
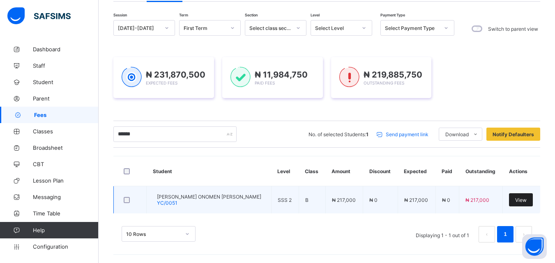
click at [527, 198] on span "View" at bounding box center [521, 200] width 12 height 6
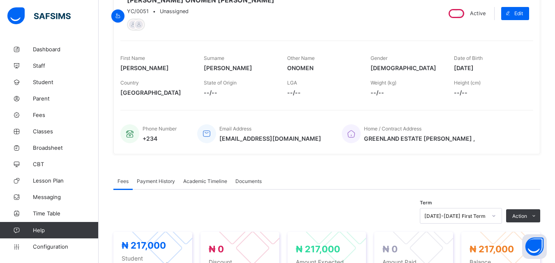
scroll to position [189, 0]
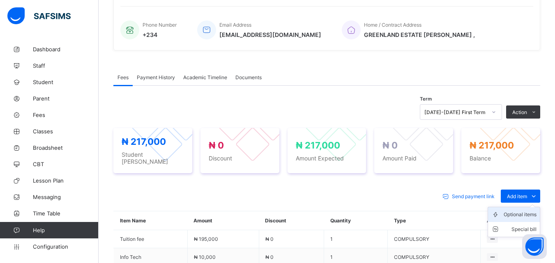
click at [534, 213] on div "Optional items" at bounding box center [520, 215] width 33 height 8
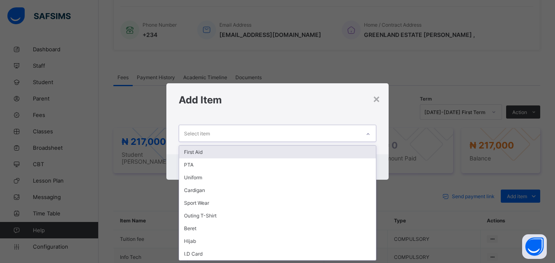
click at [367, 131] on div at bounding box center [368, 134] width 14 height 13
click at [194, 149] on div "First Aid" at bounding box center [277, 152] width 196 height 13
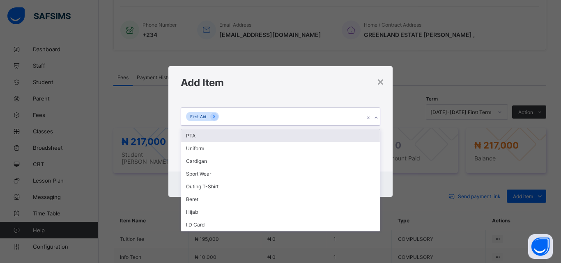
click at [375, 118] on icon at bounding box center [376, 118] width 5 height 8
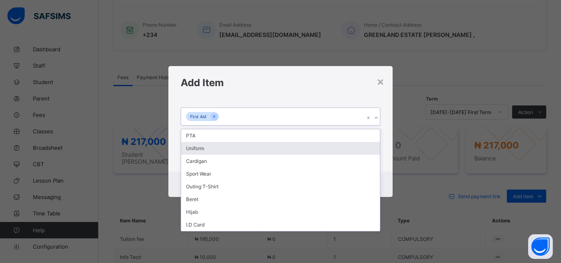
click at [191, 137] on div "PTA" at bounding box center [280, 135] width 199 height 13
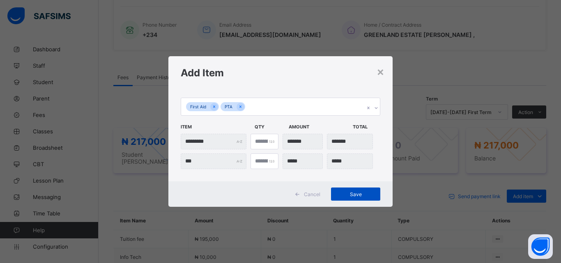
click at [356, 194] on span "Save" at bounding box center [355, 194] width 37 height 6
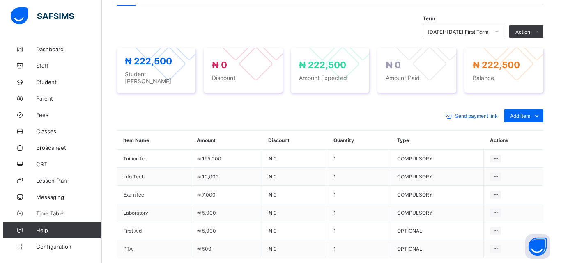
scroll to position [271, 0]
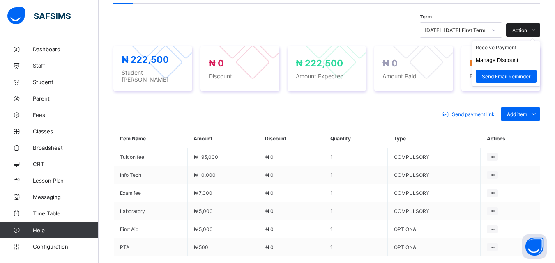
click at [537, 33] on icon at bounding box center [534, 30] width 6 height 5
click at [505, 48] on li "Receive Payment" at bounding box center [505, 47] width 67 height 13
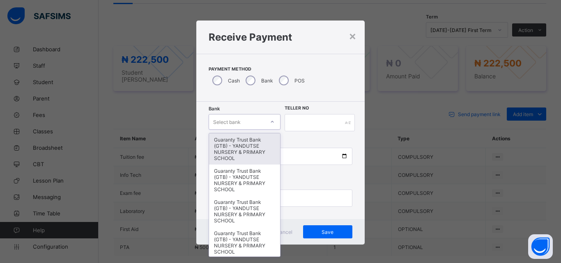
click at [269, 119] on div at bounding box center [272, 121] width 14 height 13
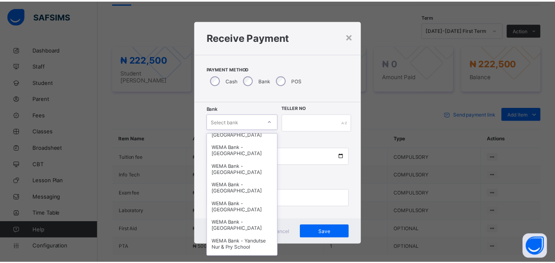
scroll to position [253, 0]
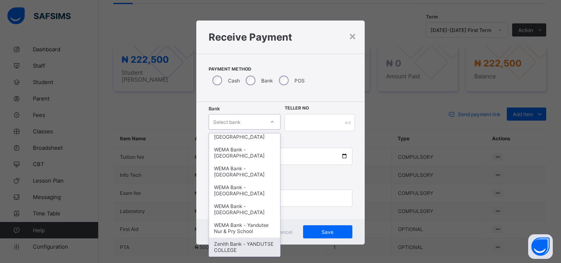
click at [242, 250] on div "Zenith Bank - YANDUTSE COLLEGE" at bounding box center [244, 247] width 71 height 19
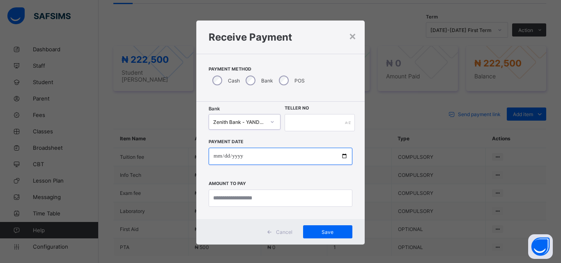
click at [345, 157] on input "date" at bounding box center [281, 156] width 144 height 17
type input "**********"
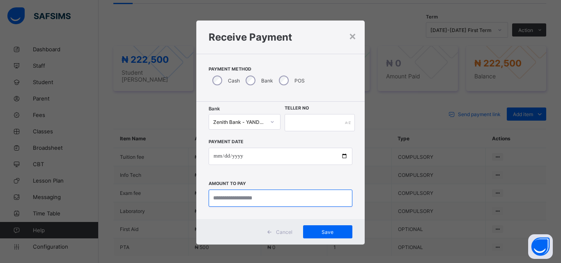
click at [338, 203] on input "currency" at bounding box center [281, 198] width 144 height 17
type input "*********"
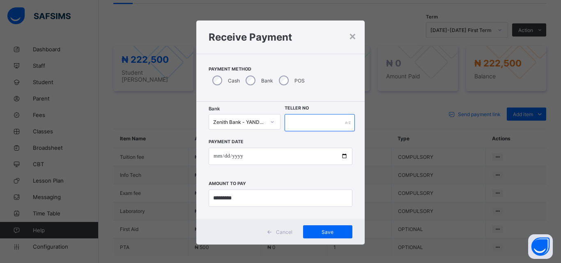
click at [323, 127] on input "text" at bounding box center [320, 122] width 70 height 17
click at [323, 230] on span "Save" at bounding box center [327, 232] width 37 height 6
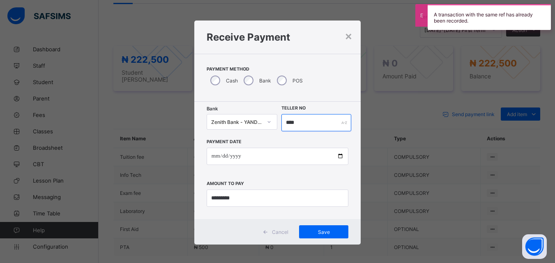
click at [308, 122] on input "****" at bounding box center [315, 122] width 69 height 17
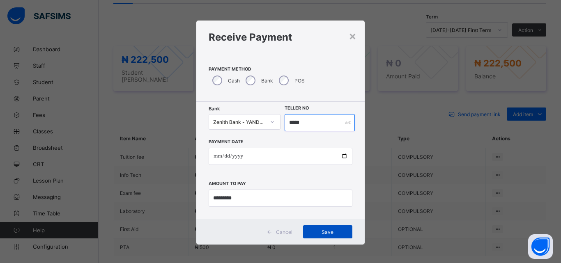
type input "*****"
click at [324, 232] on span "Save" at bounding box center [327, 232] width 37 height 6
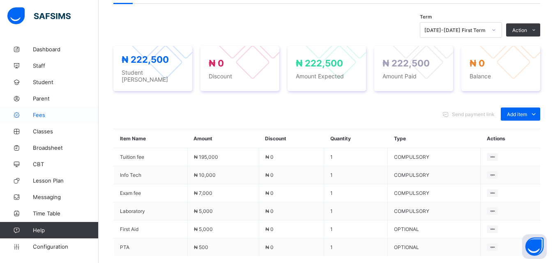
click at [35, 111] on link "Fees" at bounding box center [49, 115] width 99 height 16
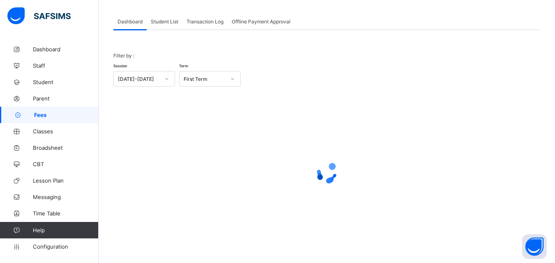
scroll to position [40, 0]
click at [169, 23] on span "Student List" at bounding box center [165, 21] width 28 height 6
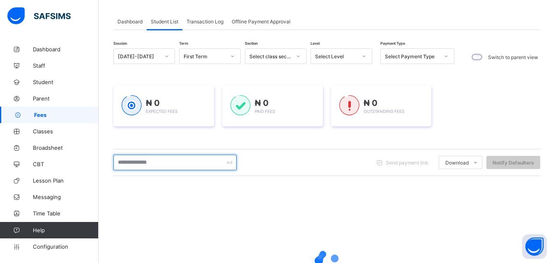
click at [177, 158] on input "text" at bounding box center [174, 163] width 123 height 16
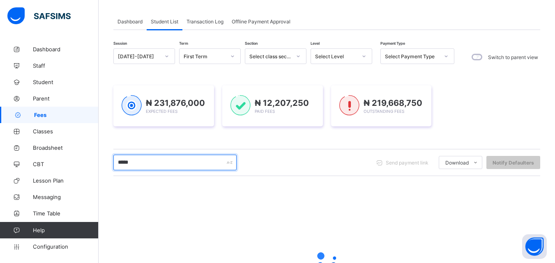
click at [180, 165] on input "*****" at bounding box center [174, 163] width 123 height 16
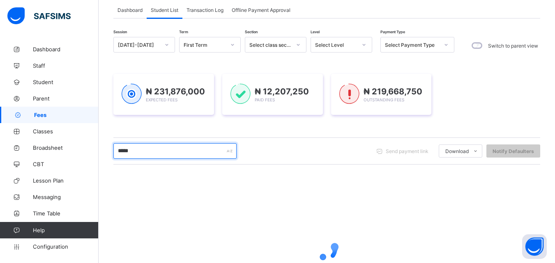
scroll to position [129, 0]
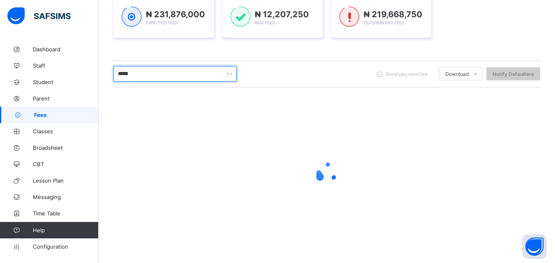
type input "*****"
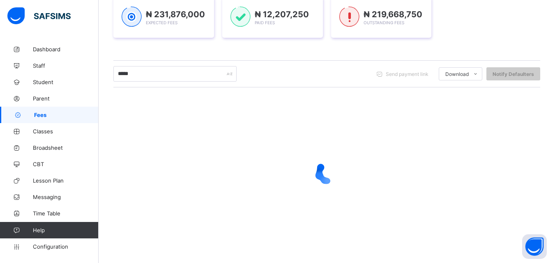
click at [415, 181] on div at bounding box center [326, 173] width 427 height 33
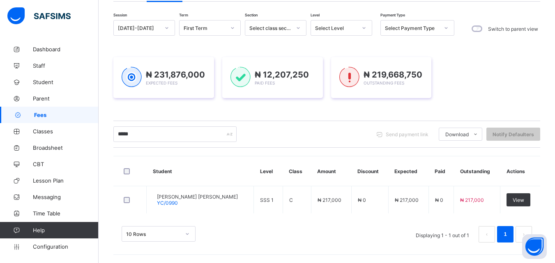
scroll to position [69, 0]
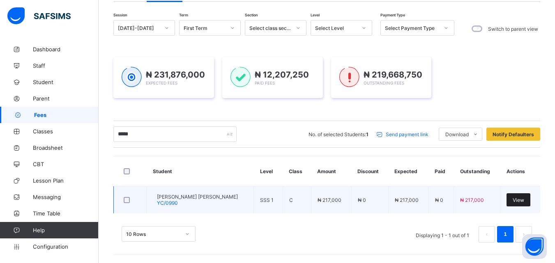
click at [519, 199] on span "View" at bounding box center [519, 200] width 12 height 6
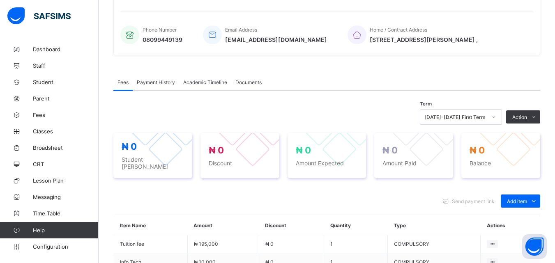
scroll to position [290, 0]
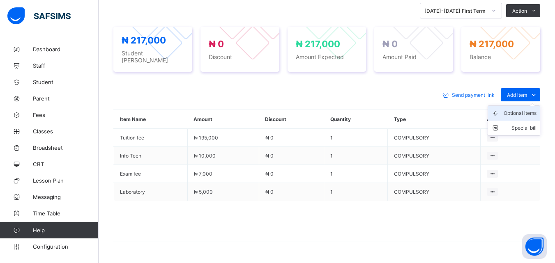
click at [529, 113] on div "Optional items" at bounding box center [520, 113] width 33 height 8
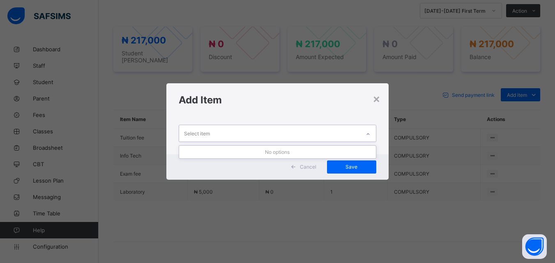
click at [368, 137] on div at bounding box center [368, 134] width 14 height 13
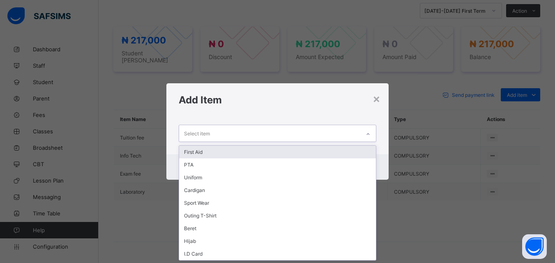
click at [189, 154] on div "First Aid" at bounding box center [277, 152] width 196 height 13
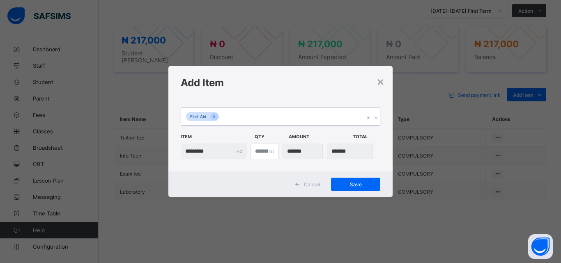
click at [378, 118] on icon at bounding box center [376, 118] width 5 height 8
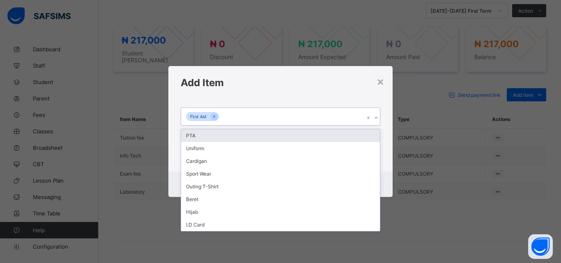
click at [197, 139] on div "PTA" at bounding box center [280, 135] width 199 height 13
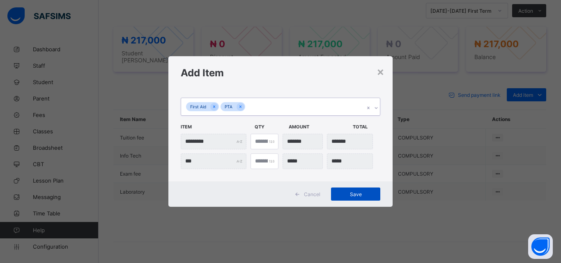
click at [358, 193] on span "Save" at bounding box center [355, 194] width 37 height 6
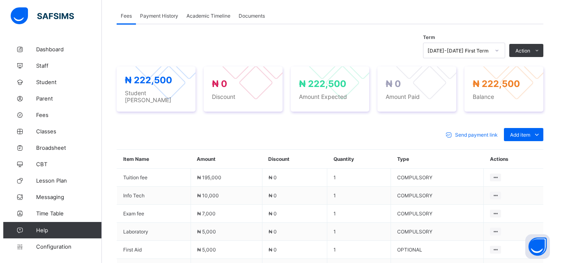
scroll to position [234, 0]
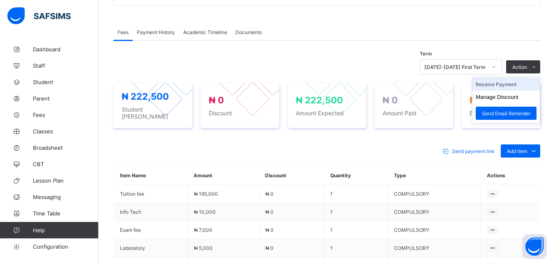
click at [512, 87] on li "Receive Payment" at bounding box center [505, 84] width 67 height 13
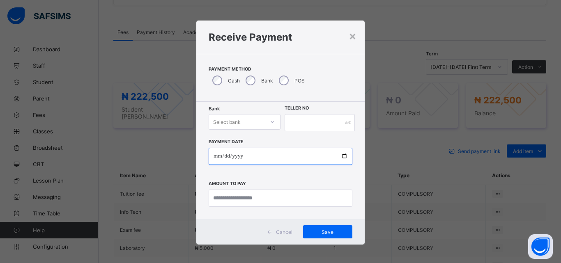
click at [343, 154] on input "date" at bounding box center [281, 156] width 144 height 17
click at [344, 156] on input "**********" at bounding box center [281, 156] width 144 height 17
type input "**********"
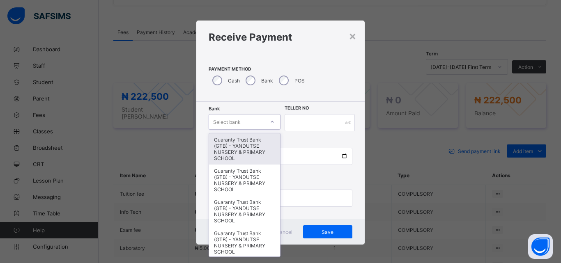
click at [270, 121] on icon at bounding box center [272, 122] width 5 height 8
type input "*"
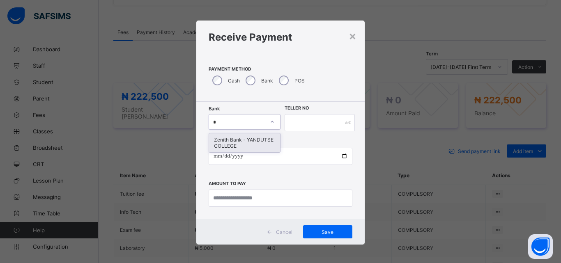
click at [228, 142] on div "Zenith Bank - YANDUTSE COLLEGE" at bounding box center [244, 143] width 71 height 19
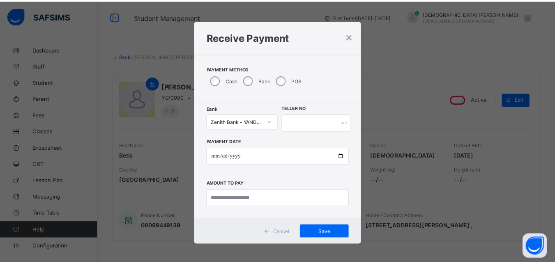
scroll to position [234, 0]
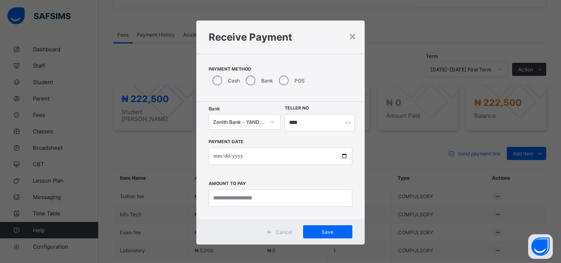
type input "****"
click at [325, 203] on input "currency" at bounding box center [281, 198] width 144 height 17
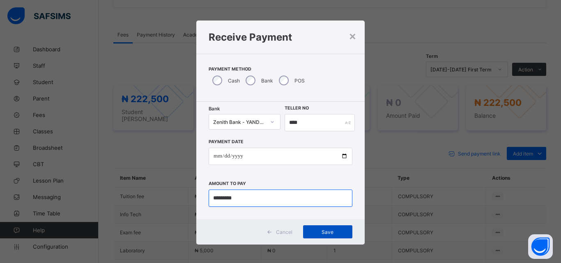
type input "*********"
click at [322, 231] on span "Save" at bounding box center [327, 232] width 37 height 6
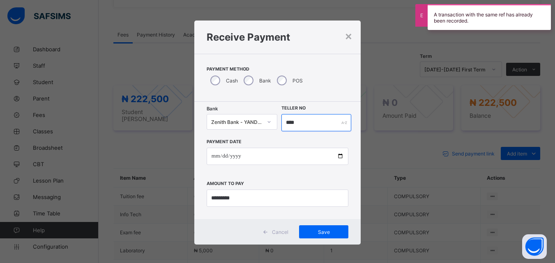
click at [309, 124] on input "****" at bounding box center [315, 122] width 69 height 17
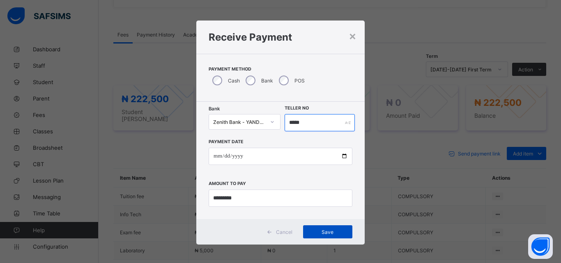
type input "*****"
click at [323, 230] on span "Save" at bounding box center [327, 232] width 37 height 6
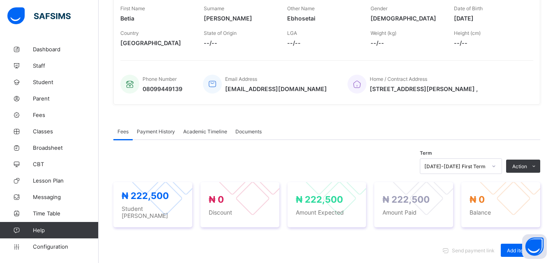
scroll to position [136, 0]
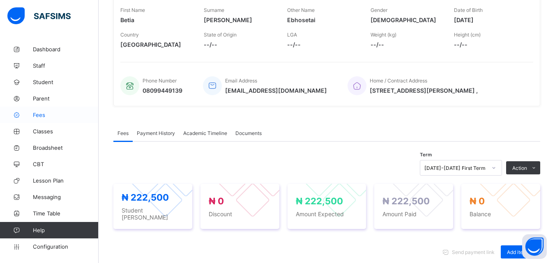
click at [32, 115] on icon at bounding box center [16, 115] width 33 height 6
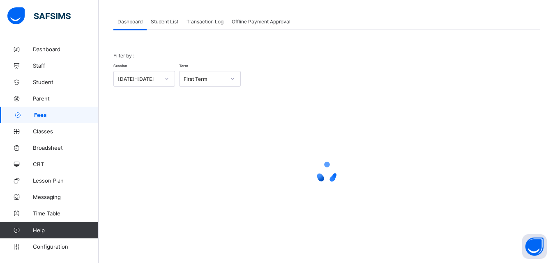
scroll to position [40, 0]
click at [164, 18] on span "Student List" at bounding box center [165, 21] width 28 height 6
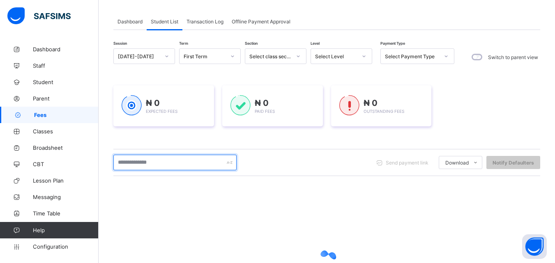
click at [183, 161] on input "text" at bounding box center [174, 163] width 123 height 16
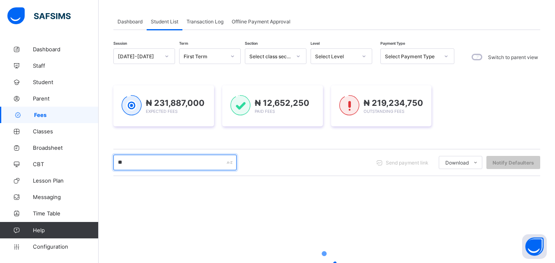
type input "*"
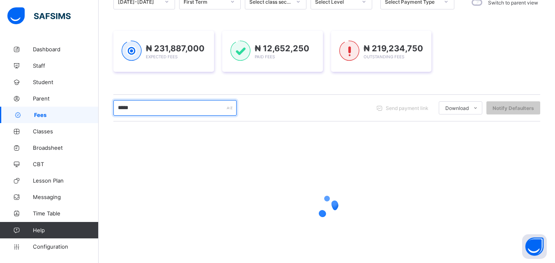
scroll to position [129, 0]
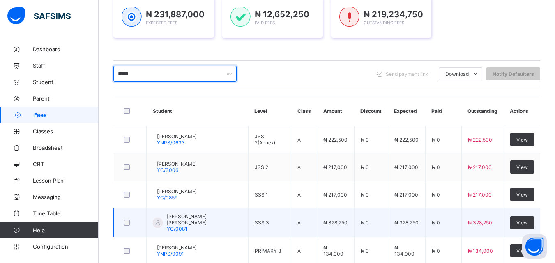
type input "*****"
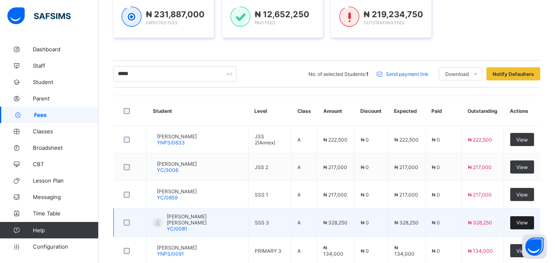
click at [527, 220] on span "View" at bounding box center [522, 223] width 12 height 6
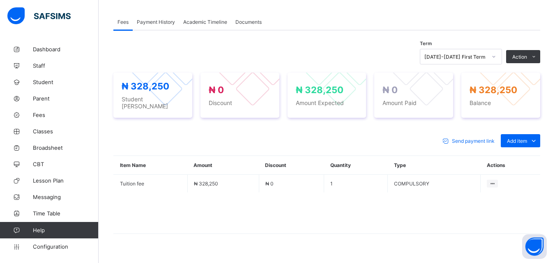
scroll to position [259, 0]
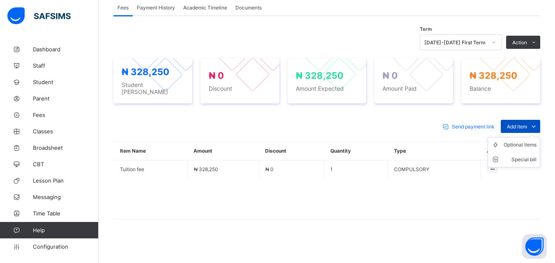
click at [536, 125] on icon at bounding box center [533, 126] width 9 height 8
click at [502, 151] on th "Actions" at bounding box center [511, 151] width 60 height 19
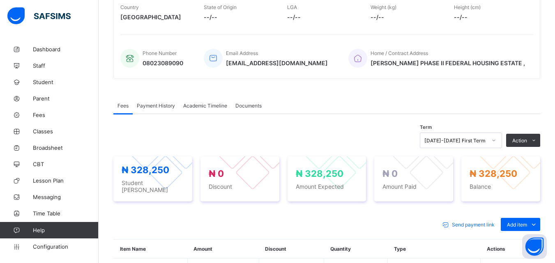
scroll to position [160, 0]
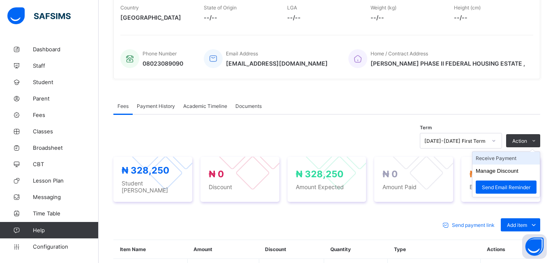
click at [506, 163] on li "Receive Payment" at bounding box center [505, 158] width 67 height 13
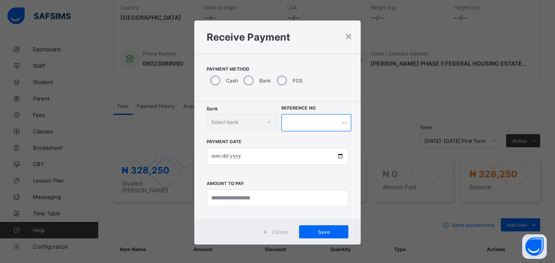
click at [335, 124] on input "text" at bounding box center [315, 122] width 69 height 17
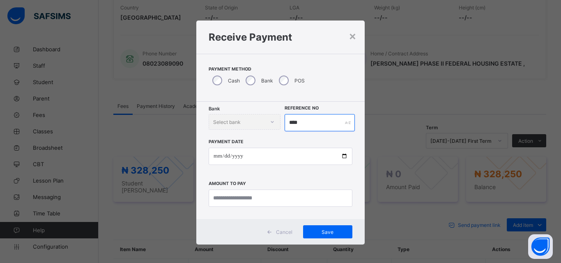
type input "****"
click at [272, 122] on icon at bounding box center [272, 122] width 5 height 8
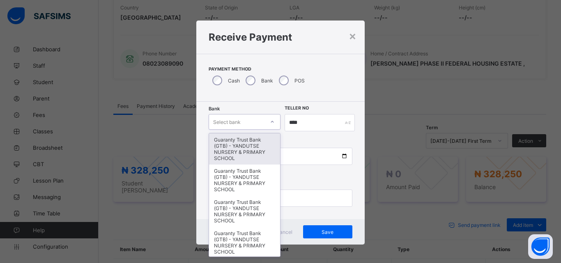
type input "*"
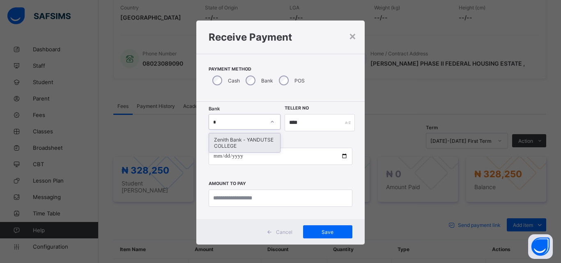
click at [250, 146] on div "Zenith Bank - YANDUTSE COLLEGE" at bounding box center [244, 143] width 71 height 19
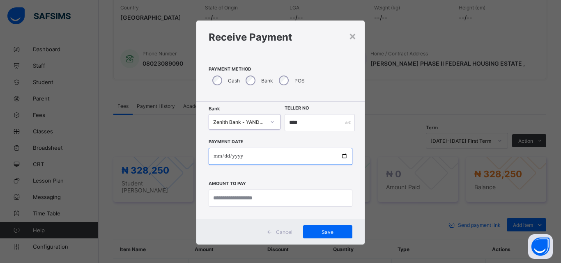
click at [346, 159] on input "date" at bounding box center [281, 156] width 144 height 17
click at [339, 159] on input "date" at bounding box center [281, 156] width 144 height 17
type input "**********"
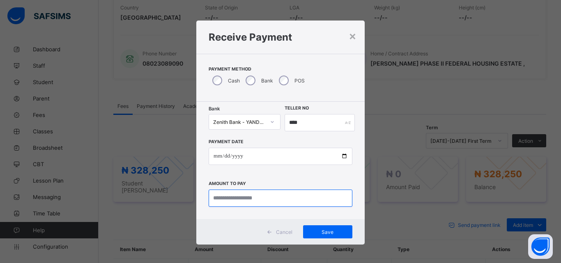
click at [260, 199] on input "currency" at bounding box center [281, 198] width 144 height 17
type input "*********"
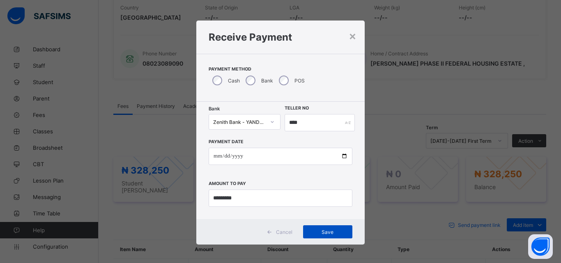
click at [326, 231] on span "Save" at bounding box center [327, 232] width 37 height 6
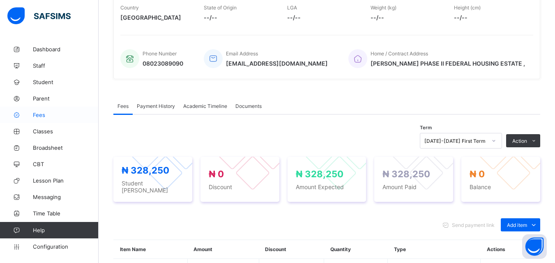
click at [36, 116] on span "Fees" at bounding box center [66, 115] width 66 height 7
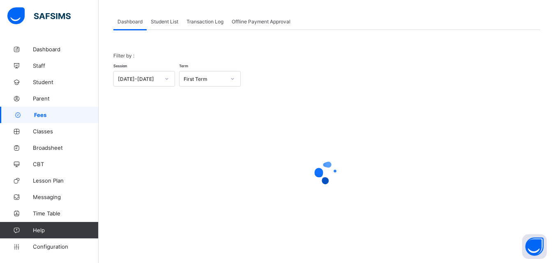
click at [171, 23] on span "Student List" at bounding box center [165, 21] width 28 height 6
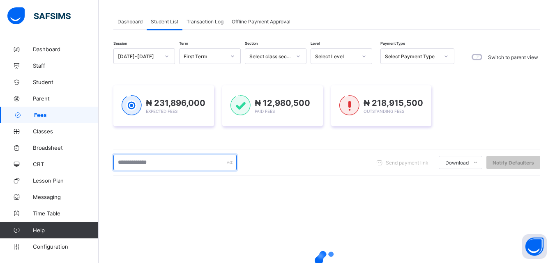
click at [209, 162] on input "text" at bounding box center [174, 163] width 123 height 16
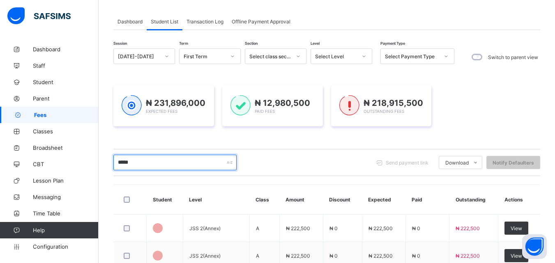
click at [144, 166] on input "*****" at bounding box center [174, 163] width 123 height 16
type input "*****"
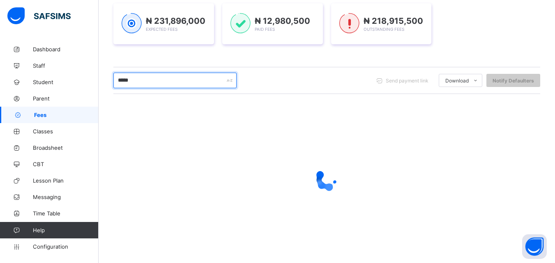
scroll to position [129, 0]
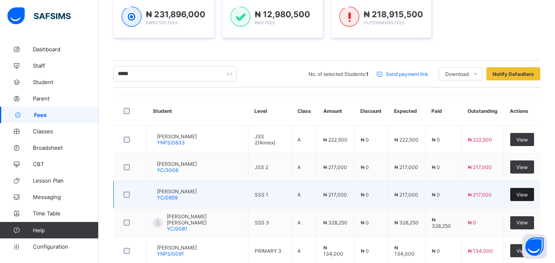
click at [525, 193] on span "View" at bounding box center [522, 195] width 12 height 6
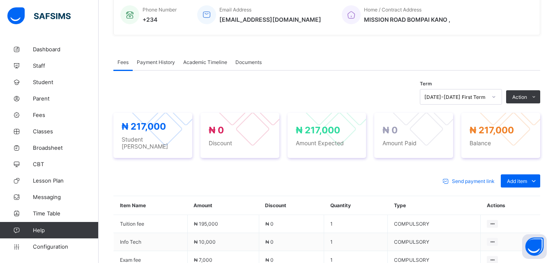
scroll to position [211, 0]
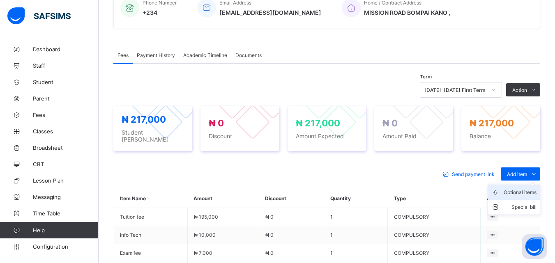
click at [530, 193] on div "Optional items" at bounding box center [520, 193] width 33 height 8
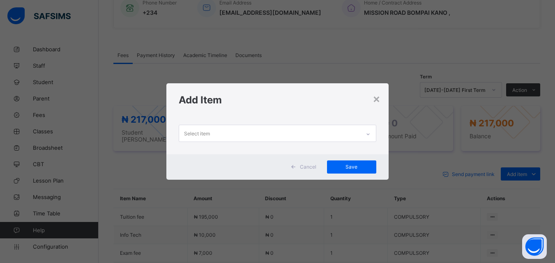
click at [366, 133] on div at bounding box center [368, 134] width 14 height 13
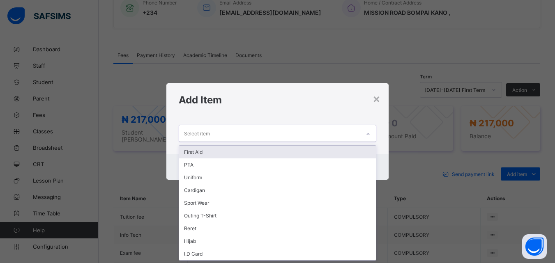
click at [189, 154] on div "First Aid" at bounding box center [277, 152] width 196 height 13
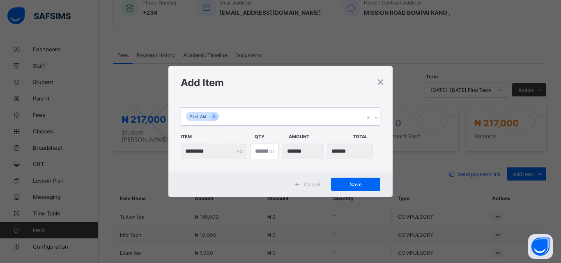
click at [375, 118] on icon at bounding box center [376, 118] width 5 height 8
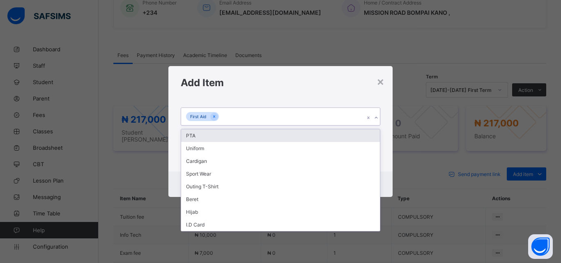
click at [375, 118] on icon at bounding box center [376, 118] width 5 height 8
click at [374, 118] on icon at bounding box center [376, 118] width 5 height 8
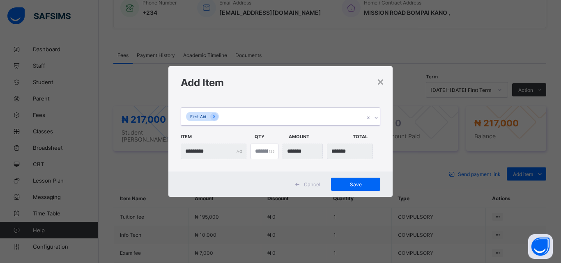
click at [374, 118] on icon at bounding box center [376, 118] width 5 height 8
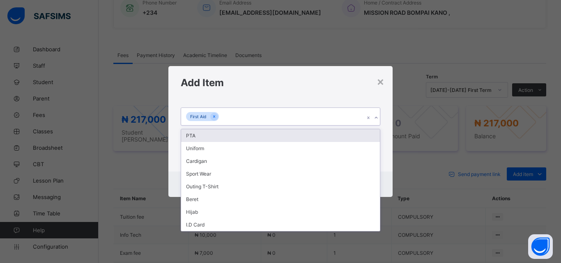
click at [191, 136] on div "PTA" at bounding box center [280, 135] width 199 height 13
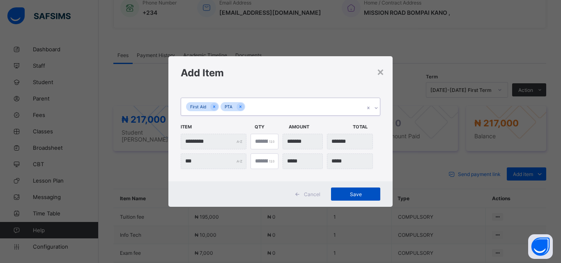
click at [351, 193] on span "Save" at bounding box center [355, 194] width 37 height 6
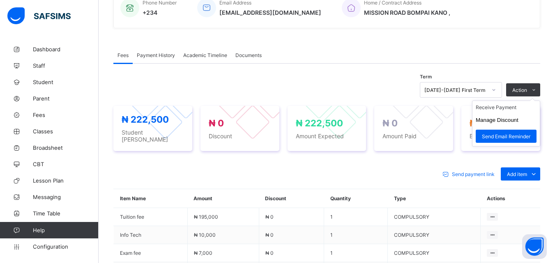
click at [510, 107] on ul "Receive Payment Manage Discount Send Email Reminder" at bounding box center [506, 124] width 68 height 46
click at [510, 113] on li "Receive Payment" at bounding box center [505, 107] width 67 height 13
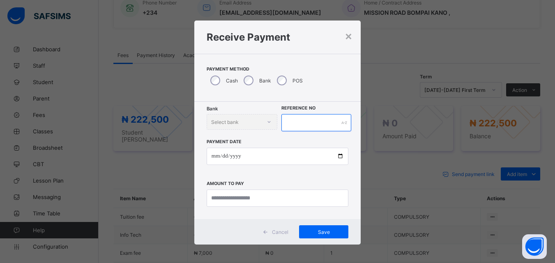
click at [298, 120] on input "text" at bounding box center [315, 122] width 69 height 17
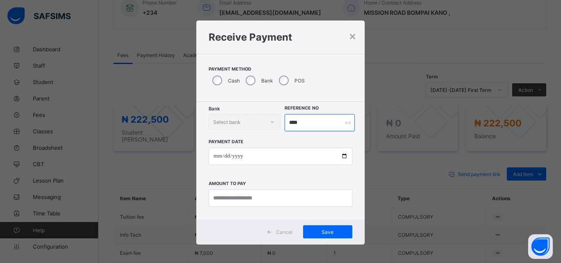
type input "****"
click at [270, 121] on div "Bank Select bank" at bounding box center [245, 122] width 72 height 16
click at [248, 121] on div "Bank Select bank" at bounding box center [245, 122] width 72 height 16
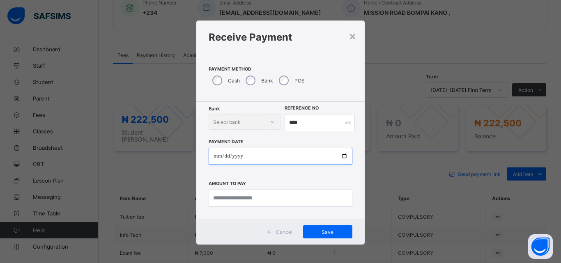
click at [342, 155] on input "date" at bounding box center [281, 156] width 144 height 17
type input "**********"
click at [270, 122] on div "Bank Select bank" at bounding box center [245, 122] width 72 height 16
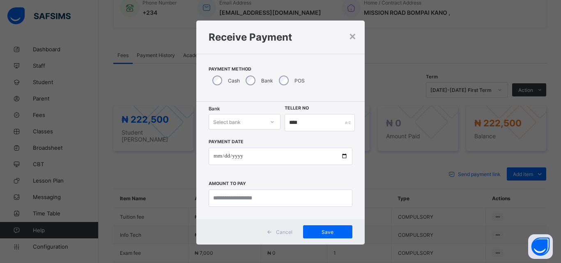
click at [267, 120] on div at bounding box center [272, 121] width 14 height 13
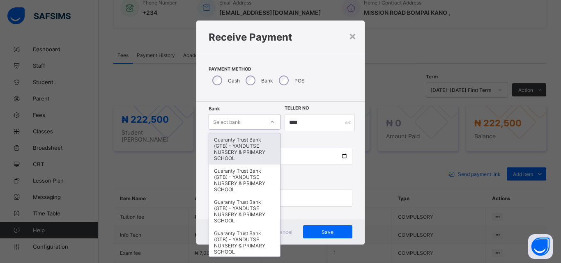
type input "*"
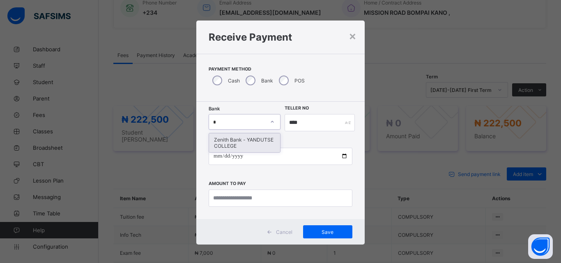
click at [249, 146] on div "Zenith Bank - YANDUTSE COLLEGE" at bounding box center [244, 143] width 71 height 19
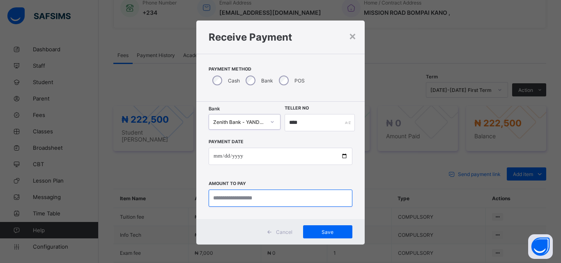
click at [327, 194] on input "currency" at bounding box center [281, 198] width 144 height 17
type input "*********"
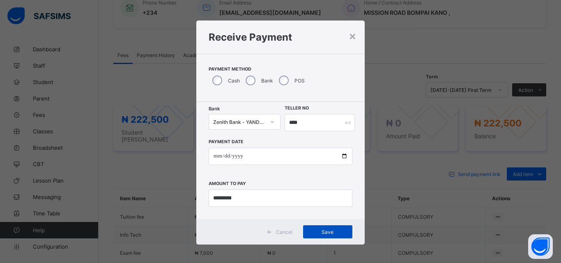
click at [333, 233] on span "Save" at bounding box center [327, 232] width 37 height 6
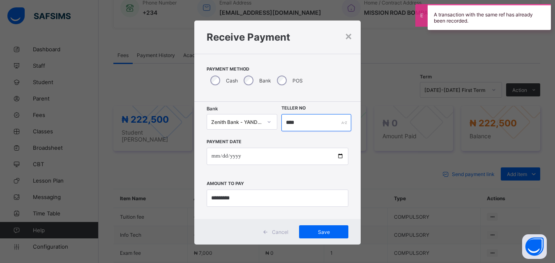
click at [306, 122] on input "****" at bounding box center [315, 122] width 69 height 17
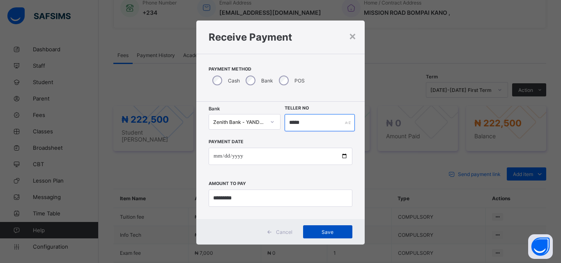
type input "*****"
click at [325, 231] on span "Save" at bounding box center [327, 232] width 37 height 6
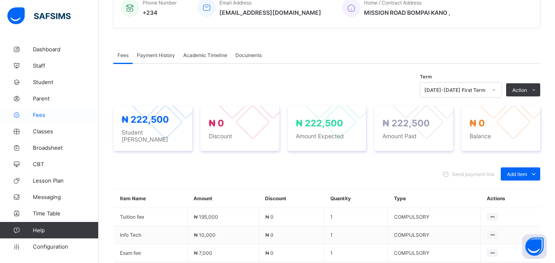
click at [41, 114] on span "Fees" at bounding box center [66, 115] width 66 height 7
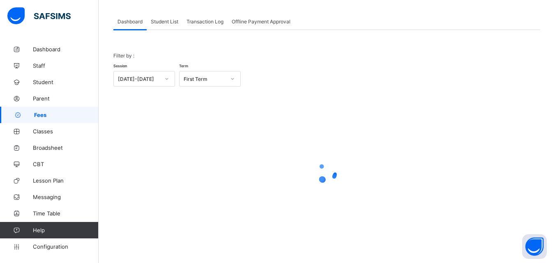
scroll to position [40, 0]
click at [172, 22] on span "Student List" at bounding box center [165, 21] width 28 height 6
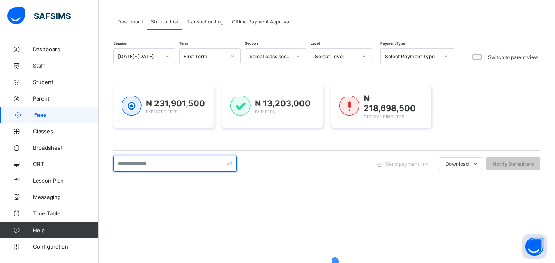
click at [203, 165] on input "text" at bounding box center [174, 164] width 123 height 16
type input "*****"
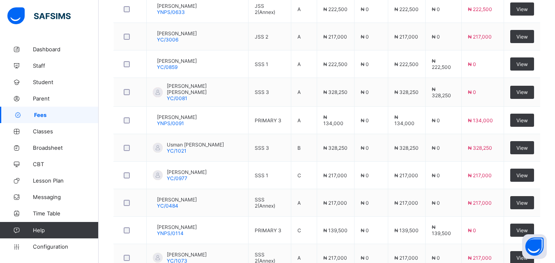
scroll to position [277, 0]
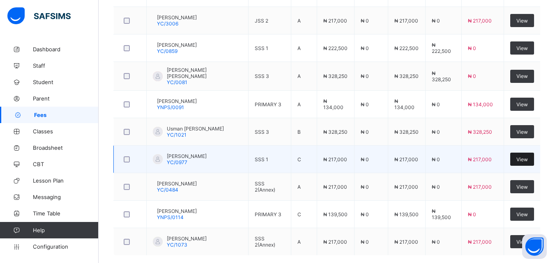
click at [528, 158] on span "View" at bounding box center [522, 160] width 12 height 6
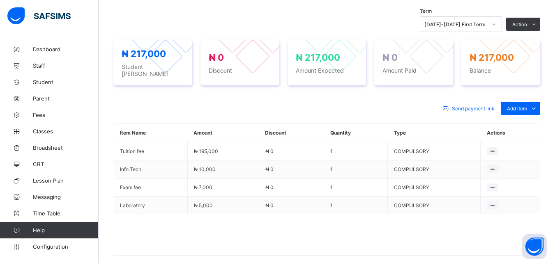
scroll to position [260, 0]
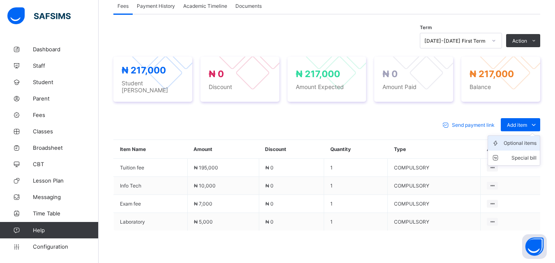
click at [529, 140] on div "Optional items" at bounding box center [520, 143] width 33 height 8
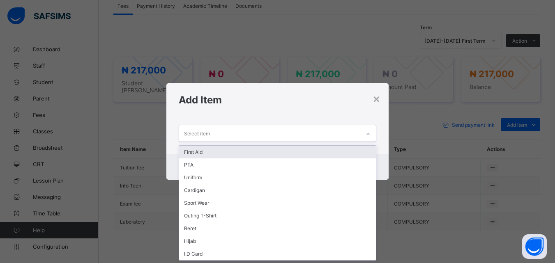
click at [366, 136] on div at bounding box center [368, 134] width 14 height 13
click at [206, 150] on div "First Aid" at bounding box center [277, 152] width 196 height 13
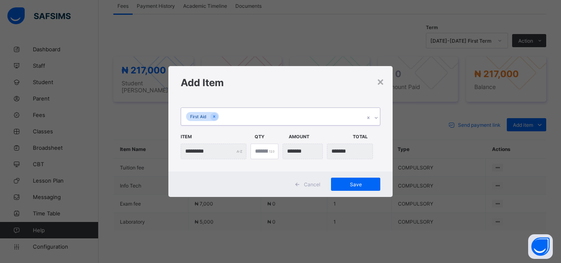
click at [375, 119] on icon at bounding box center [376, 118] width 5 height 8
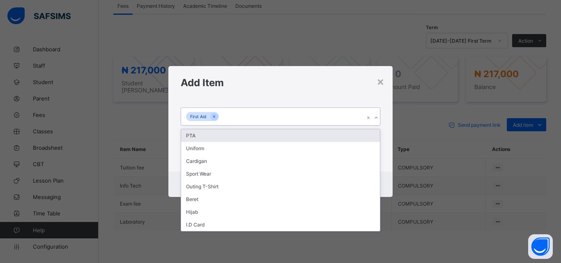
click at [193, 137] on div "PTA" at bounding box center [280, 135] width 199 height 13
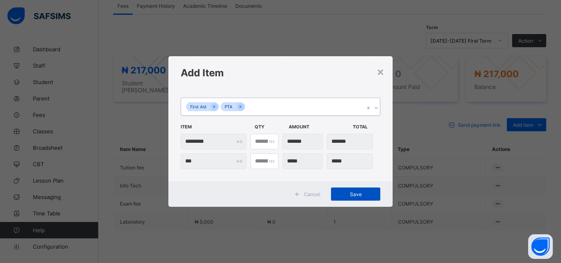
click at [356, 192] on span "Save" at bounding box center [355, 194] width 37 height 6
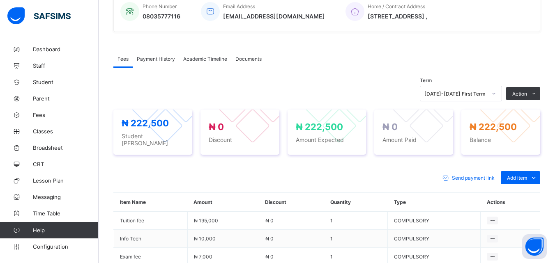
scroll to position [228, 0]
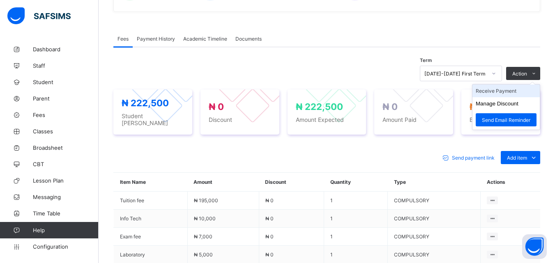
click at [504, 94] on li "Receive Payment" at bounding box center [505, 91] width 67 height 13
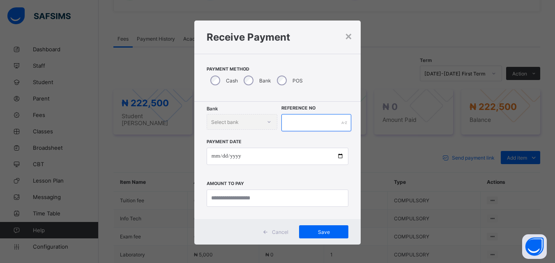
click at [292, 119] on input "text" at bounding box center [315, 122] width 69 height 17
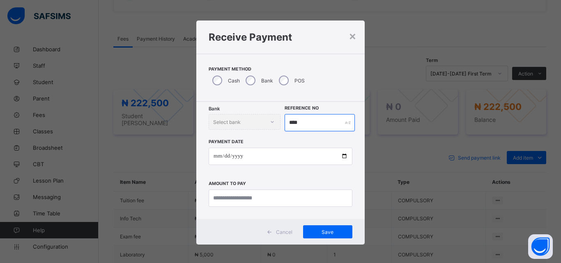
type input "****"
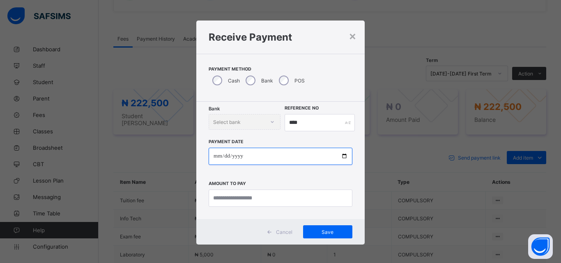
click at [343, 153] on input "date" at bounding box center [281, 156] width 144 height 17
type input "**********"
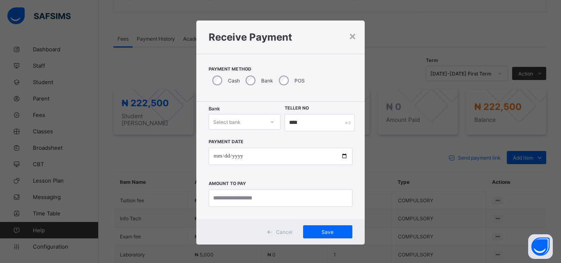
click at [271, 124] on icon at bounding box center [272, 122] width 5 height 8
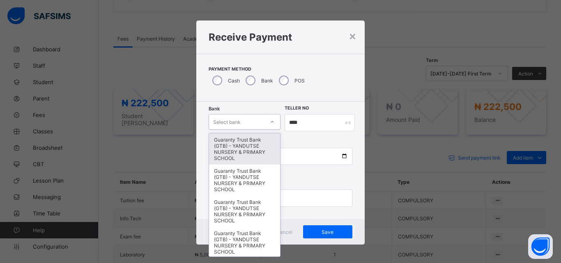
type input "*"
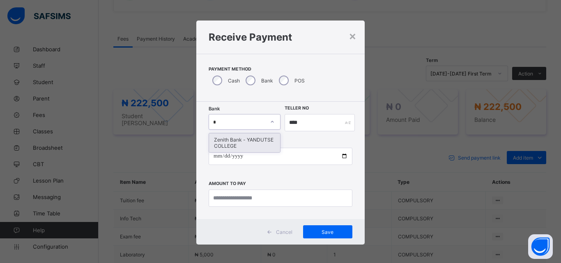
click at [225, 144] on div "Zenith Bank - YANDUTSE COLLEGE" at bounding box center [244, 143] width 71 height 19
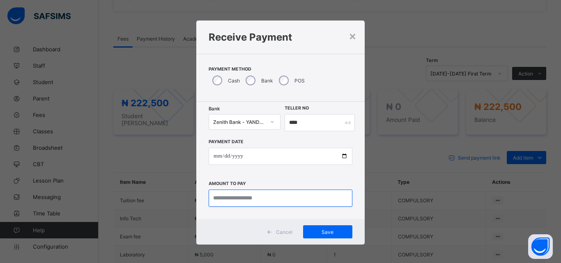
click at [244, 198] on input "currency" at bounding box center [281, 198] width 144 height 17
type input "*********"
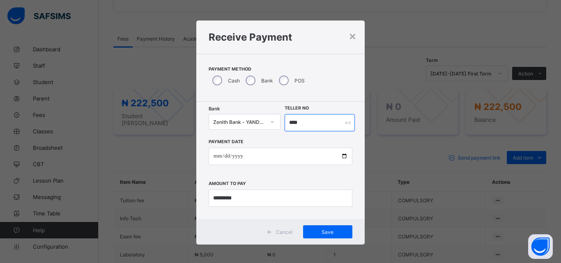
click at [308, 121] on input "****" at bounding box center [320, 122] width 70 height 17
type input "*******"
click at [320, 228] on div "Save" at bounding box center [327, 232] width 49 height 13
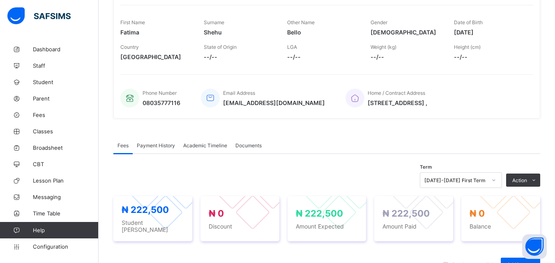
scroll to position [124, 0]
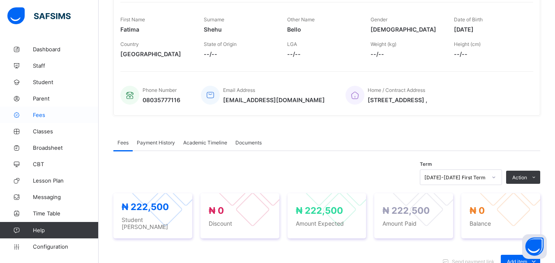
click at [40, 118] on span "Fees" at bounding box center [66, 115] width 66 height 7
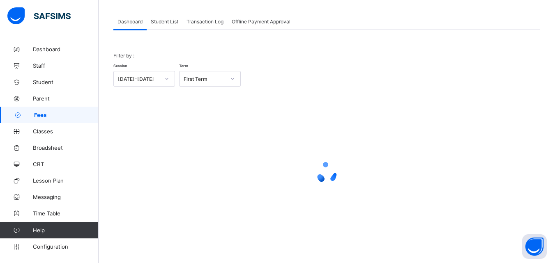
scroll to position [40, 0]
click at [169, 21] on span "Student List" at bounding box center [165, 21] width 28 height 6
click at [171, 27] on div "Student List" at bounding box center [165, 21] width 36 height 16
click at [171, 23] on span "Student List" at bounding box center [165, 21] width 28 height 6
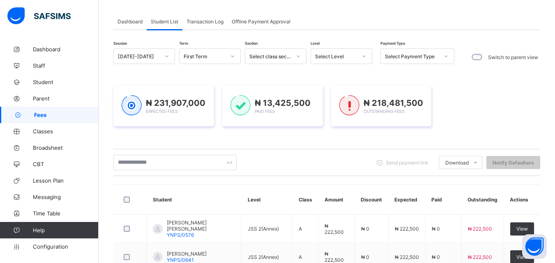
click at [166, 21] on span "Student List" at bounding box center [165, 21] width 28 height 6
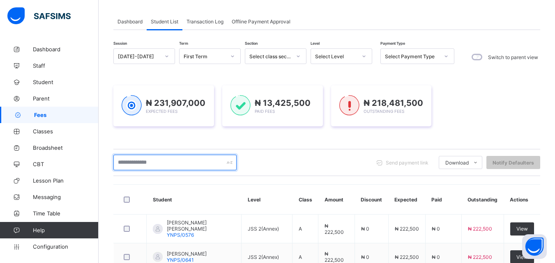
click at [164, 161] on input "text" at bounding box center [174, 163] width 123 height 16
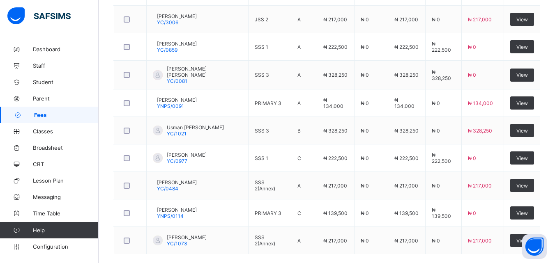
scroll to position [299, 0]
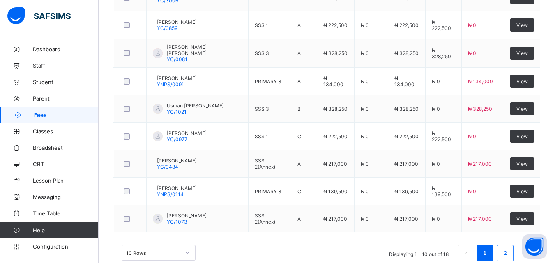
click at [509, 251] on link "2" at bounding box center [505, 253] width 8 height 11
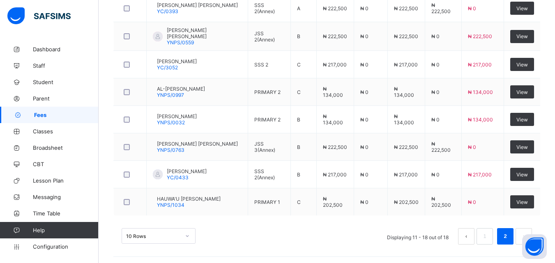
scroll to position [261, 0]
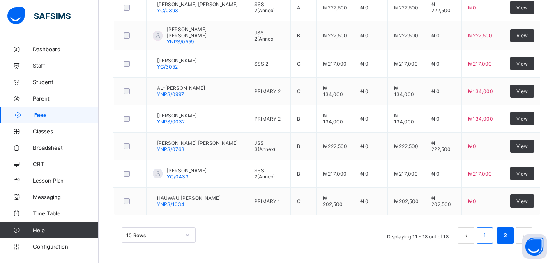
click at [488, 235] on link "1" at bounding box center [485, 235] width 8 height 11
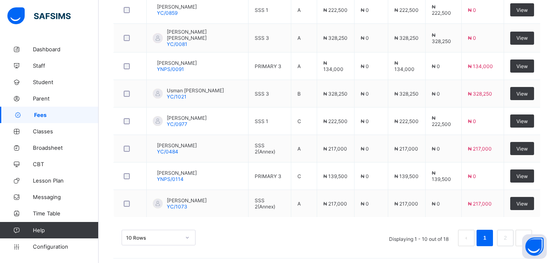
scroll to position [316, 0]
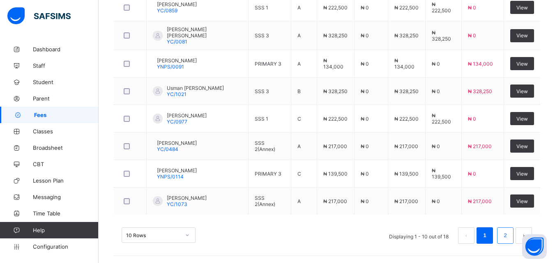
click at [508, 234] on link "2" at bounding box center [505, 235] width 8 height 11
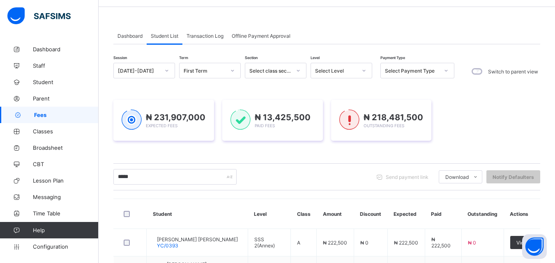
scroll to position [15, 0]
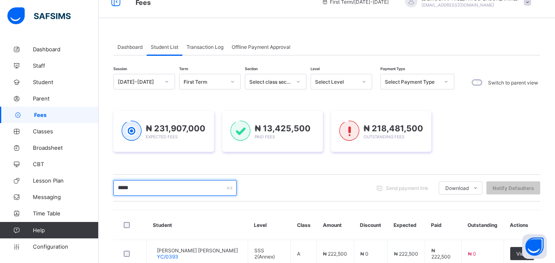
click at [186, 188] on input "*****" at bounding box center [174, 188] width 123 height 16
type input "*"
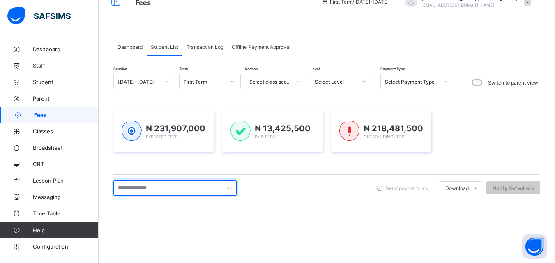
paste input "*******"
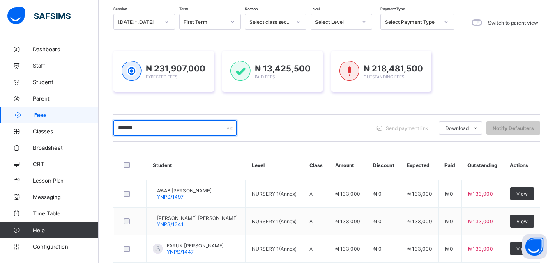
scroll to position [4, 0]
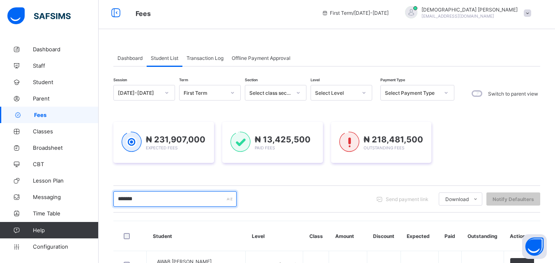
click at [166, 201] on input "*******" at bounding box center [174, 199] width 123 height 16
type input "*"
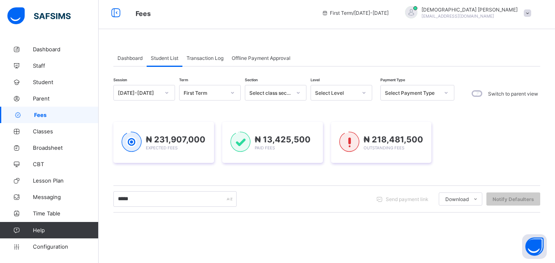
click at [365, 92] on icon at bounding box center [364, 93] width 3 height 2
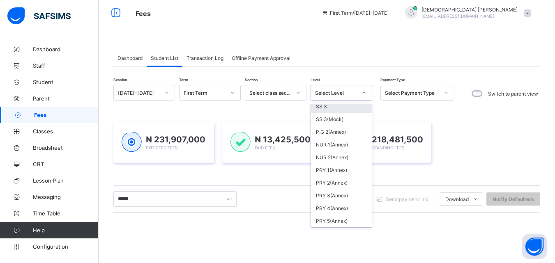
scroll to position [281, 0]
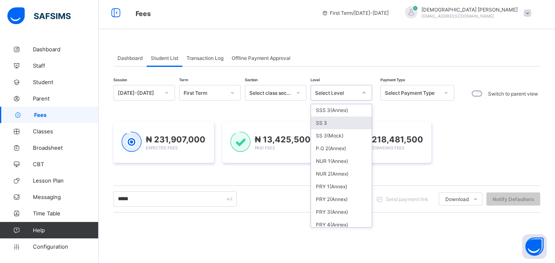
click at [334, 124] on div "SS 3" at bounding box center [341, 123] width 61 height 13
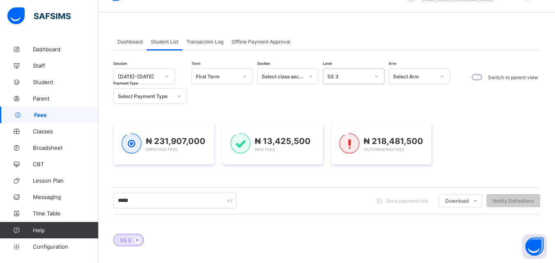
scroll to position [97, 0]
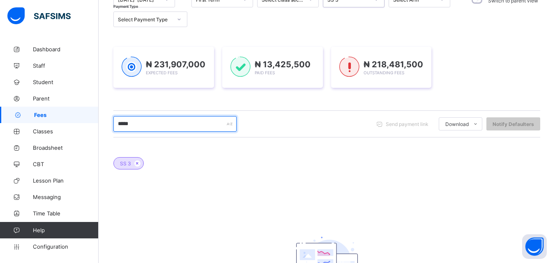
click at [160, 124] on input "*****" at bounding box center [174, 124] width 123 height 16
type input "*"
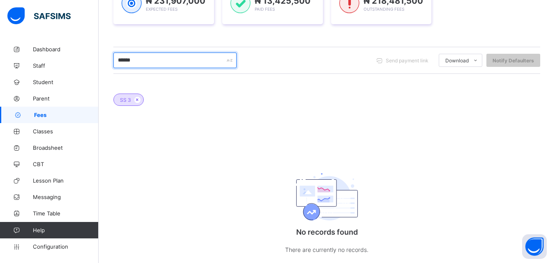
scroll to position [163, 0]
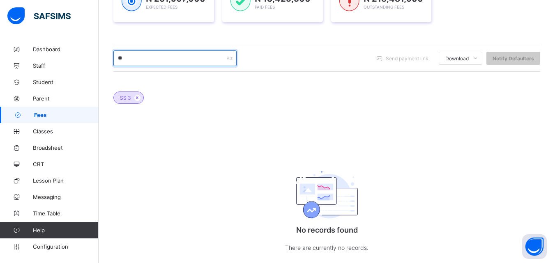
type input "*"
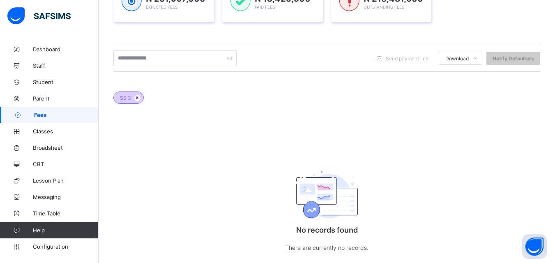
click at [134, 99] on icon at bounding box center [137, 97] width 7 height 5
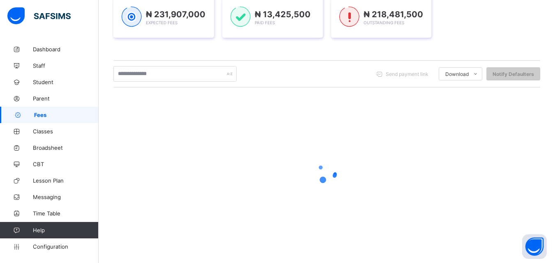
scroll to position [129, 0]
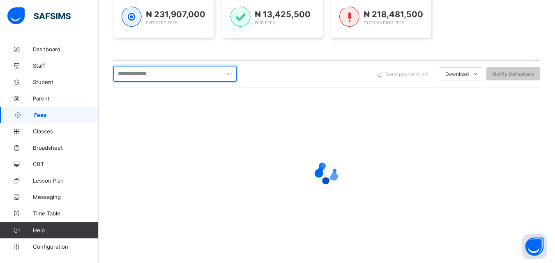
click at [157, 74] on input "text" at bounding box center [174, 74] width 123 height 16
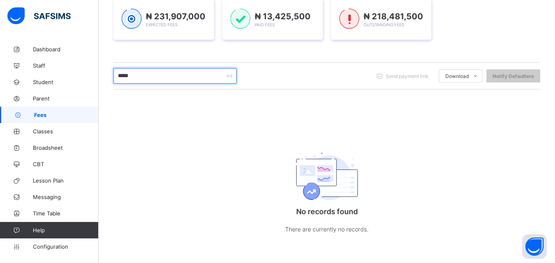
scroll to position [127, 0]
type input "*"
click at [157, 71] on input "text" at bounding box center [174, 76] width 123 height 16
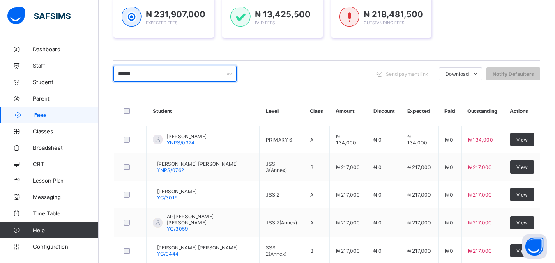
type input "******"
click at [554, 256] on div "Dashboard Student List Transaction Log Offline Payment Approval Student List Mo…" at bounding box center [327, 113] width 456 height 402
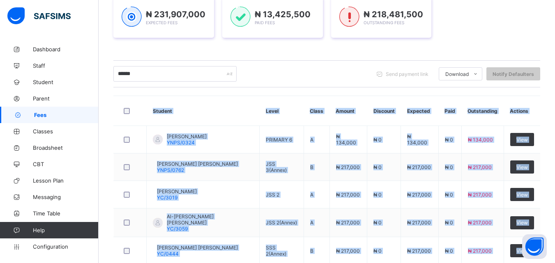
click at [554, 256] on div "Dashboard Student List Transaction Log Offline Payment Approval Student List Mo…" at bounding box center [327, 113] width 456 height 402
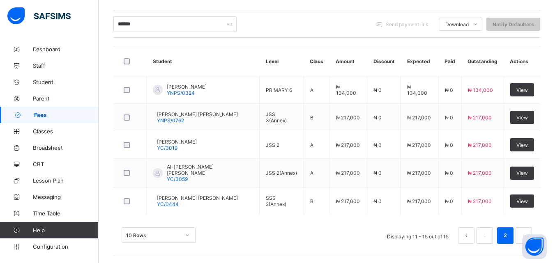
click at [325, 13] on div "****** Send payment link Download Students Payment Students Payment Status Stud…" at bounding box center [326, 24] width 427 height 27
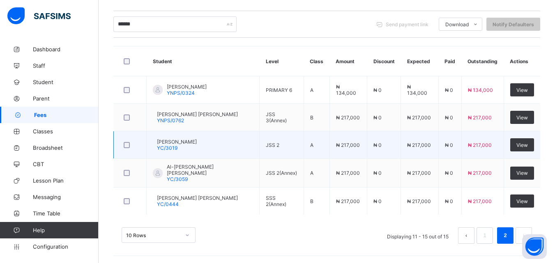
drag, startPoint x: 228, startPoint y: 201, endPoint x: 146, endPoint y: 155, distance: 94.2
click at [252, 203] on td "KHALEEL ABDULLAHI MUZAMMIL YC/0444" at bounding box center [203, 202] width 113 height 28
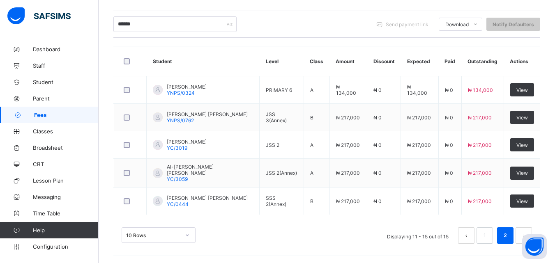
scroll to position [179, 0]
click at [163, 25] on input "******" at bounding box center [174, 24] width 123 height 16
type input "*"
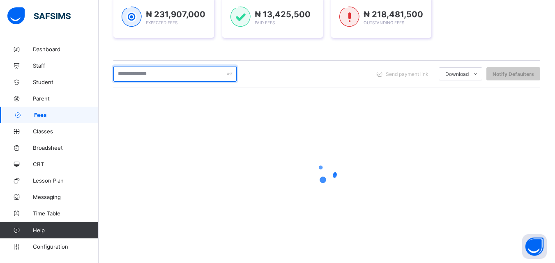
scroll to position [129, 0]
type input "******"
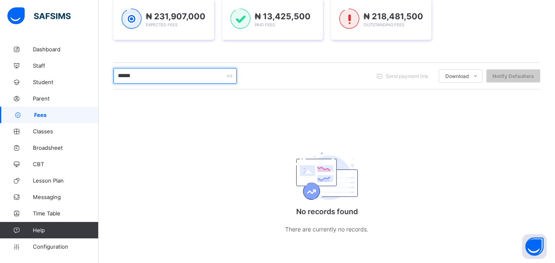
click at [180, 76] on input "******" at bounding box center [174, 76] width 123 height 16
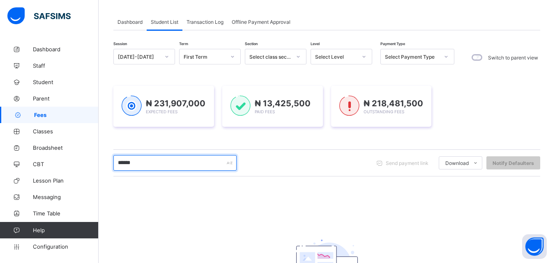
scroll to position [0, 0]
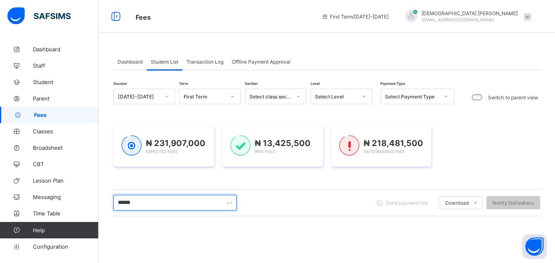
click at [173, 202] on input "******" at bounding box center [174, 203] width 123 height 16
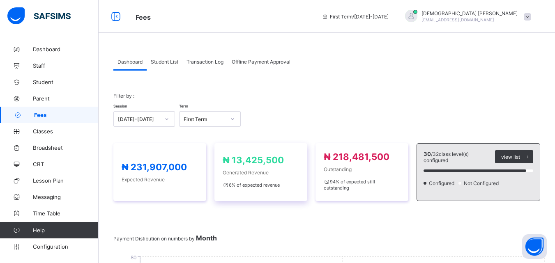
scroll to position [40, 0]
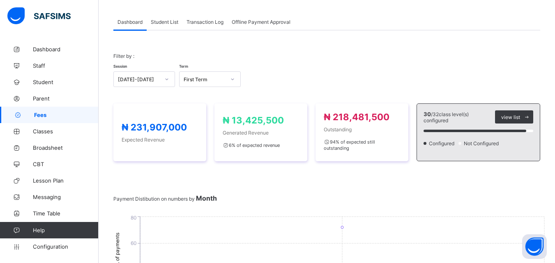
click at [166, 21] on span "Student List" at bounding box center [165, 22] width 28 height 6
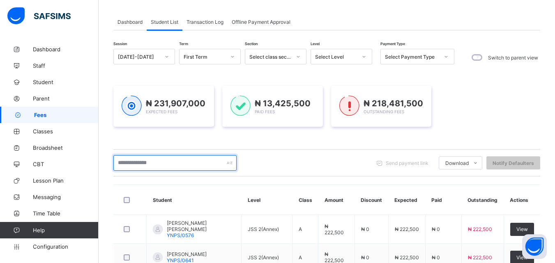
click at [164, 161] on input "text" at bounding box center [174, 163] width 123 height 16
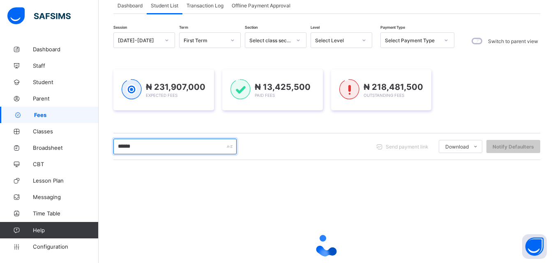
scroll to position [89, 0]
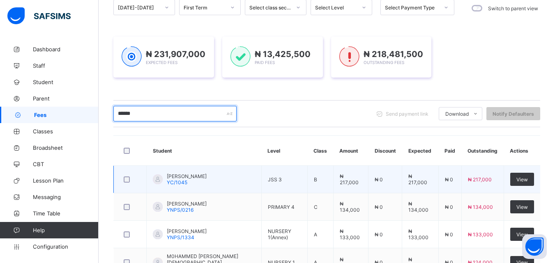
type input "******"
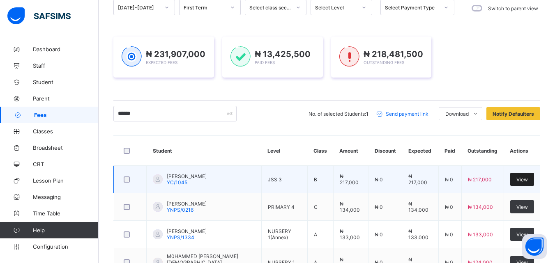
click at [528, 179] on span "View" at bounding box center [522, 180] width 12 height 6
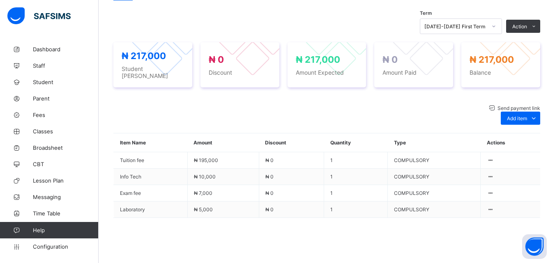
scroll to position [313, 0]
click at [530, 133] on div "Optional items" at bounding box center [520, 137] width 33 height 8
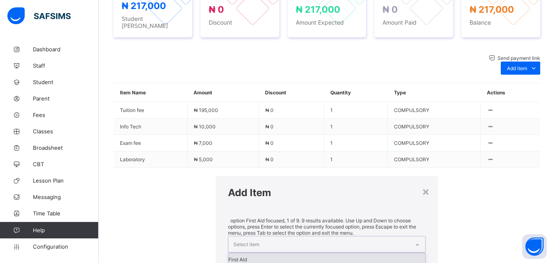
click at [415, 241] on icon at bounding box center [417, 245] width 5 height 8
click at [228, 253] on div "First Aid" at bounding box center [326, 259] width 196 height 12
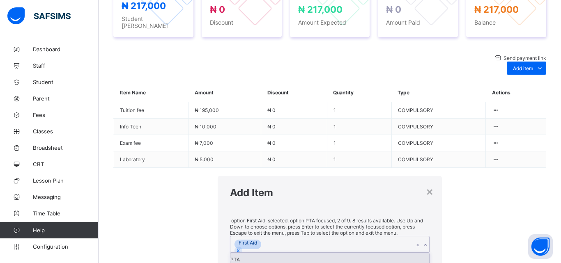
click at [423, 241] on icon at bounding box center [425, 245] width 5 height 8
click at [230, 253] on div "PTA" at bounding box center [329, 259] width 199 height 12
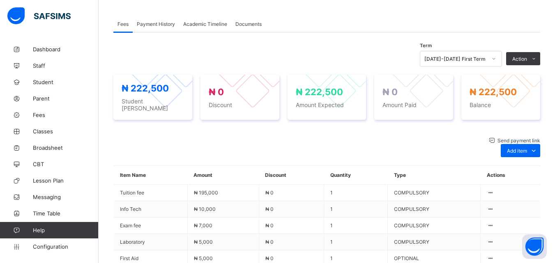
scroll to position [214, 0]
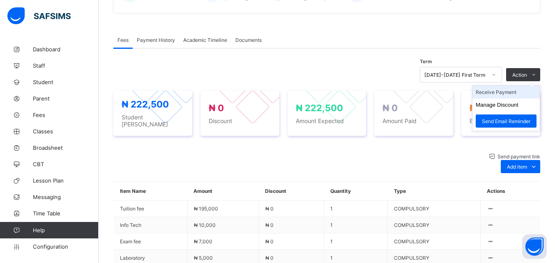
click at [514, 99] on li "Receive Payment" at bounding box center [505, 92] width 67 height 13
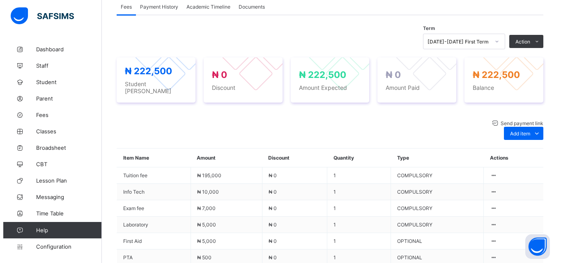
scroll to position [247, 0]
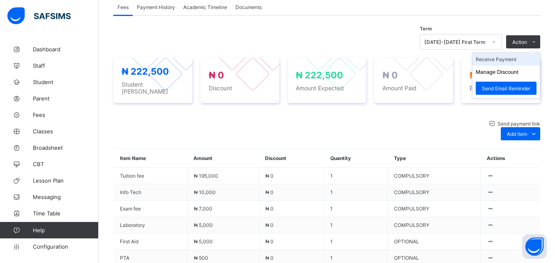
click at [507, 66] on li "Receive Payment" at bounding box center [505, 59] width 67 height 13
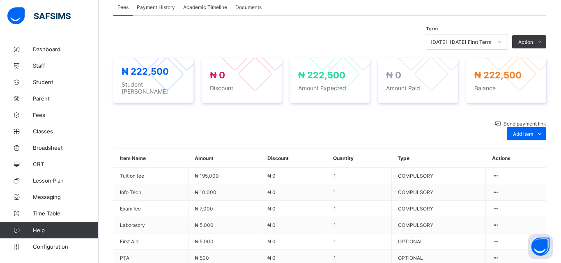
type input "**********"
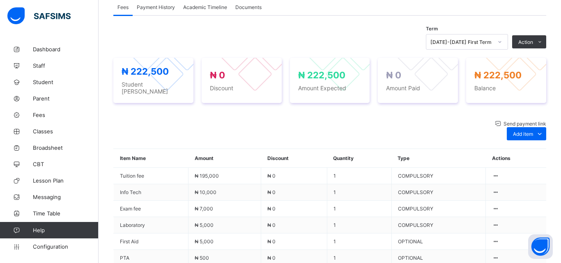
type input "********"
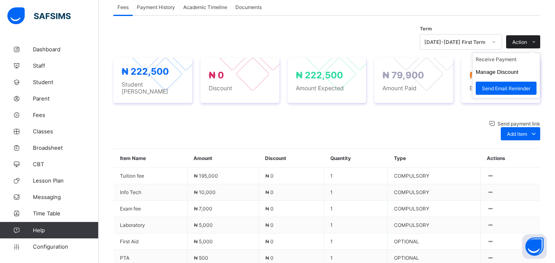
click at [540, 48] on span at bounding box center [533, 41] width 13 height 13
click at [503, 75] on button "Manage Discount" at bounding box center [497, 72] width 43 height 6
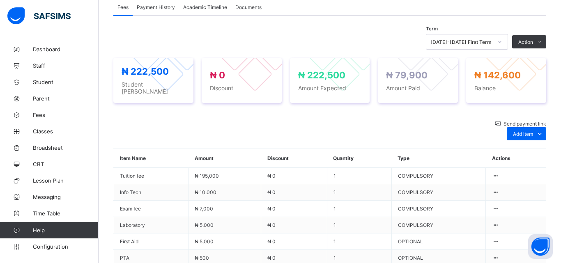
type input "***"
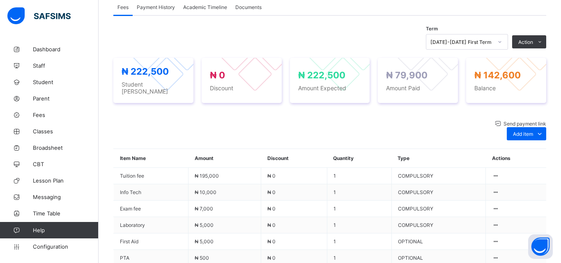
type input "******"
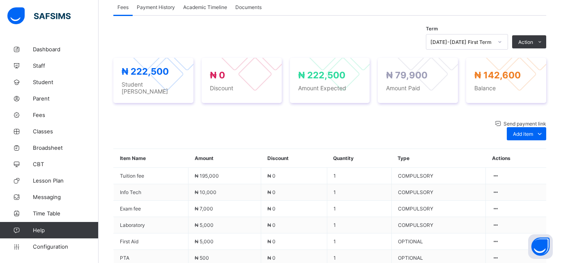
type input "**********"
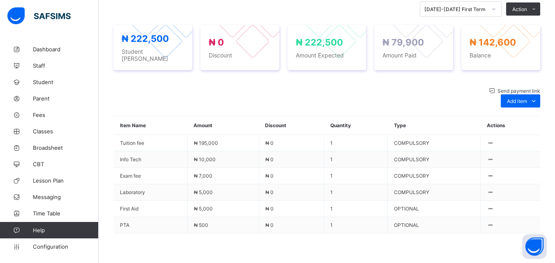
scroll to position [296, 0]
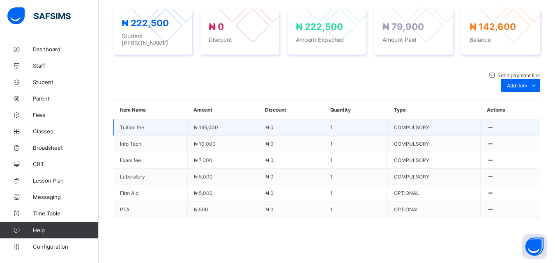
click at [285, 131] on td "₦ 0" at bounding box center [291, 128] width 65 height 16
click at [494, 128] on icon at bounding box center [490, 127] width 7 height 6
click at [494, 131] on icon at bounding box center [490, 127] width 7 height 6
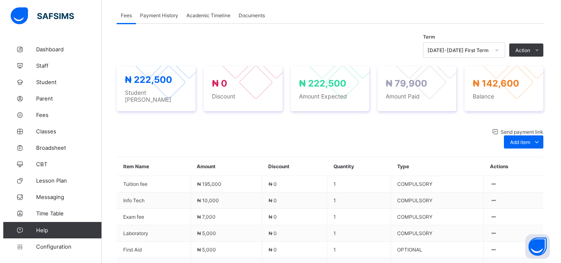
scroll to position [236, 0]
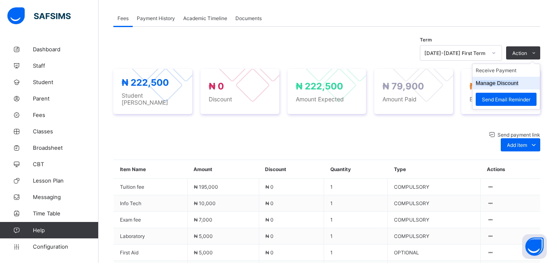
click at [514, 86] on button "Manage Discount" at bounding box center [497, 83] width 43 height 6
type input "*"
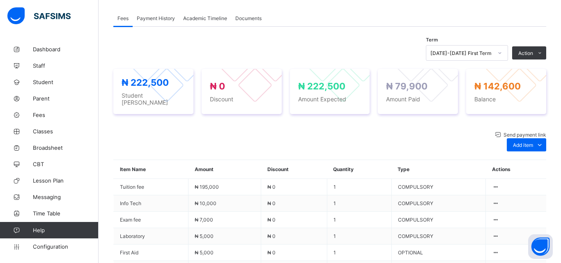
scroll to position [64, 0]
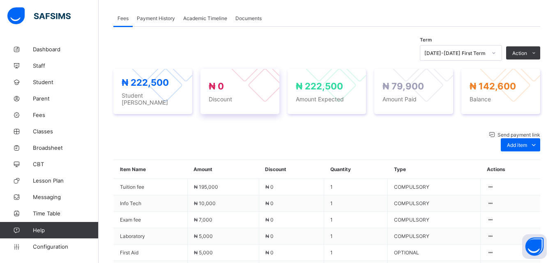
click at [244, 103] on div "₦ 0 Discount" at bounding box center [240, 92] width 62 height 22
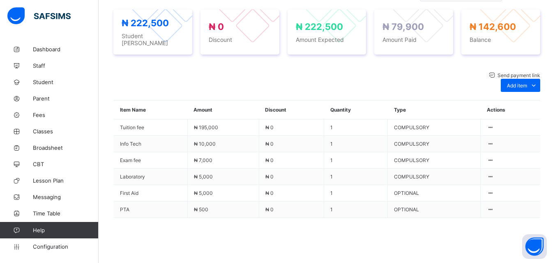
scroll to position [334, 0]
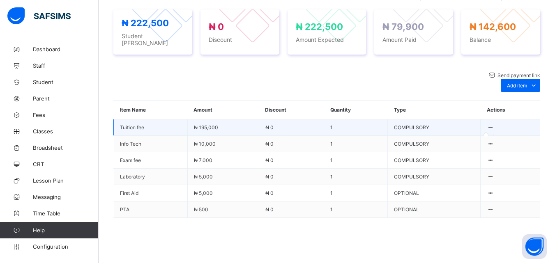
click at [494, 124] on icon at bounding box center [490, 127] width 7 height 6
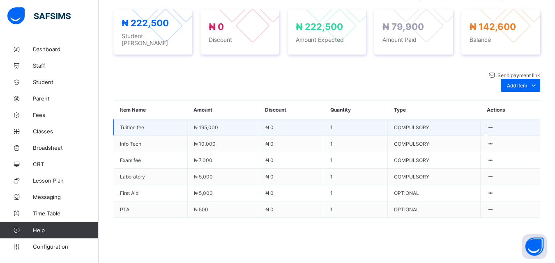
click at [494, 124] on icon at bounding box center [490, 127] width 7 height 6
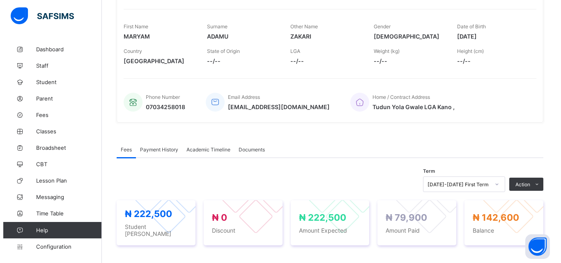
scroll to position [88, 0]
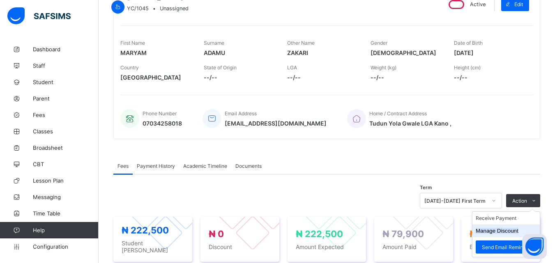
click at [507, 234] on button "Manage Discount" at bounding box center [497, 231] width 43 height 6
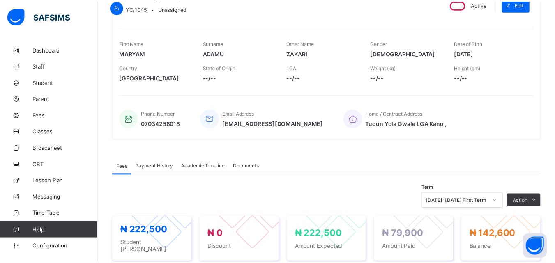
scroll to position [64, 0]
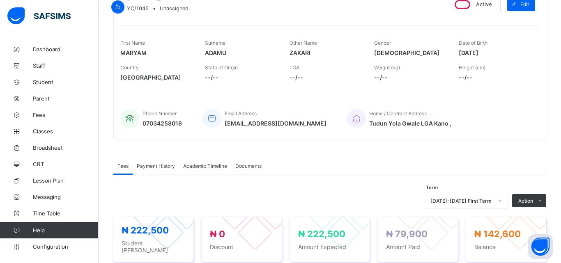
type input "*"
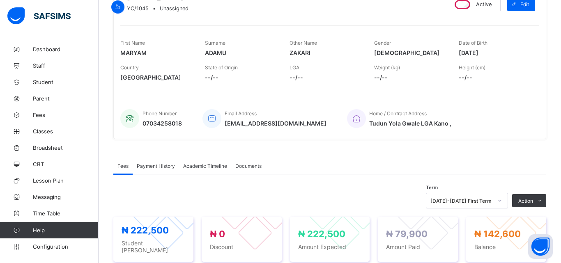
type input "**"
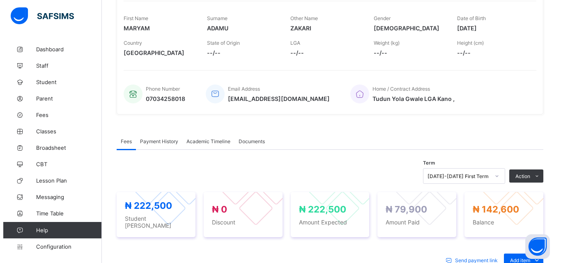
scroll to position [137, 0]
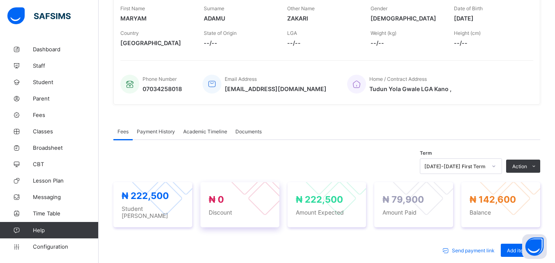
click at [223, 209] on span "Discount" at bounding box center [240, 212] width 62 height 7
drag, startPoint x: 223, startPoint y: 209, endPoint x: 205, endPoint y: 162, distance: 49.8
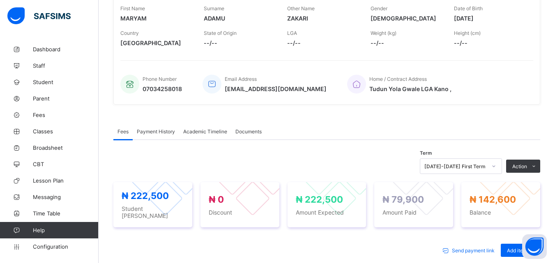
click at [205, 162] on div "Term [DATE]-[DATE] First Term Action Receive Payment Manage Discount Send Email…" at bounding box center [326, 167] width 427 height 16
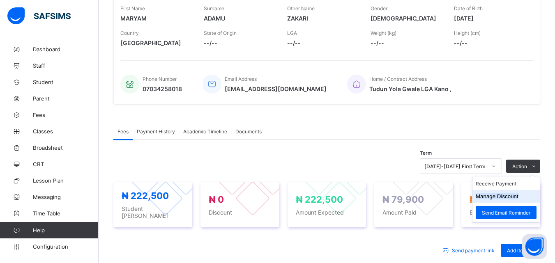
click at [498, 196] on button "Manage Discount" at bounding box center [497, 197] width 43 height 6
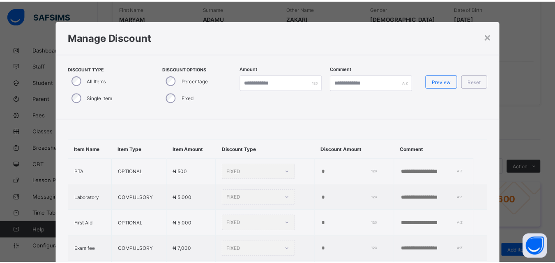
scroll to position [64, 0]
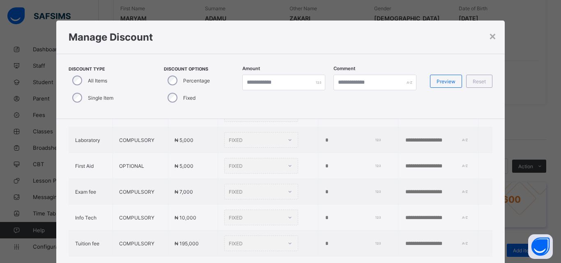
click at [445, 251] on div "Item Name Item Type Item Amount Discount Type Discount Amount Comment PTA OPTIO…" at bounding box center [280, 170] width 449 height 216
click at [277, 237] on div "FIXED" at bounding box center [261, 244] width 74 height 16
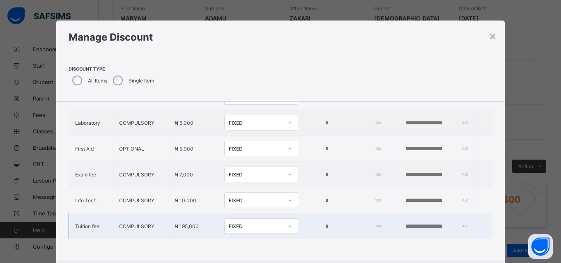
click at [245, 224] on div "FIXED" at bounding box center [256, 227] width 54 height 6
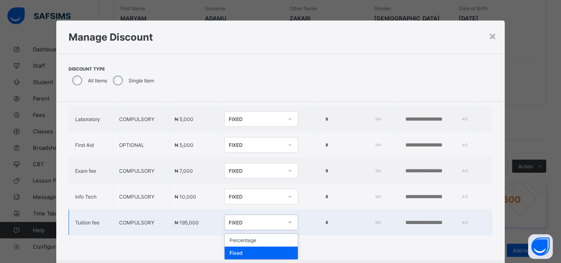
click at [228, 248] on div "Fixed" at bounding box center [261, 253] width 73 height 13
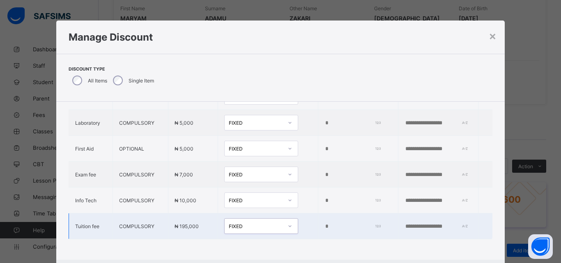
click at [288, 222] on icon at bounding box center [290, 226] width 5 height 8
click at [327, 226] on td "*" at bounding box center [358, 227] width 80 height 26
click at [326, 224] on input "*" at bounding box center [352, 227] width 55 height 7
click at [457, 224] on td at bounding box center [438, 227] width 80 height 26
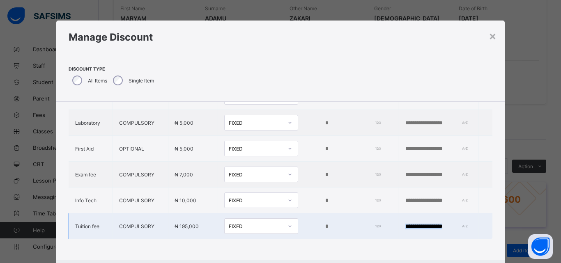
click at [457, 224] on td at bounding box center [438, 227] width 80 height 26
click at [490, 37] on div "×" at bounding box center [493, 36] width 8 height 14
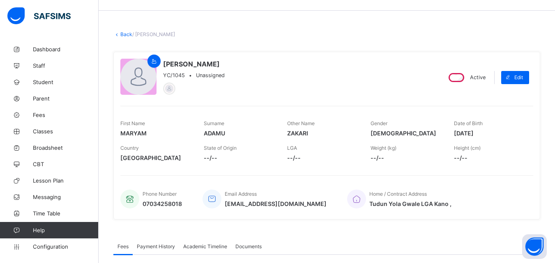
scroll to position [0, 0]
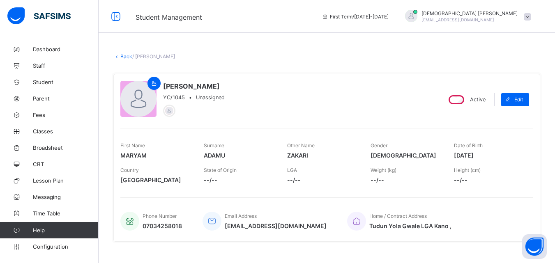
click at [199, 54] on div "Back / [PERSON_NAME]" at bounding box center [326, 56] width 427 height 6
click at [129, 57] on link "Back" at bounding box center [126, 56] width 12 height 6
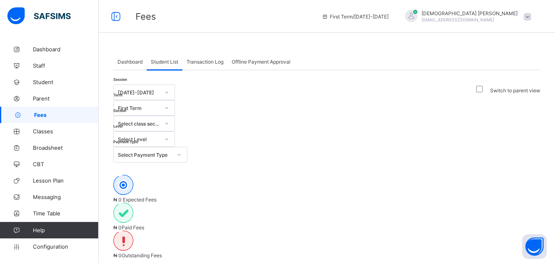
type input "*"
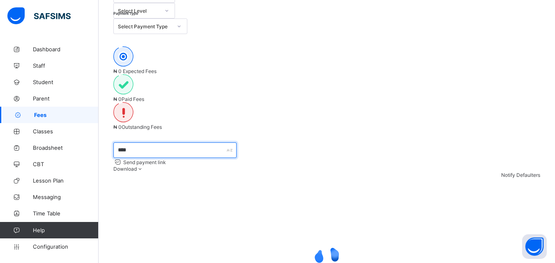
scroll to position [129, 0]
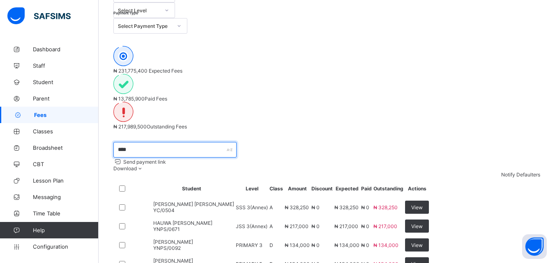
type input "****"
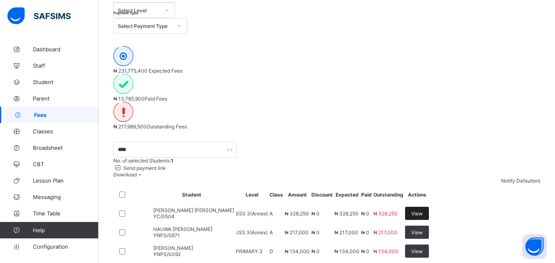
click at [423, 211] on span "View" at bounding box center [417, 214] width 12 height 6
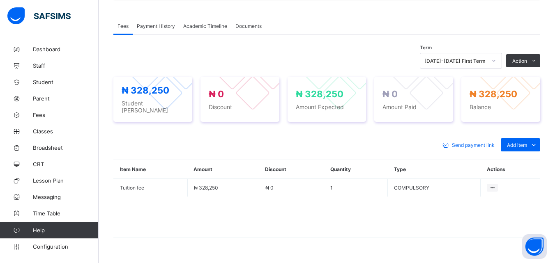
scroll to position [259, 0]
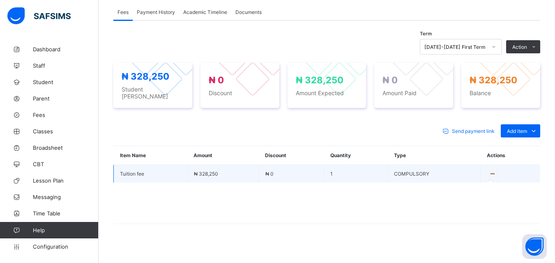
click at [498, 170] on div at bounding box center [492, 174] width 11 height 8
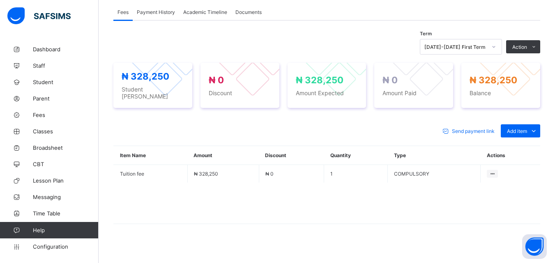
click at [511, 147] on th "Actions" at bounding box center [511, 155] width 60 height 19
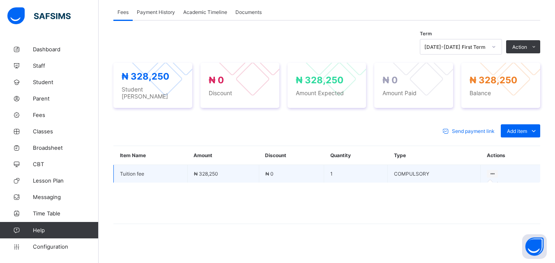
click at [493, 170] on div at bounding box center [492, 174] width 11 height 8
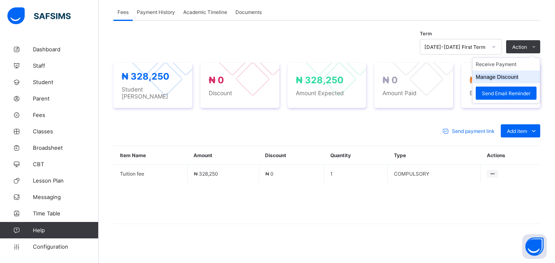
click at [516, 76] on button "Manage Discount" at bounding box center [497, 77] width 43 height 6
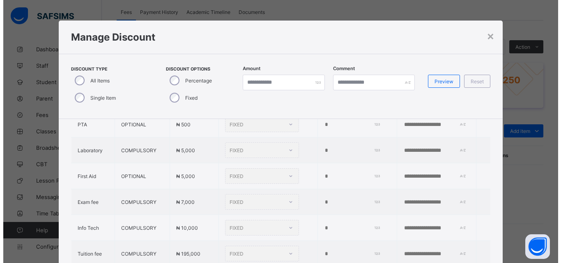
scroll to position [64, 0]
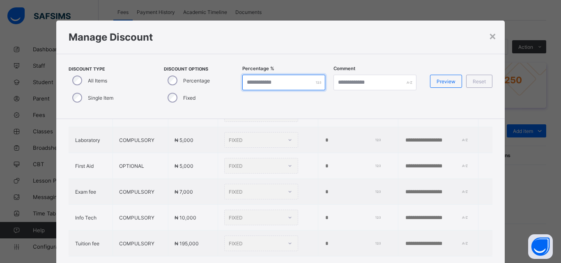
click at [293, 84] on input "*" at bounding box center [283, 83] width 83 height 16
type input "***"
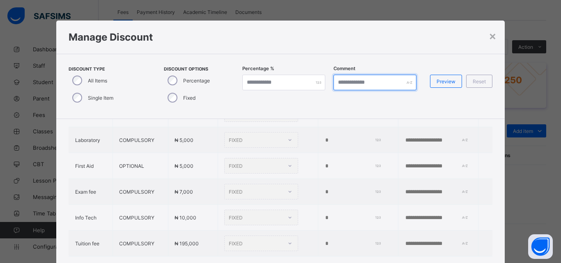
click at [396, 83] on input "text" at bounding box center [375, 83] width 83 height 16
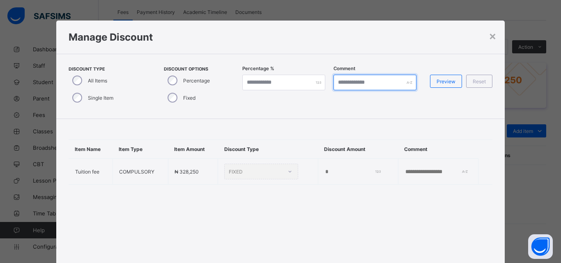
scroll to position [0, 0]
type input "*"
type input "**********"
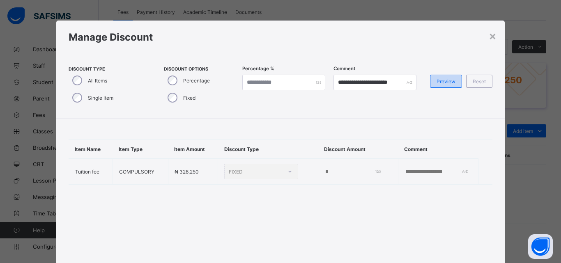
click at [442, 84] on span "Preview" at bounding box center [446, 81] width 19 height 6
type input "***"
type input "**********"
click at [442, 83] on span "Preview" at bounding box center [446, 81] width 19 height 6
click at [487, 243] on div "**********" at bounding box center [280, 198] width 449 height 158
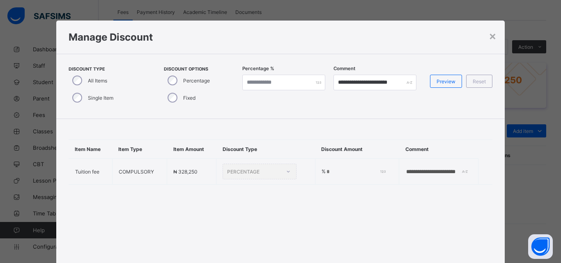
click at [492, 246] on div "**********" at bounding box center [280, 198] width 449 height 158
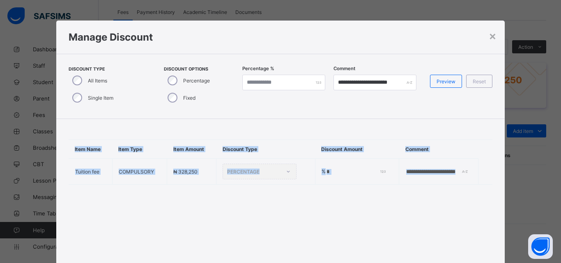
click at [492, 246] on div "**********" at bounding box center [280, 198] width 449 height 158
drag, startPoint x: 492, startPoint y: 246, endPoint x: 473, endPoint y: 225, distance: 27.9
click at [473, 225] on div "**********" at bounding box center [280, 198] width 449 height 158
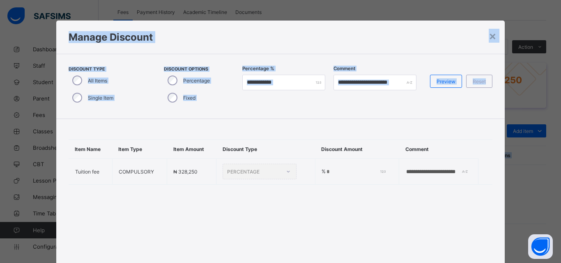
drag, startPoint x: 423, startPoint y: 249, endPoint x: 548, endPoint y: 271, distance: 126.7
click at [548, 263] on html "Student Management First Term / [DATE]-[DATE] [DEMOGRAPHIC_DATA][PERSON_NAME] […" at bounding box center [280, 5] width 561 height 528
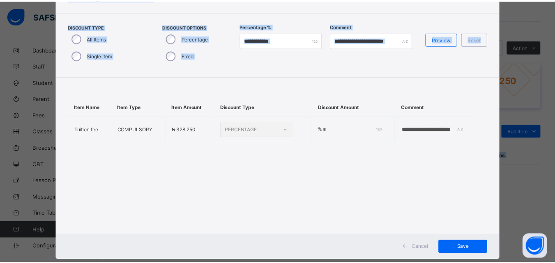
scroll to position [60, 0]
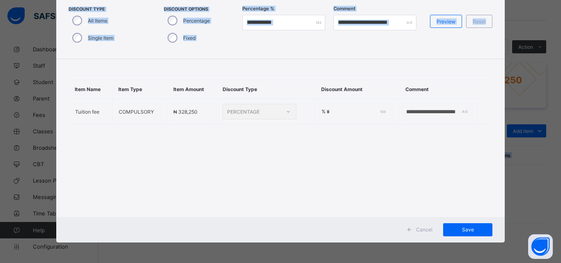
click at [387, 182] on div "**********" at bounding box center [280, 138] width 449 height 158
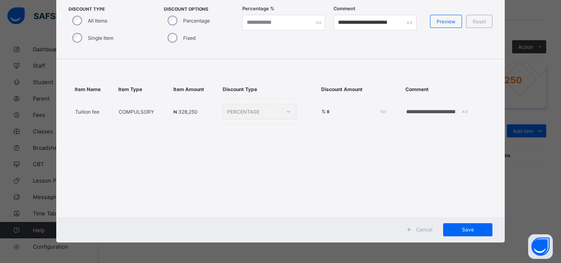
click at [387, 182] on div "**********" at bounding box center [280, 138] width 449 height 158
click at [463, 227] on span "Save" at bounding box center [467, 230] width 37 height 6
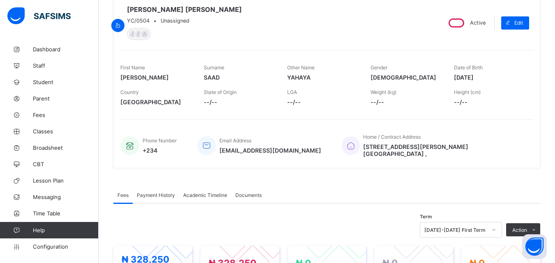
scroll to position [62, 0]
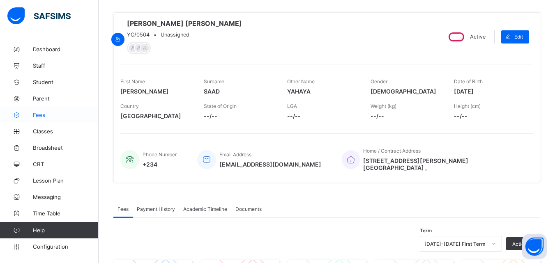
click at [42, 112] on span "Fees" at bounding box center [66, 115] width 66 height 7
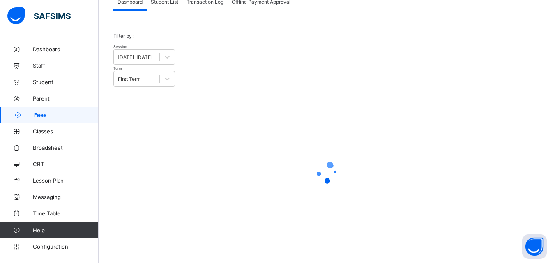
scroll to position [40, 0]
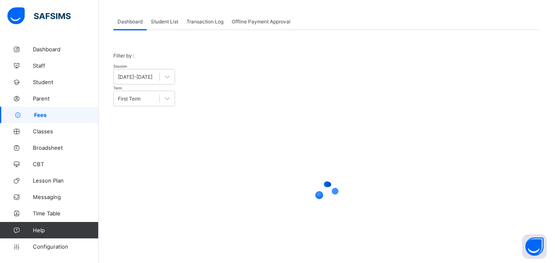
click at [318, 201] on div at bounding box center [326, 193] width 427 height 156
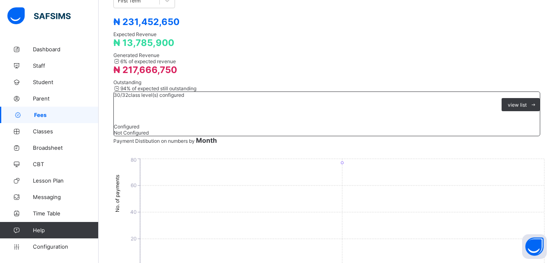
scroll to position [148, 0]
